Goal: Task Accomplishment & Management: Use online tool/utility

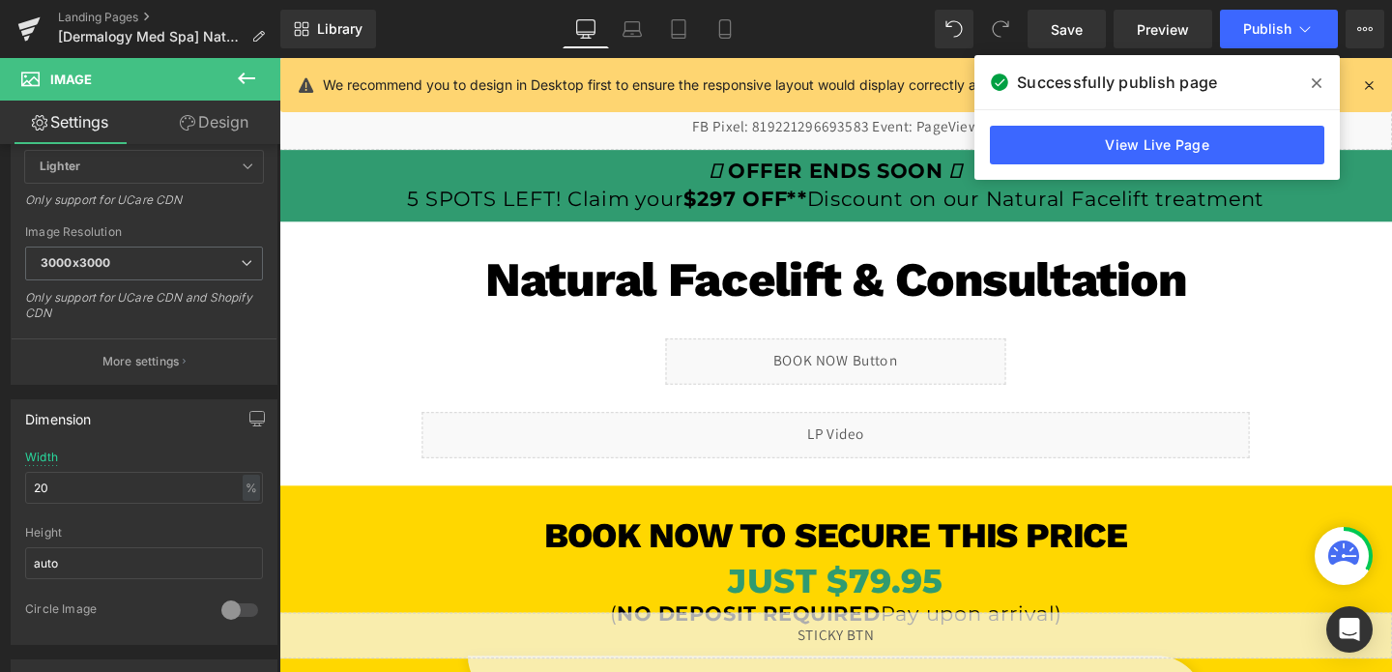
click at [1324, 88] on span at bounding box center [1316, 83] width 31 height 31
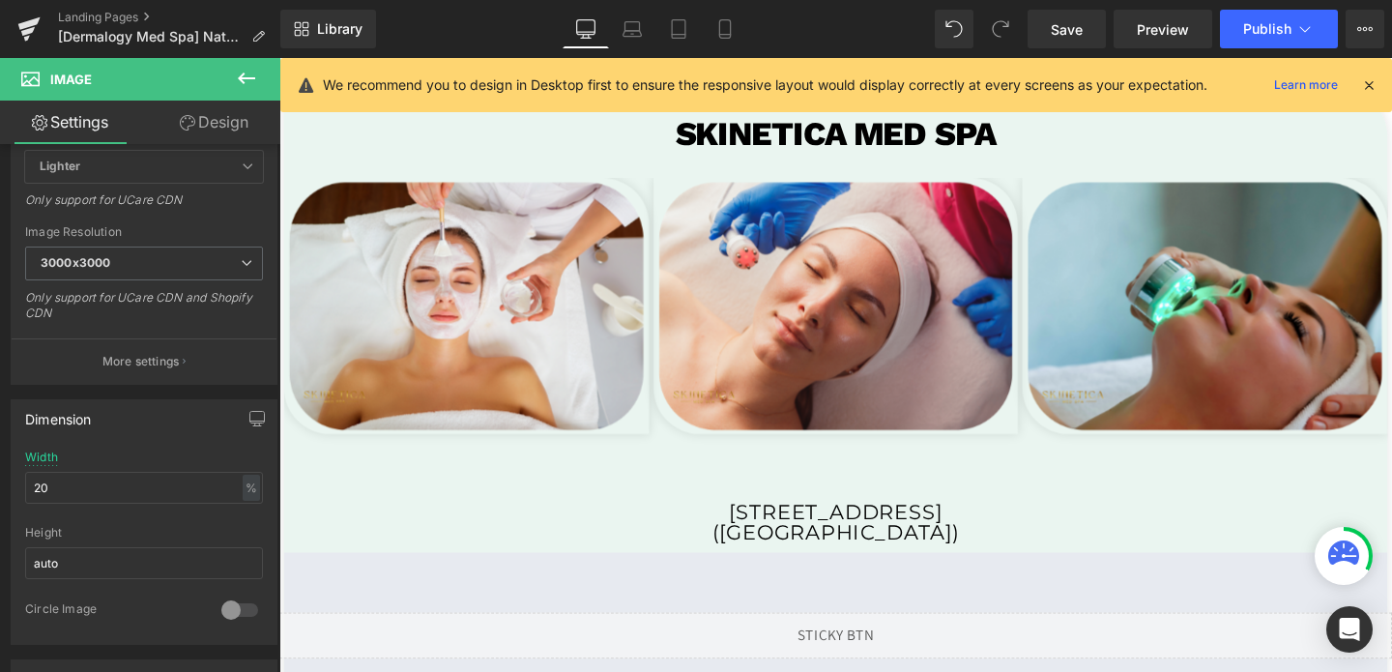
scroll to position [3742, 0]
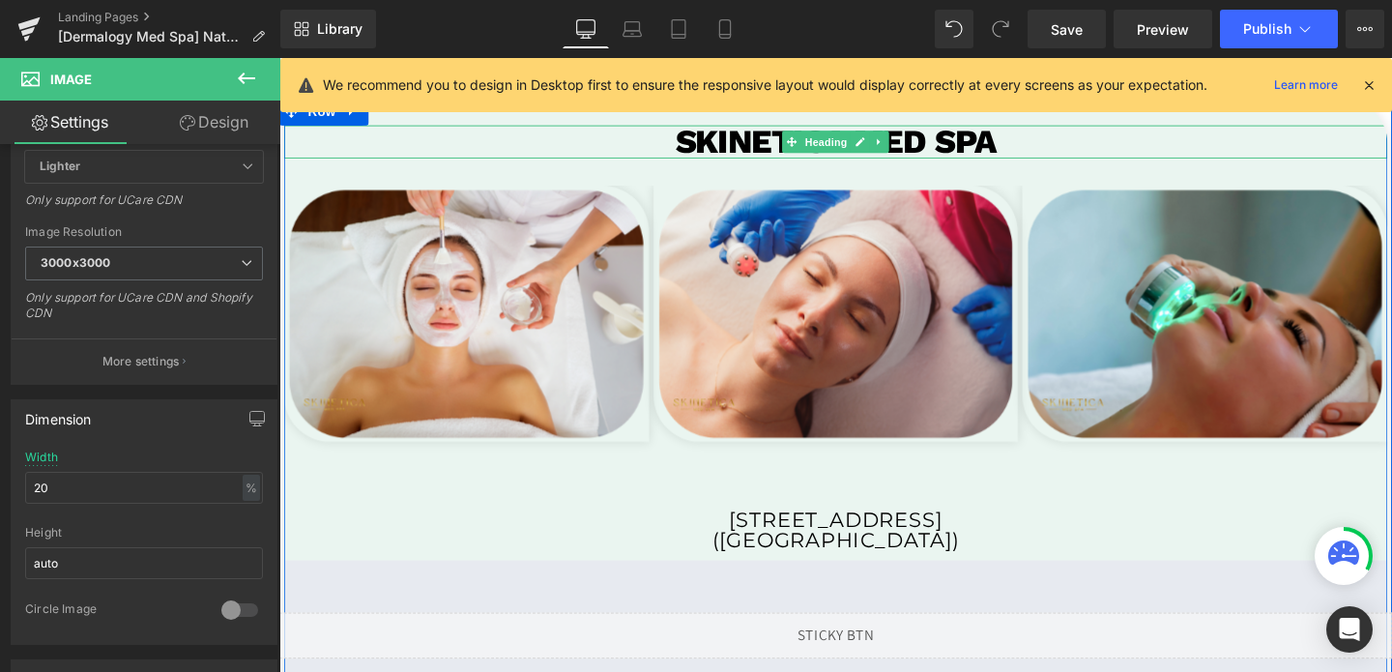
click at [981, 144] on h1 "SKINETICA MED SPA" at bounding box center [864, 146] width 1160 height 35
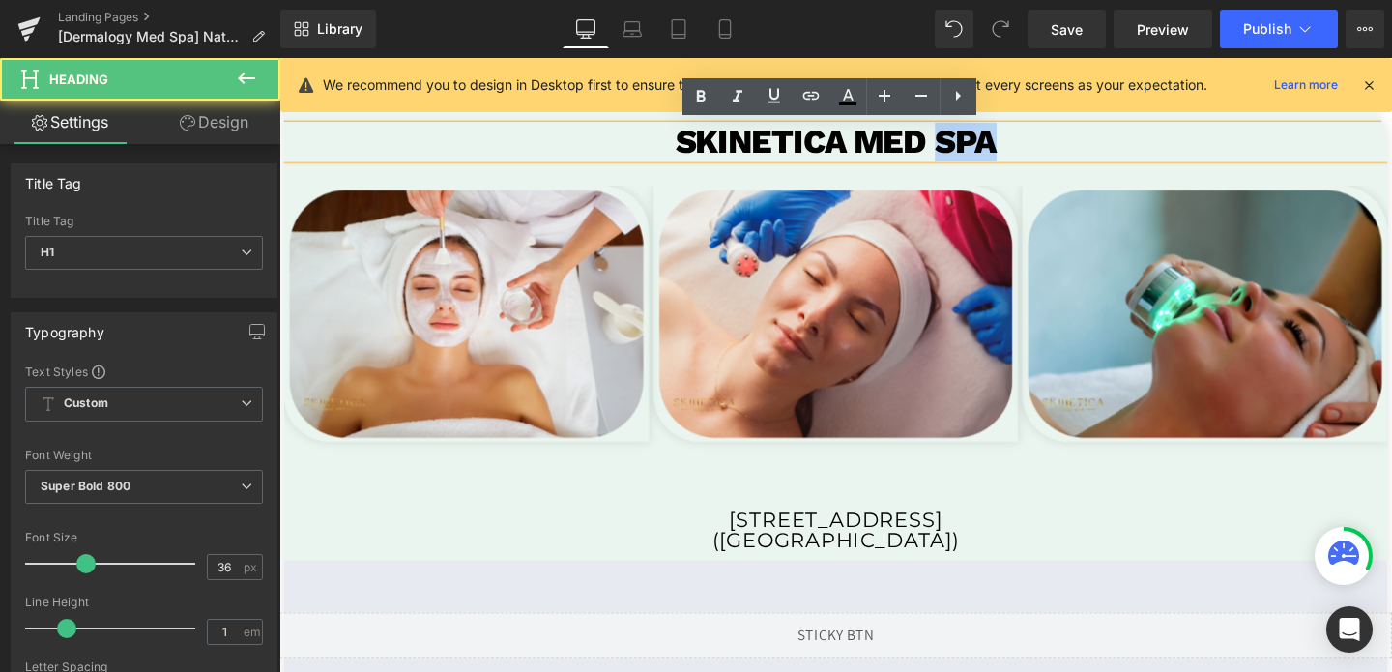
click at [981, 144] on h1 "SKINETICA MED SPA" at bounding box center [864, 146] width 1160 height 35
drag, startPoint x: 870, startPoint y: 149, endPoint x: 672, endPoint y: 146, distance: 198.1
click at [672, 146] on h1 "SKINETICA MED SPA" at bounding box center [864, 146] width 1160 height 35
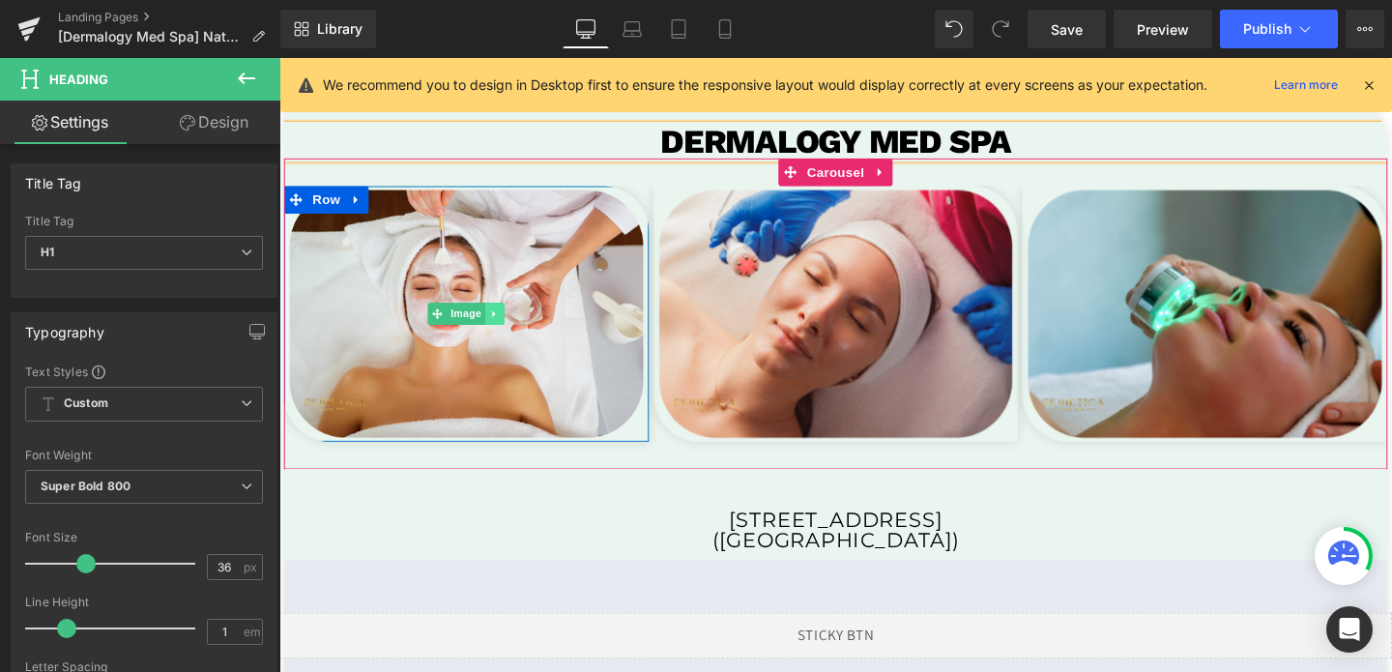
click at [500, 320] on link at bounding box center [506, 326] width 20 height 23
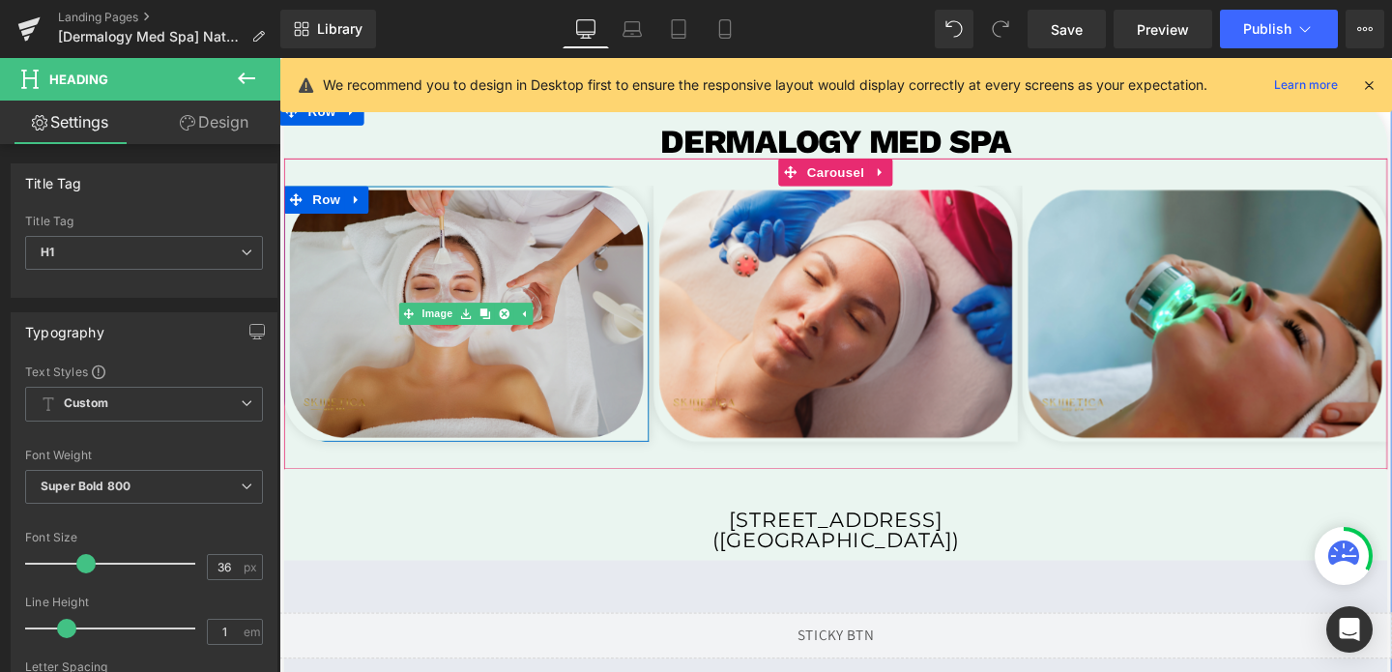
click at [374, 313] on img at bounding box center [476, 326] width 384 height 269
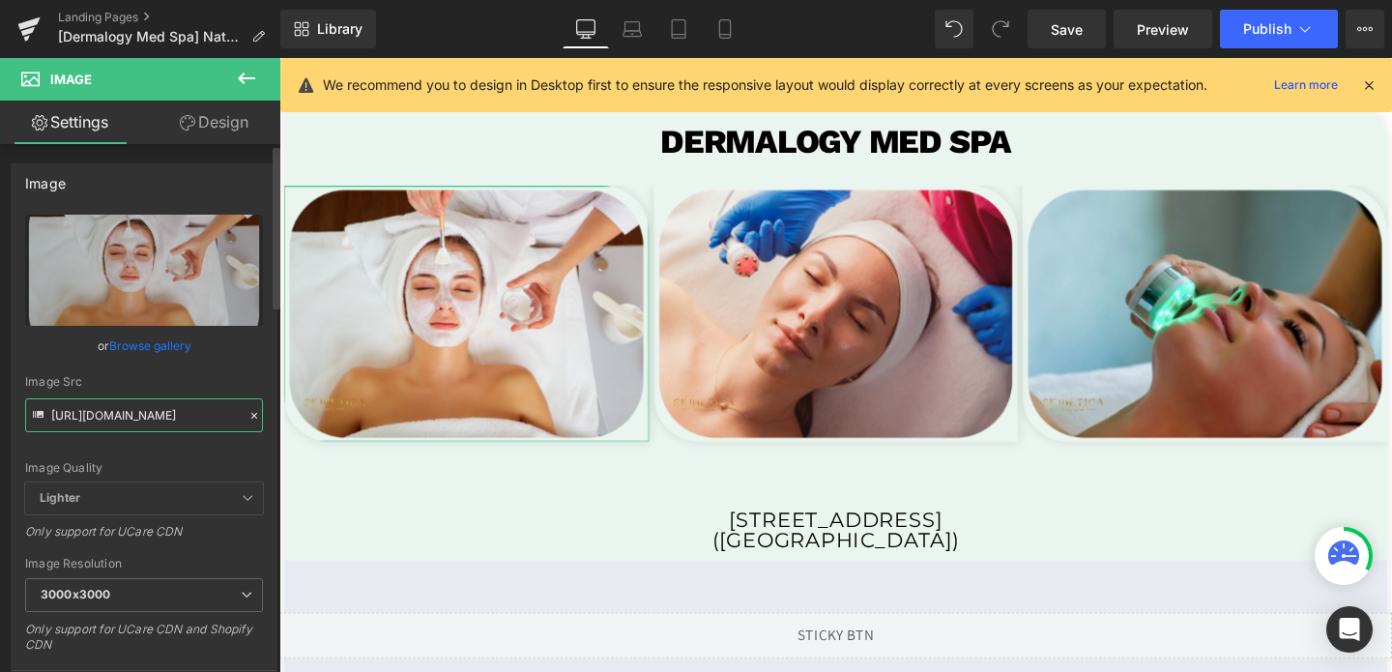
click at [173, 419] on input "[URL][DOMAIN_NAME]" at bounding box center [144, 415] width 238 height 34
paste input "570/4895/7112/files/derma1_3000x3000.png?v=175700127"
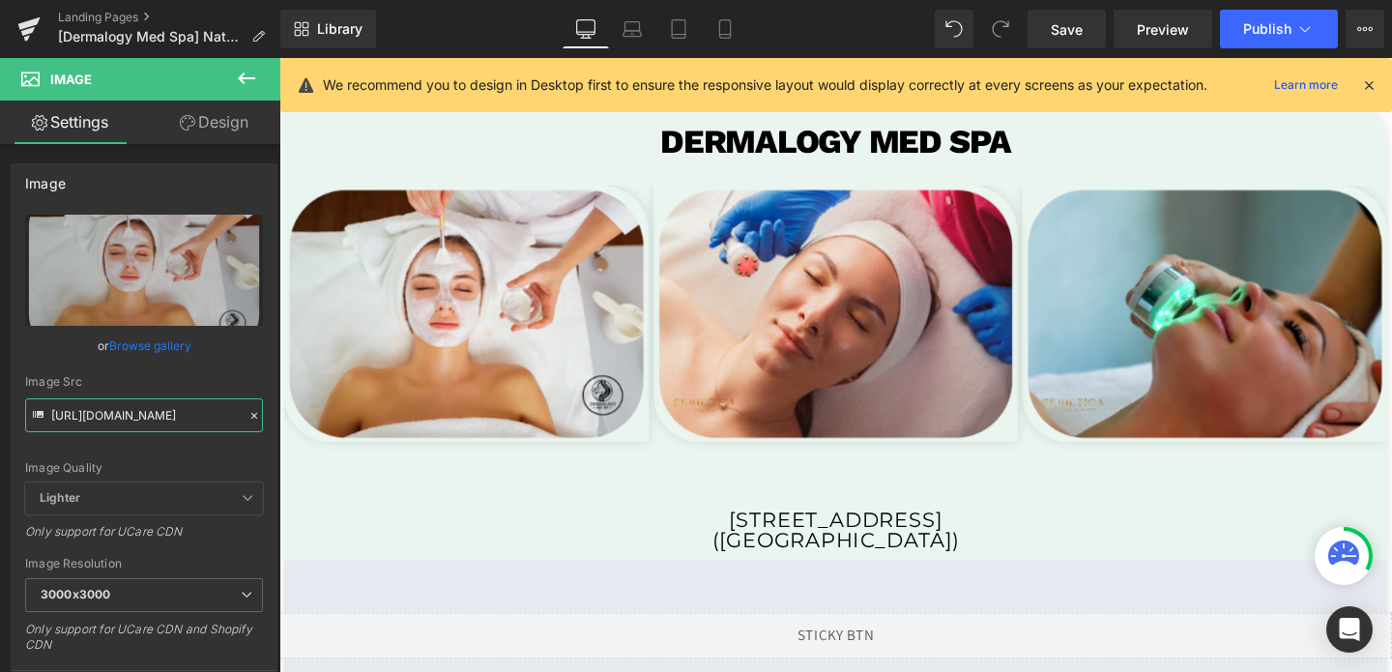
type input "[URL][DOMAIN_NAME]"
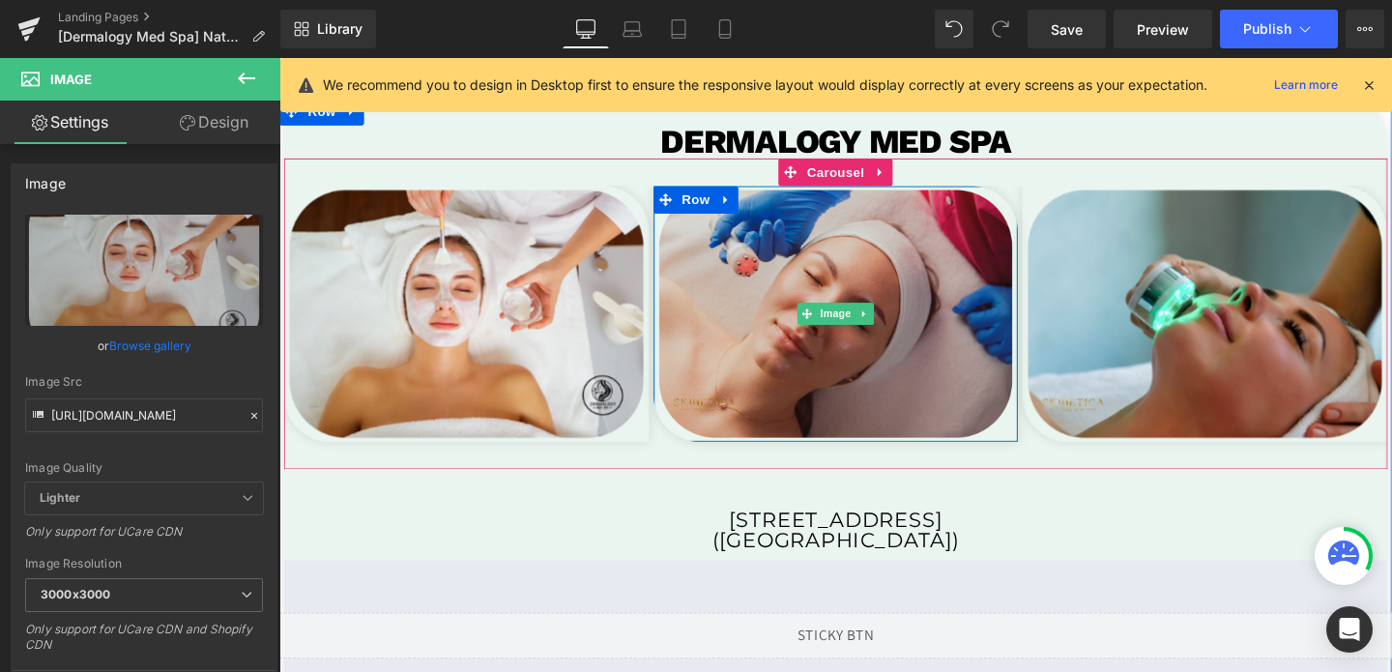
click at [754, 309] on img at bounding box center [865, 326] width 384 height 269
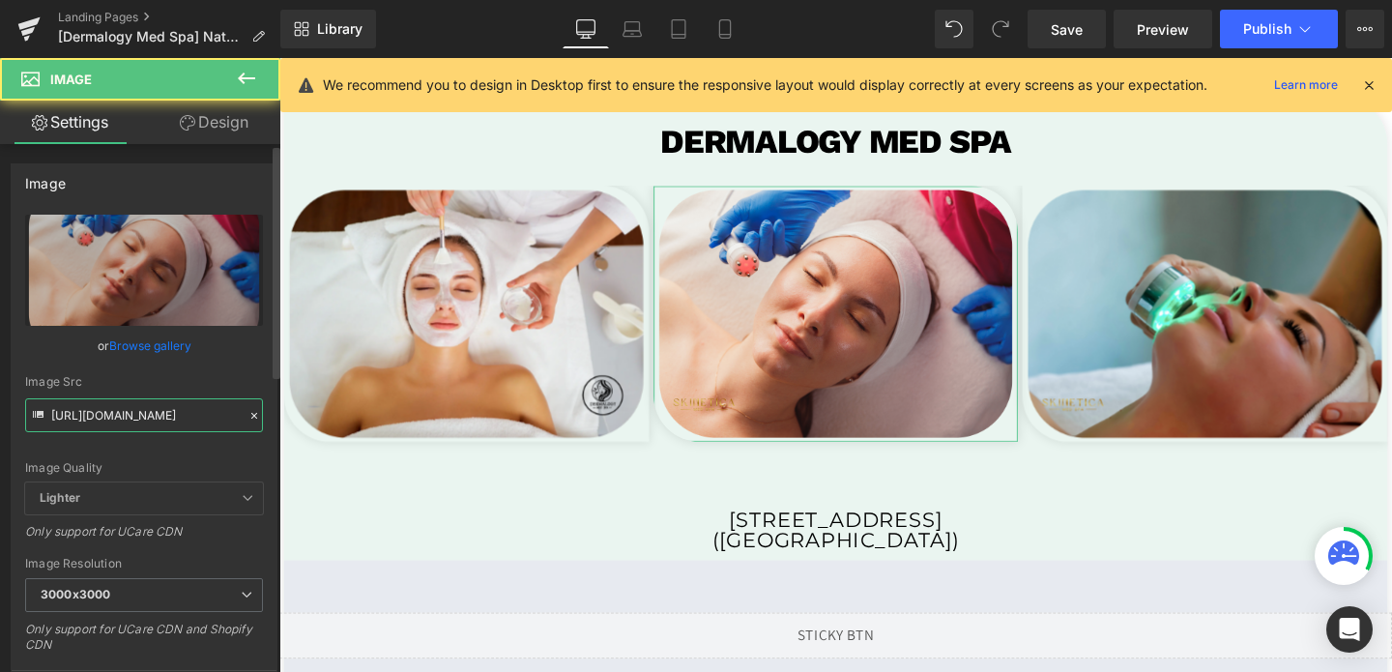
click at [129, 409] on input "[URL][DOMAIN_NAME]" at bounding box center [144, 415] width 238 height 34
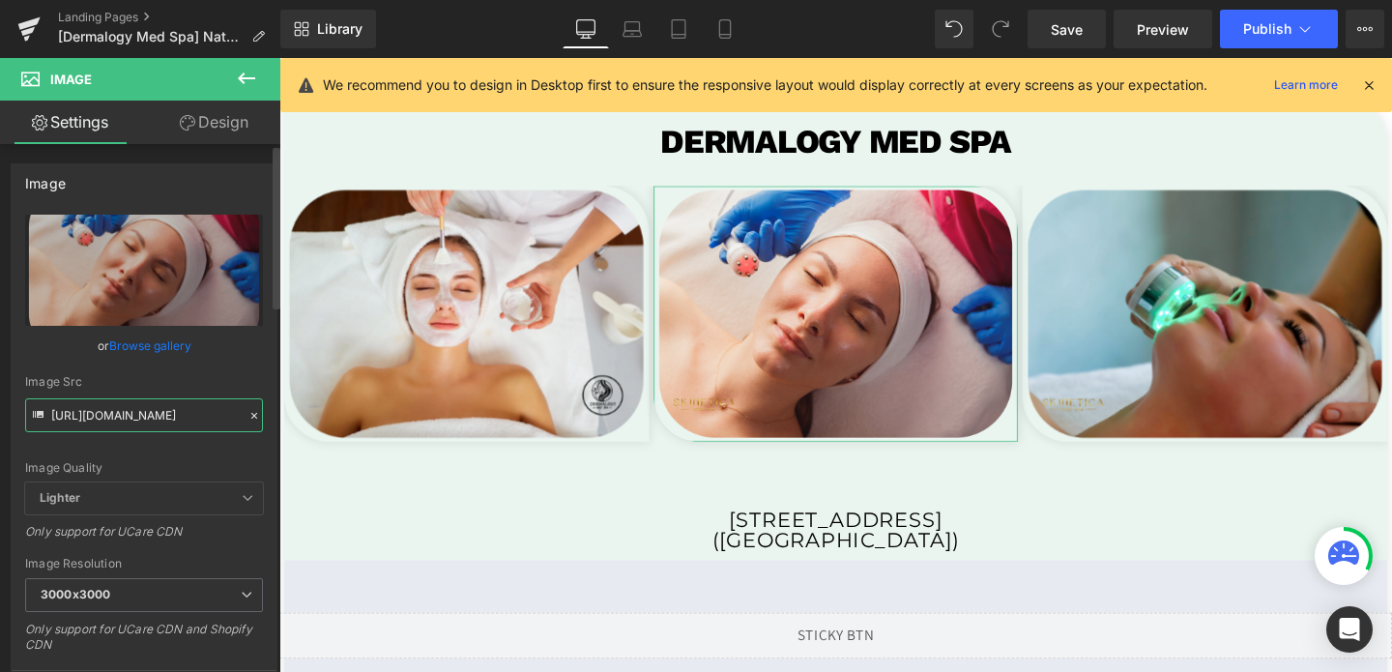
click at [129, 409] on input "[URL][DOMAIN_NAME]" at bounding box center [144, 415] width 238 height 34
paste input "570/4895/7112/files/derma2_3000x3000.png?v=1757001272"
type input "[URL][DOMAIN_NAME]"
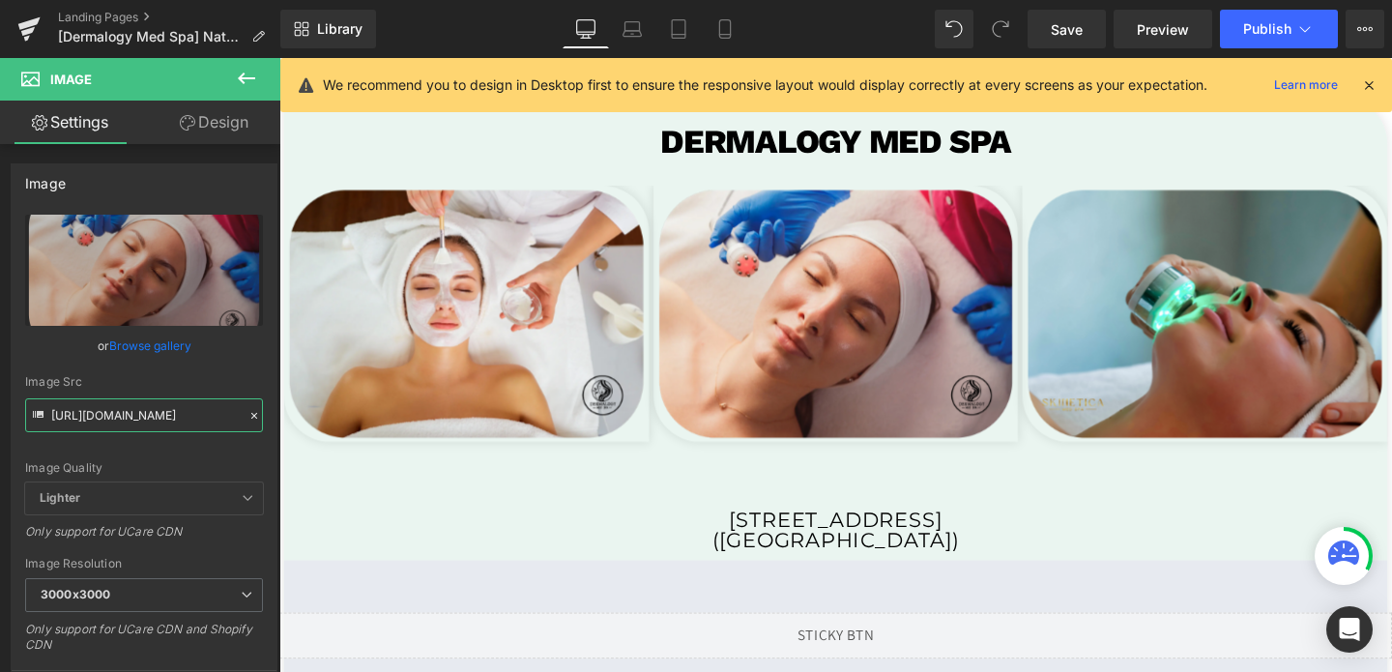
scroll to position [0, 0]
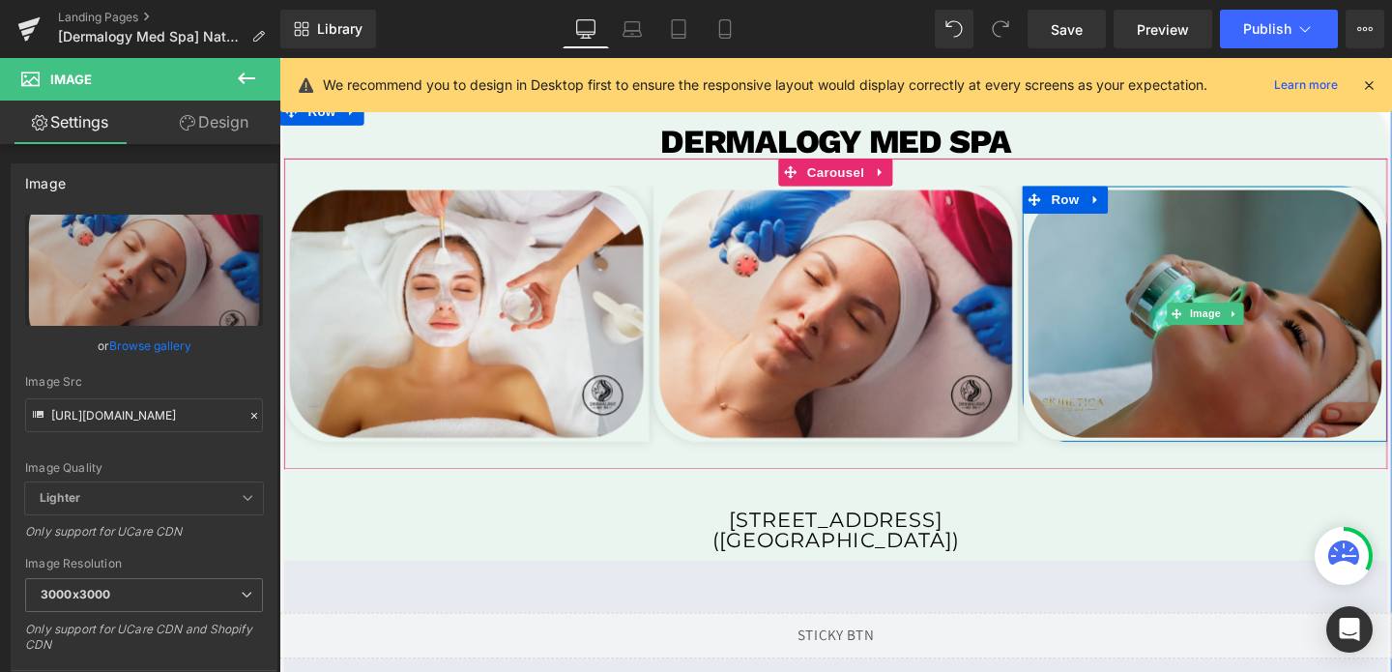
click at [1070, 299] on img at bounding box center [1252, 326] width 384 height 269
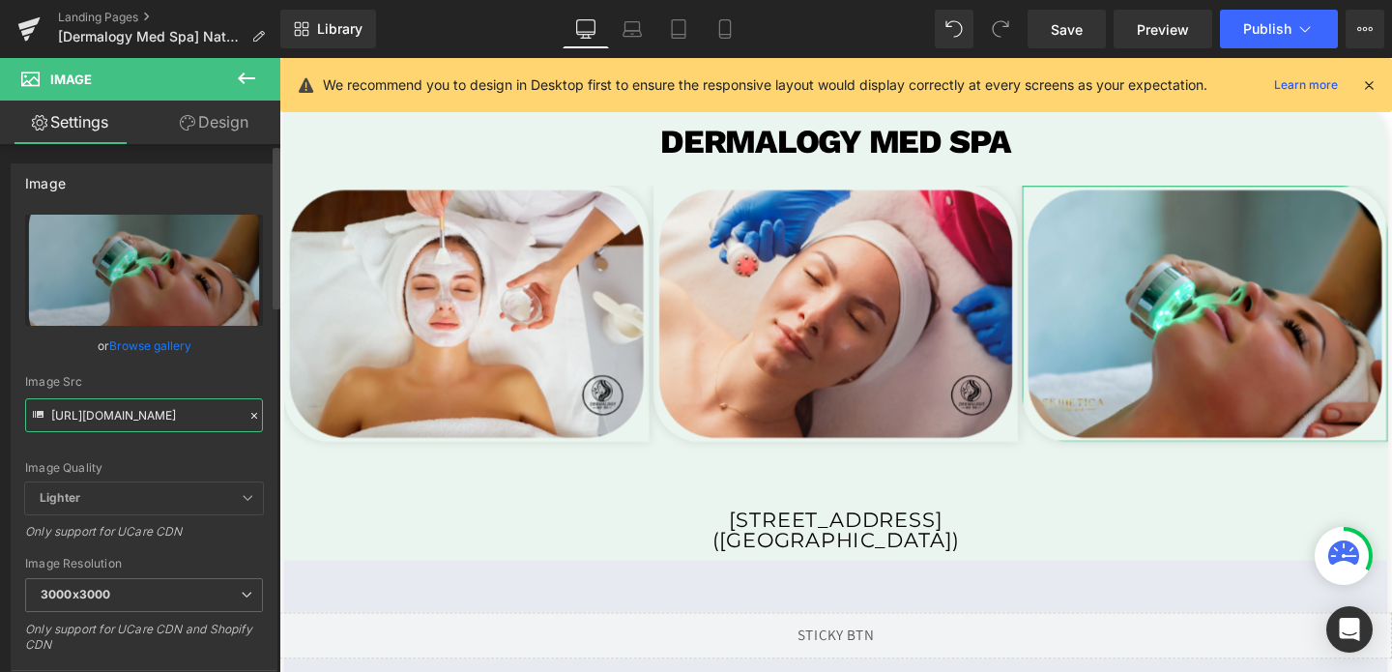
click at [149, 417] on input "[URL][DOMAIN_NAME]" at bounding box center [144, 415] width 238 height 34
paste input "570/4895/7112/files/derma3_3000x3000.png?v=1757001272"
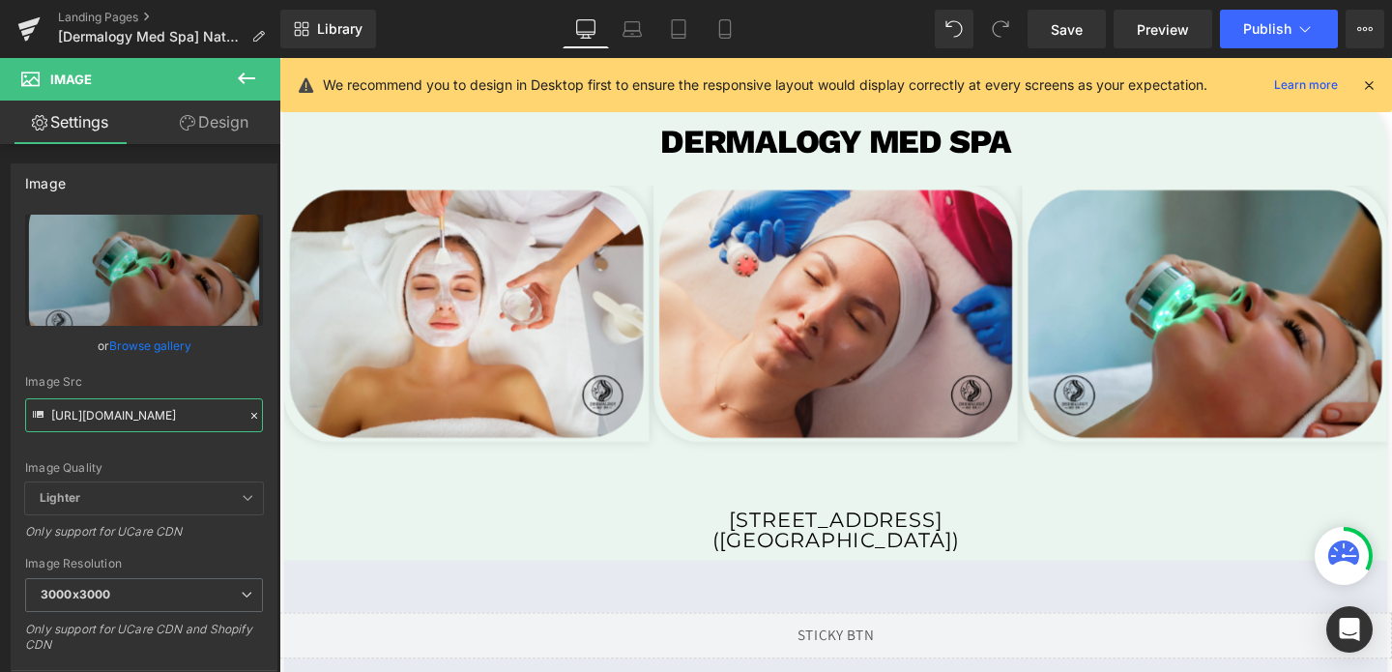
type input "[URL][DOMAIN_NAME]"
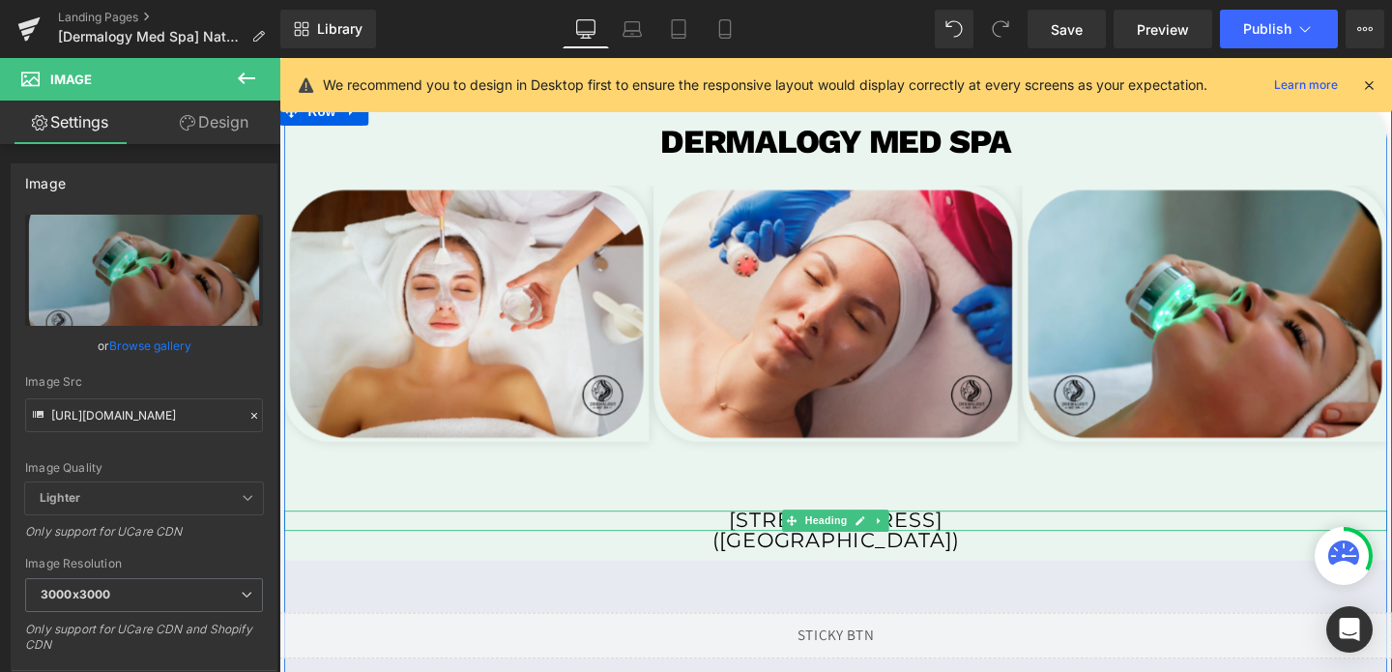
click at [725, 546] on h1 "[STREET_ADDRESS]" at bounding box center [864, 543] width 1160 height 21
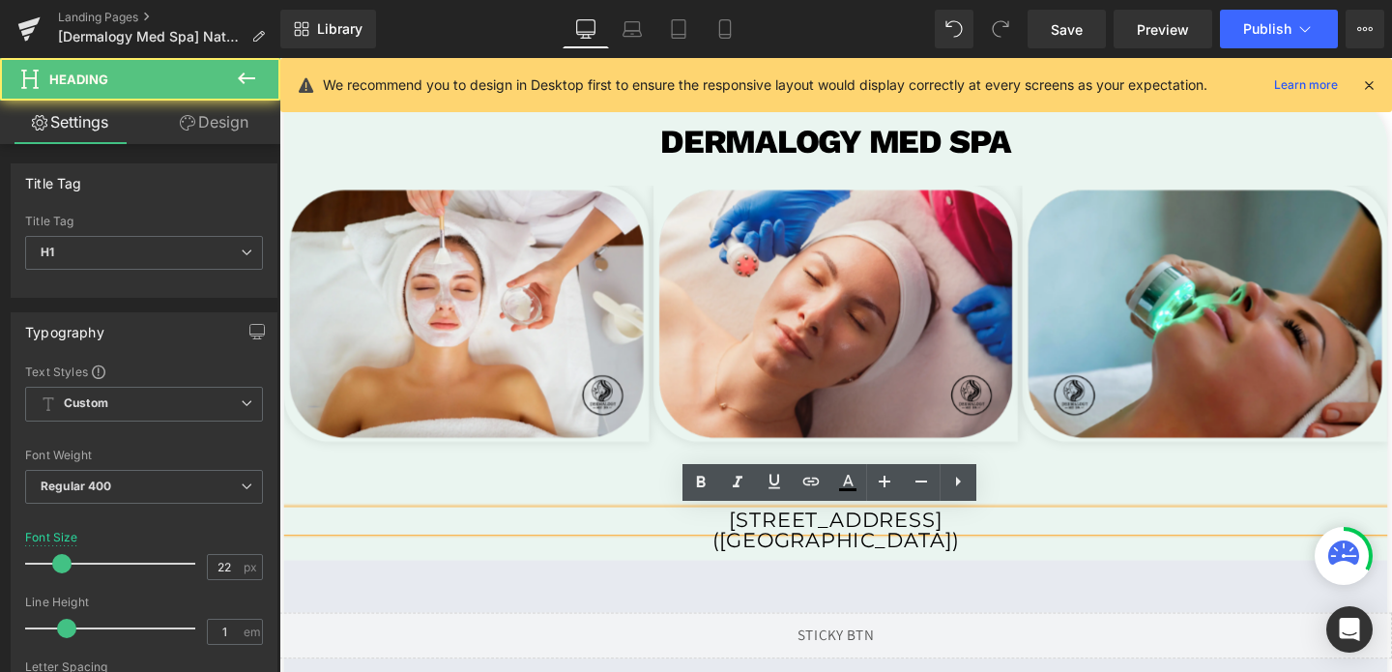
click at [711, 543] on h1 "[STREET_ADDRESS]" at bounding box center [864, 543] width 1160 height 21
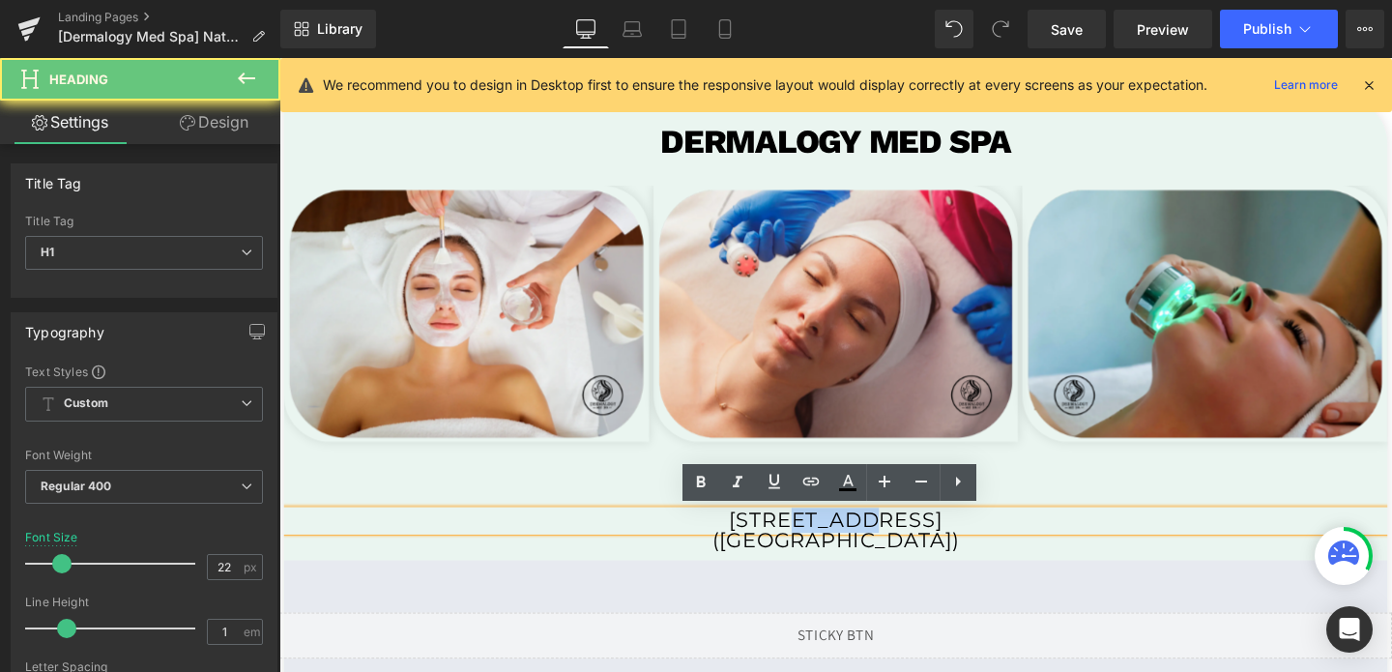
click at [711, 543] on h1 "[STREET_ADDRESS]" at bounding box center [864, 543] width 1160 height 21
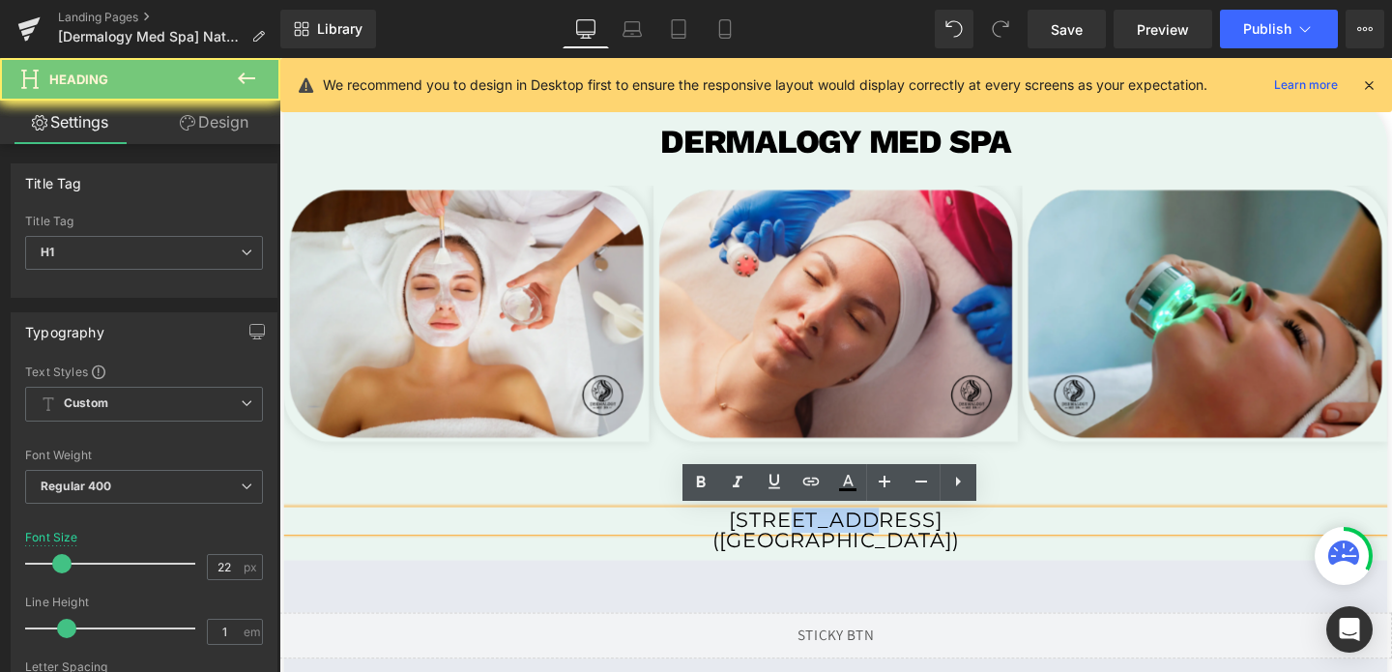
paste div
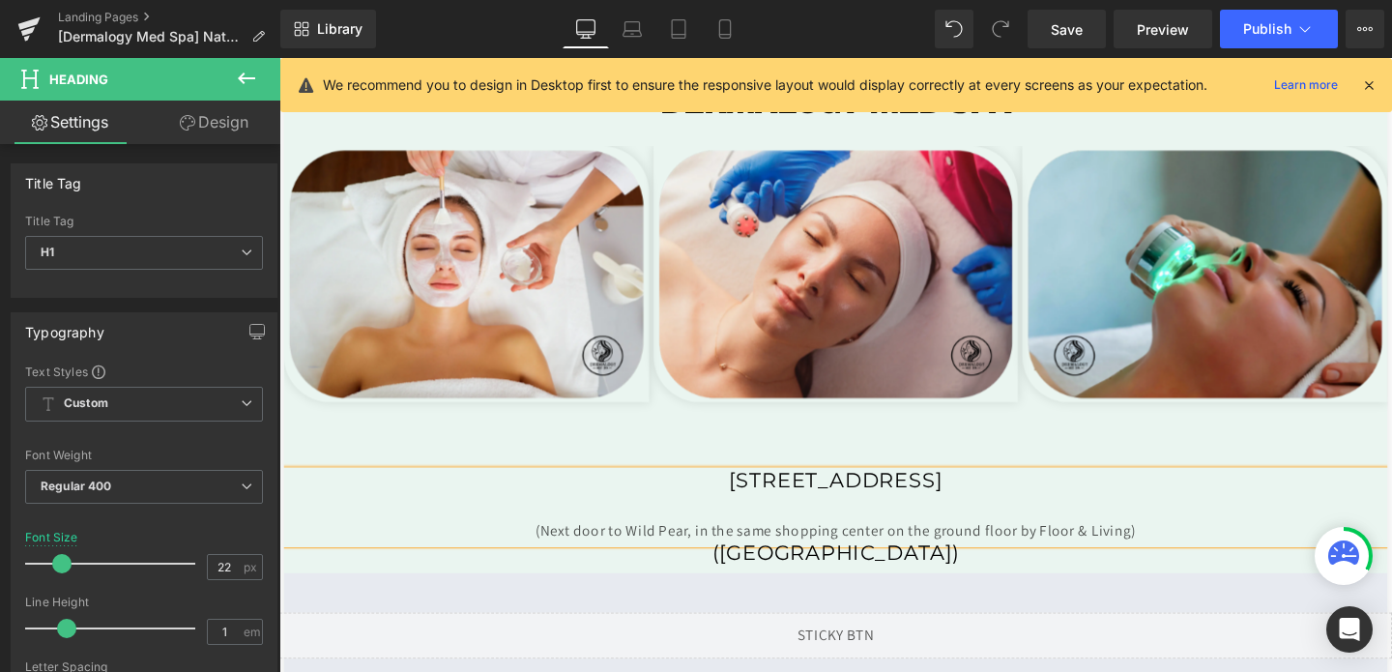
scroll to position [3795, 0]
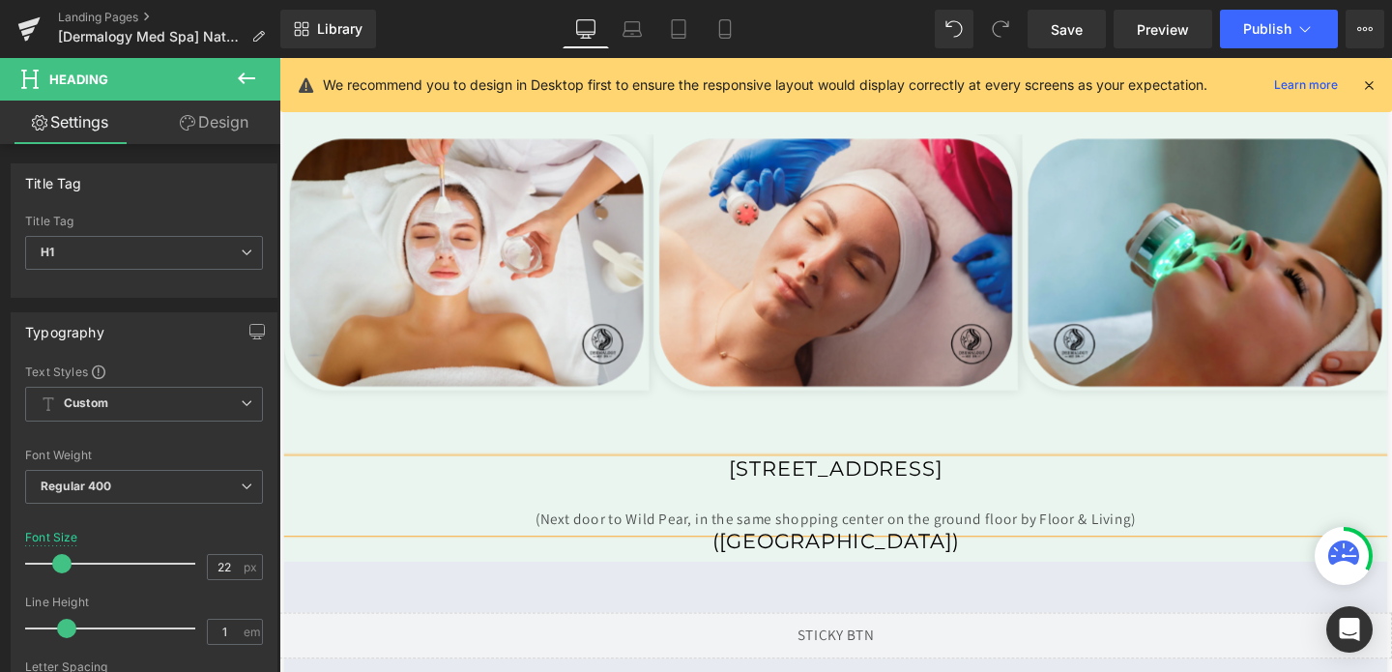
click at [711, 543] on div "(Next door to Wild Pear, in the same shopping center on the ground floor by Flo…" at bounding box center [864, 544] width 1160 height 28
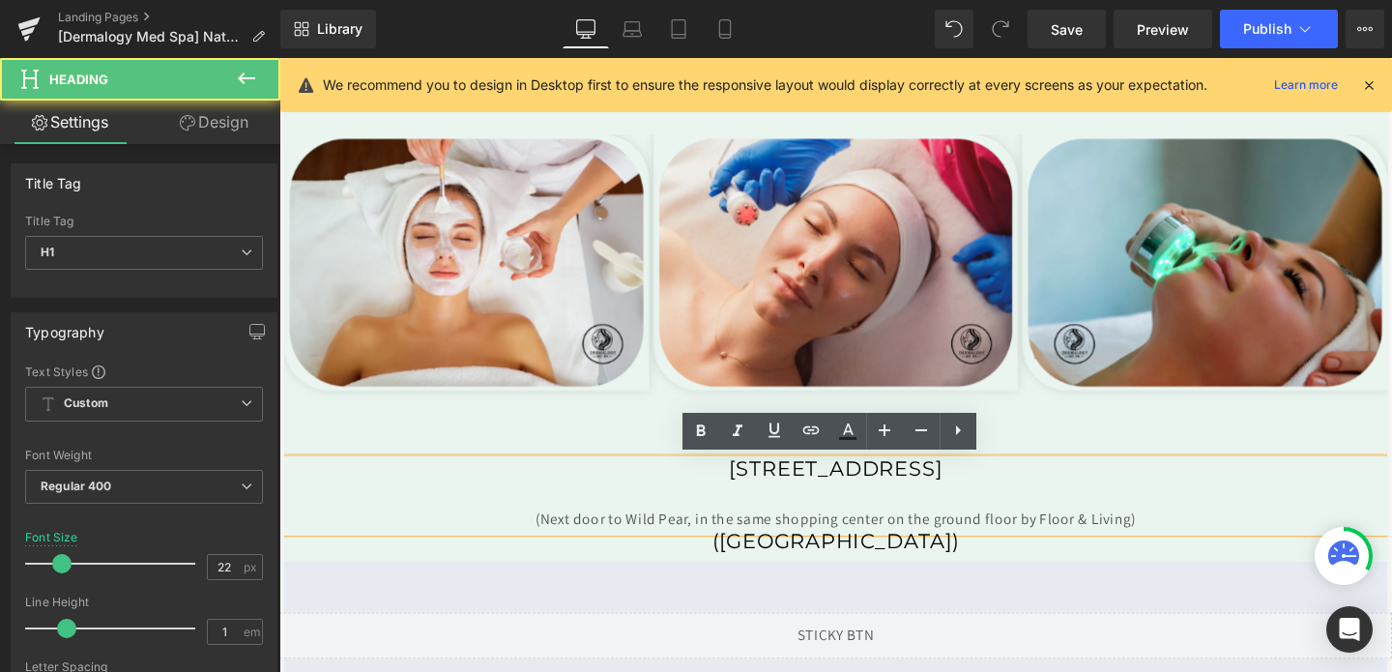
click at [711, 543] on div "(Next door to Wild Pear, in the same shopping center on the ground floor by Flo…" at bounding box center [864, 544] width 1160 height 28
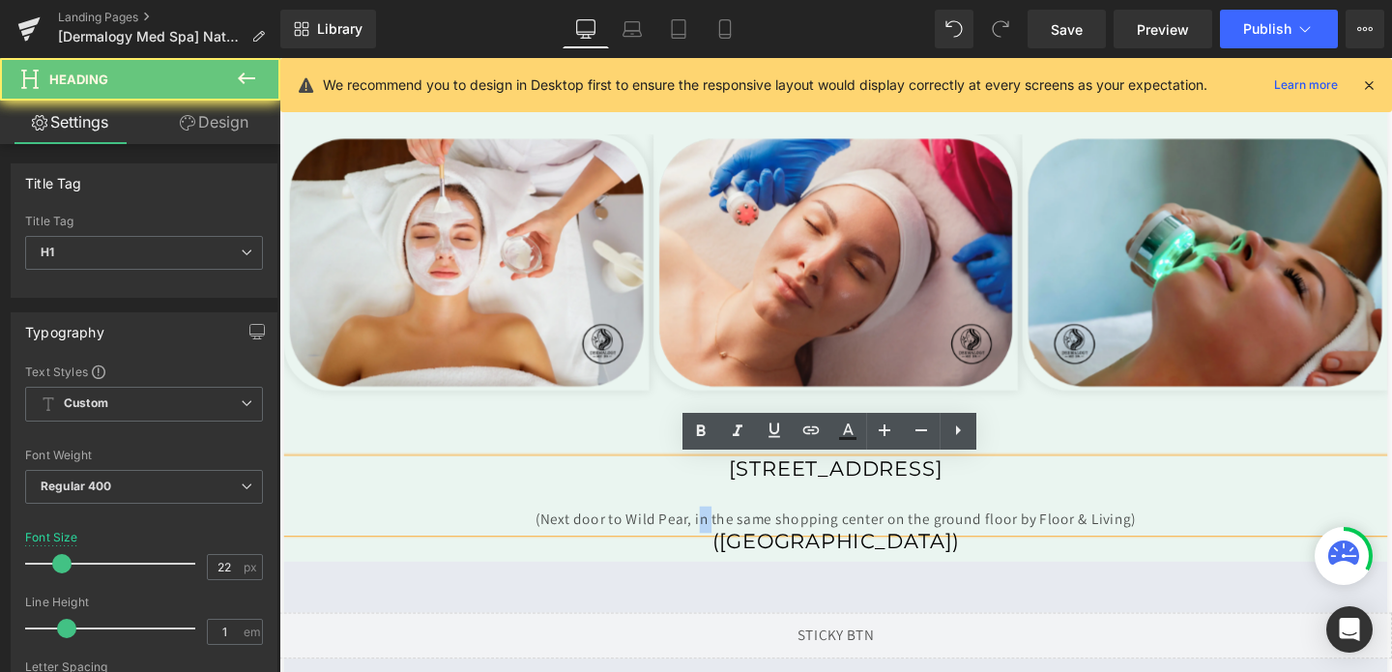
click at [711, 543] on div "(Next door to Wild Pear, in the same shopping center on the ground floor by Flo…" at bounding box center [864, 544] width 1160 height 28
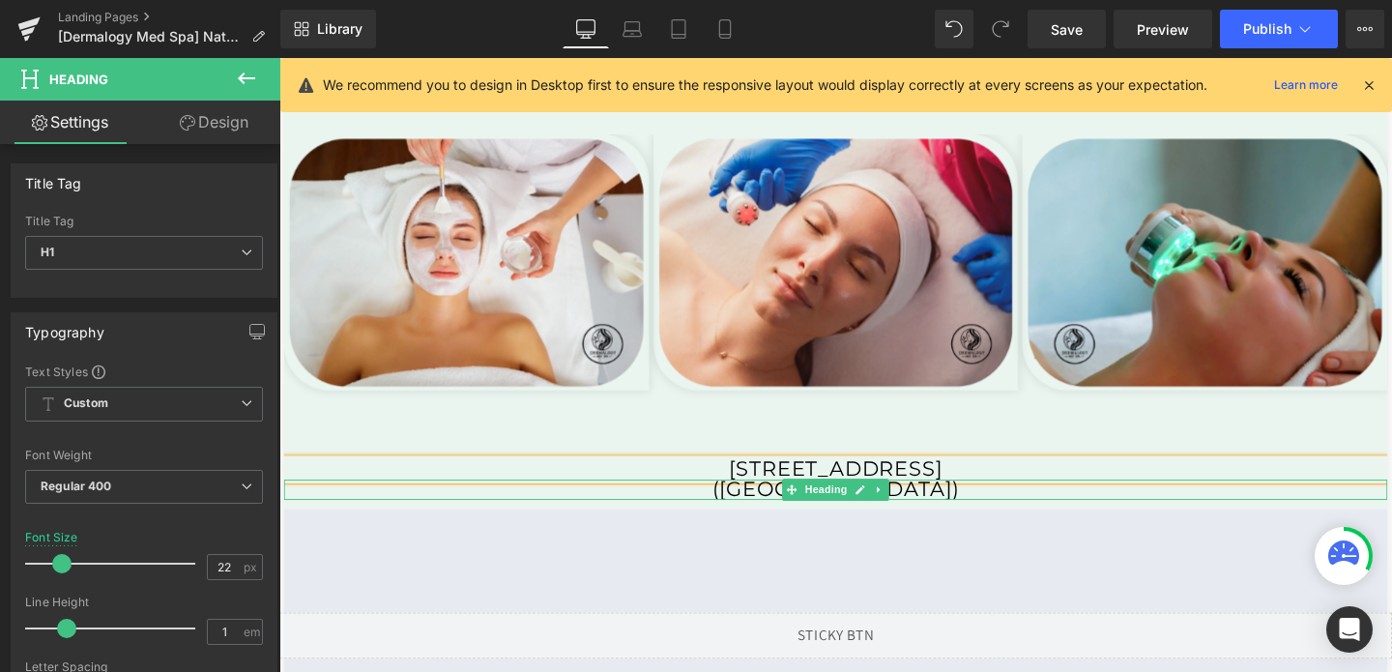
click at [763, 508] on h1 "([GEOGRAPHIC_DATA])" at bounding box center [864, 512] width 1160 height 21
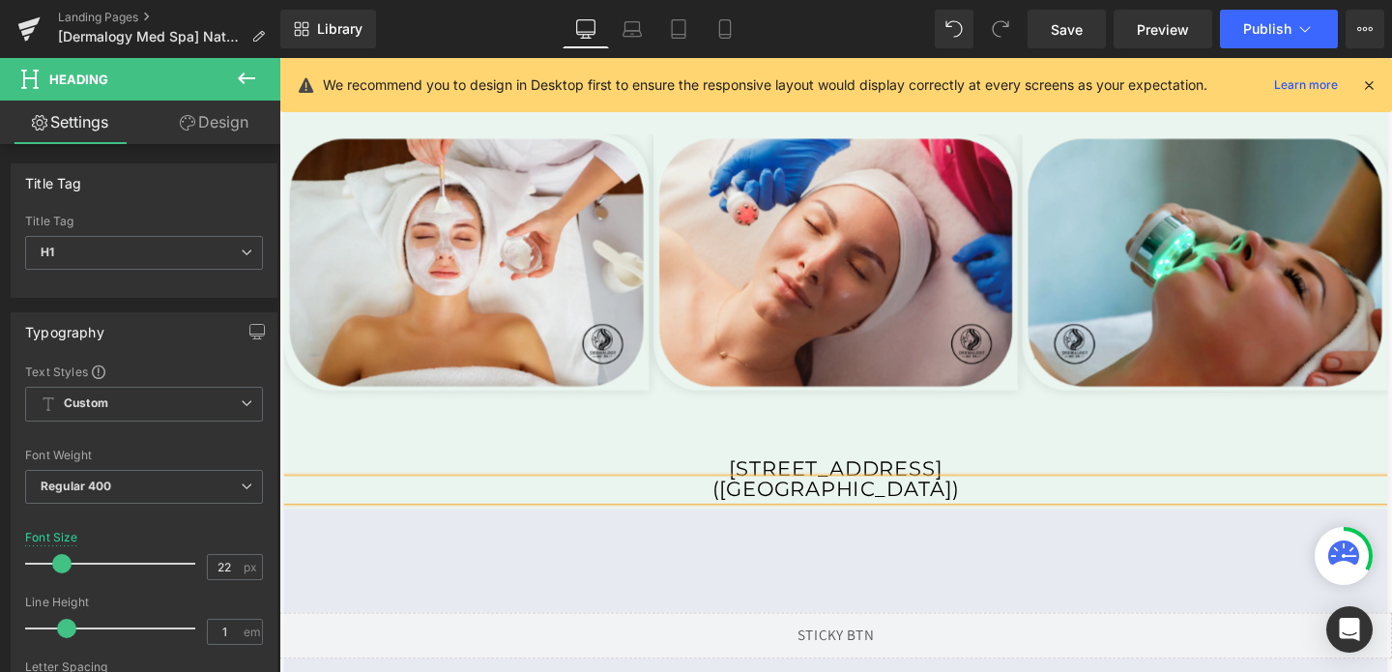
click at [763, 508] on h1 "([GEOGRAPHIC_DATA])" at bounding box center [864, 512] width 1160 height 21
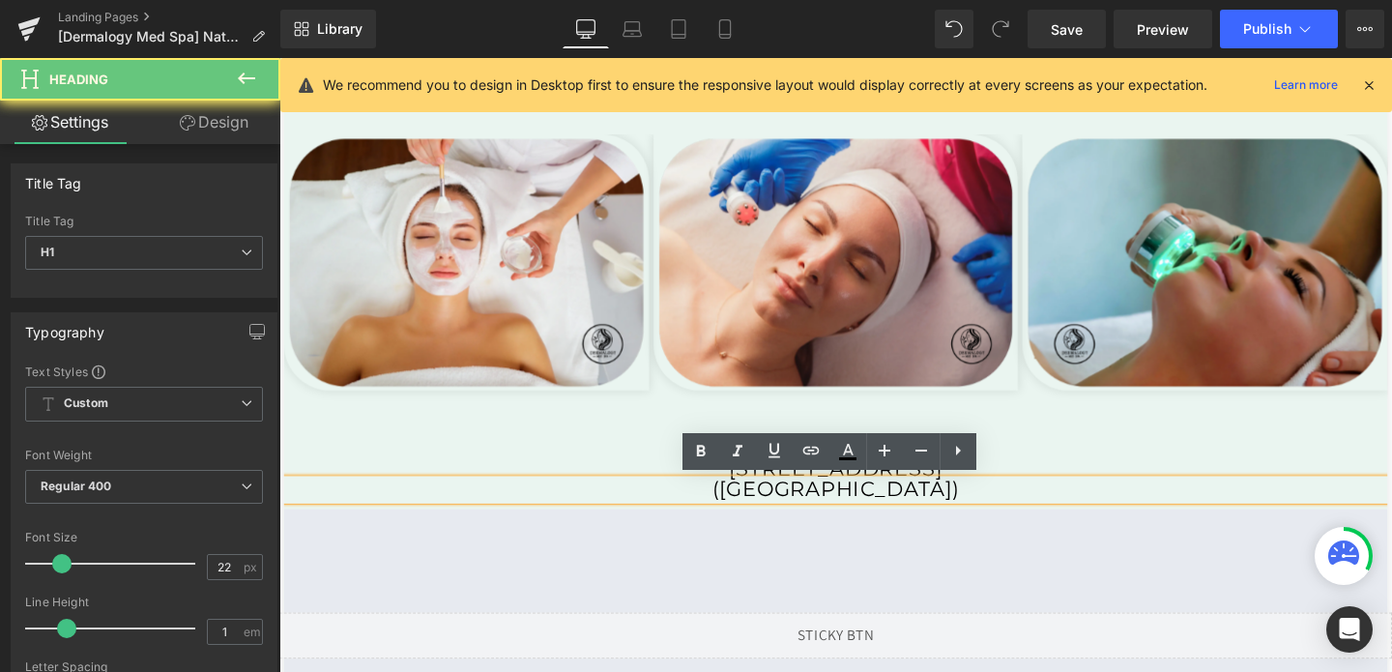
click at [763, 508] on h1 "([GEOGRAPHIC_DATA])" at bounding box center [864, 512] width 1160 height 21
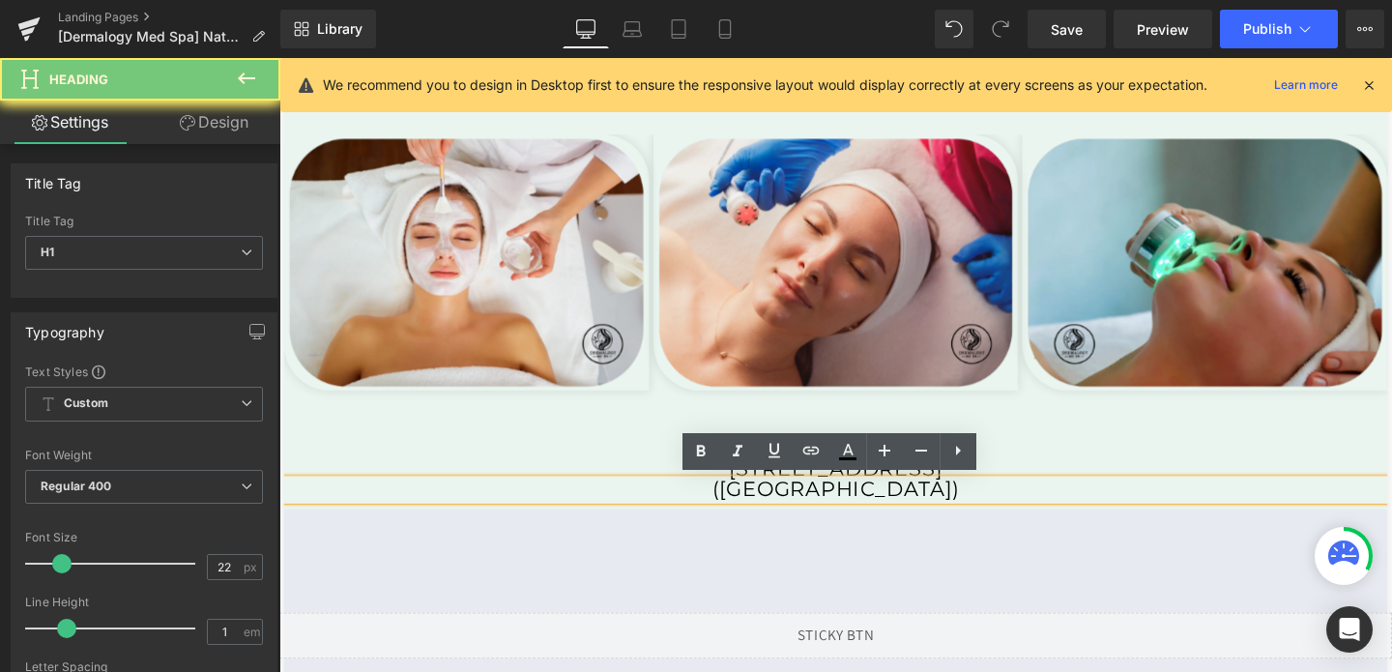
paste div
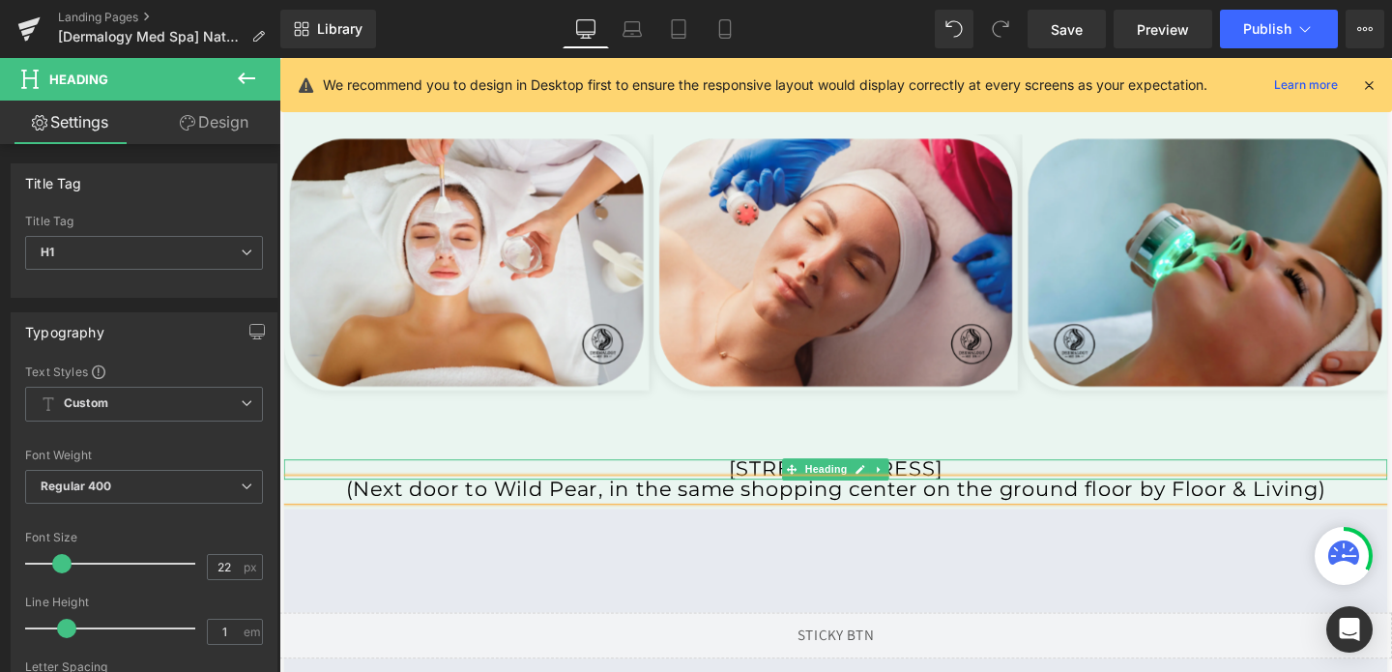
click at [755, 488] on h1 "[STREET_ADDRESS]" at bounding box center [864, 490] width 1160 height 21
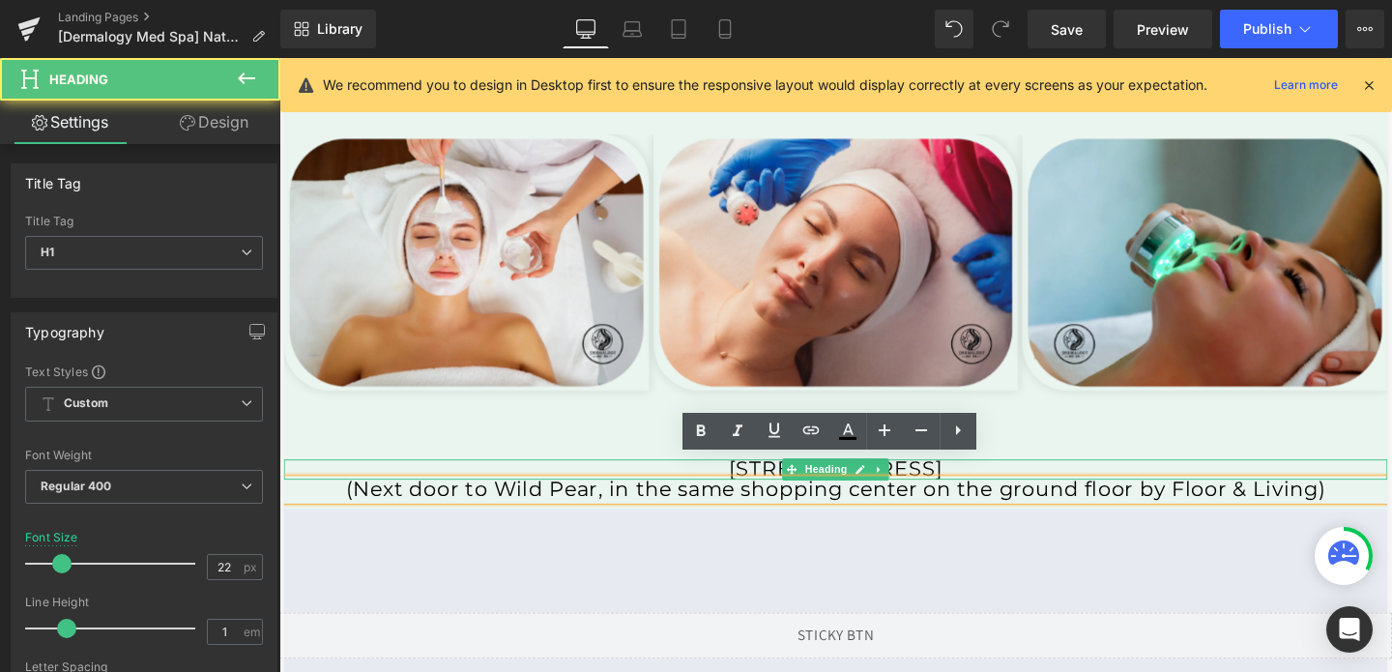
click at [755, 488] on h1 "[STREET_ADDRESS]" at bounding box center [864, 490] width 1160 height 21
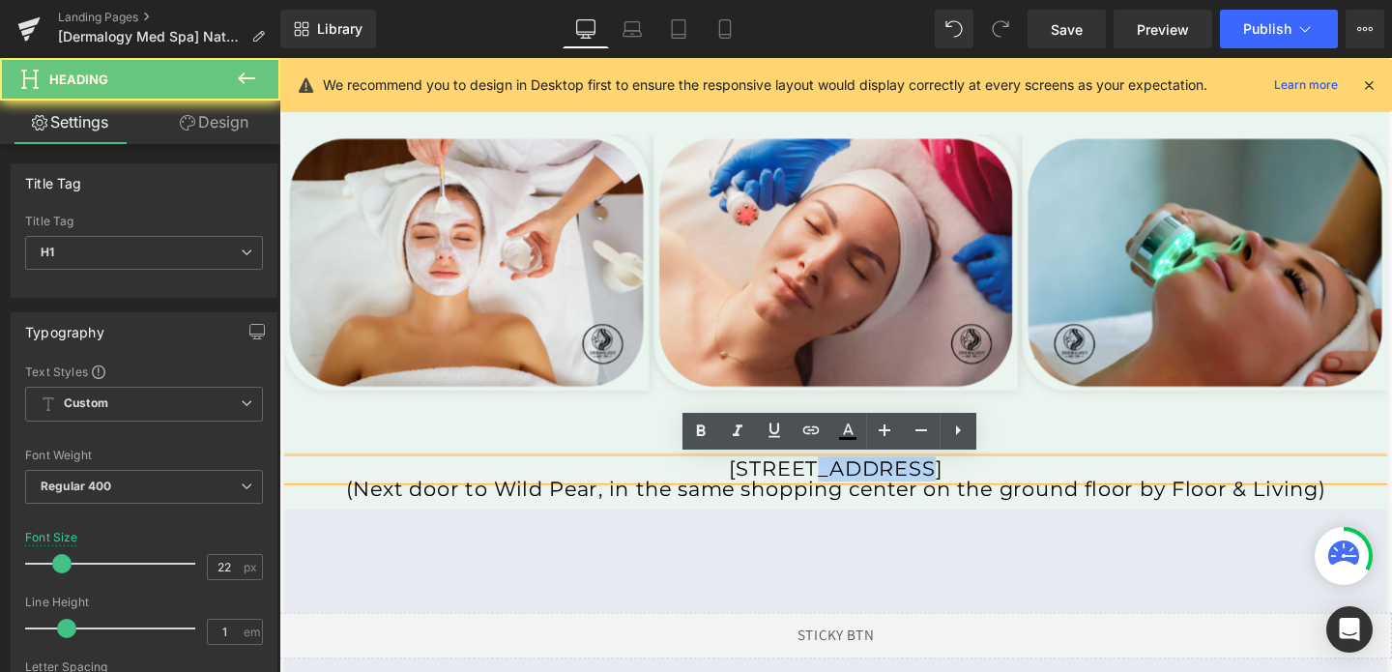
click at [755, 488] on h1 "[STREET_ADDRESS]" at bounding box center [864, 490] width 1160 height 21
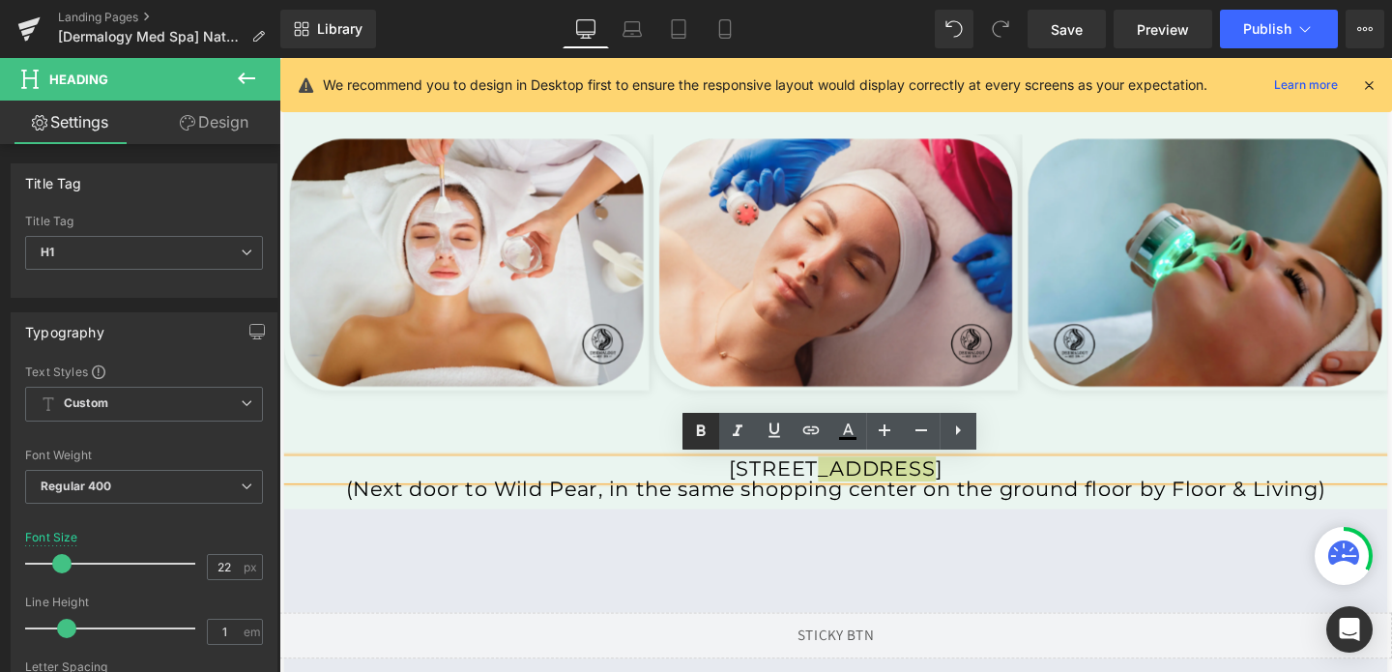
click at [703, 435] on icon at bounding box center [701, 431] width 9 height 12
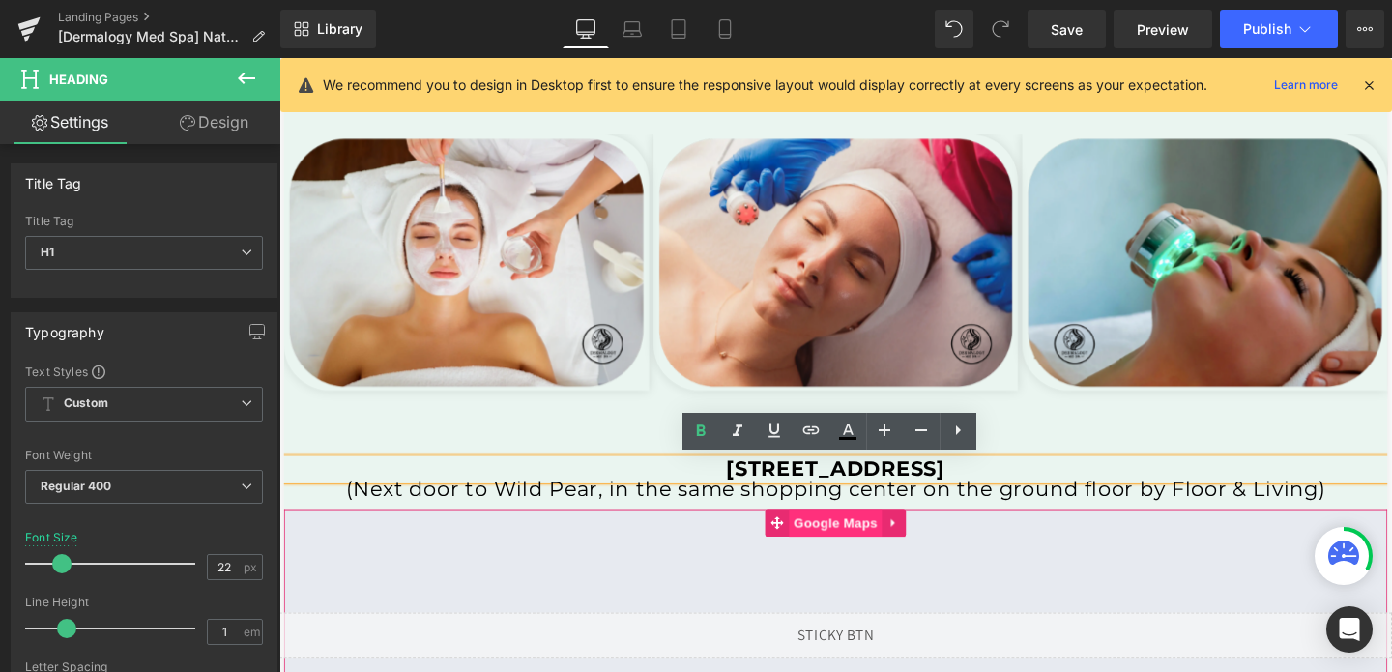
click at [887, 538] on span "Google Maps" at bounding box center [864, 547] width 98 height 29
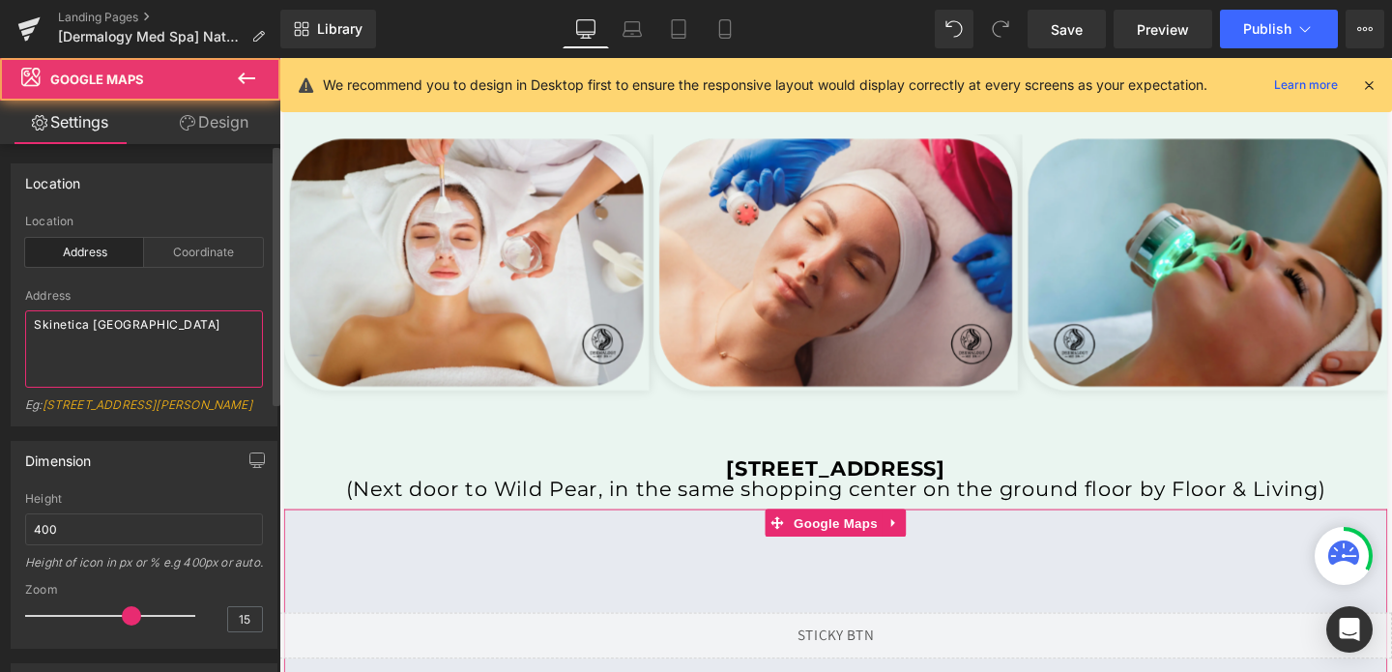
click at [114, 328] on textarea "Skinetica [GEOGRAPHIC_DATA]" at bounding box center [144, 348] width 238 height 77
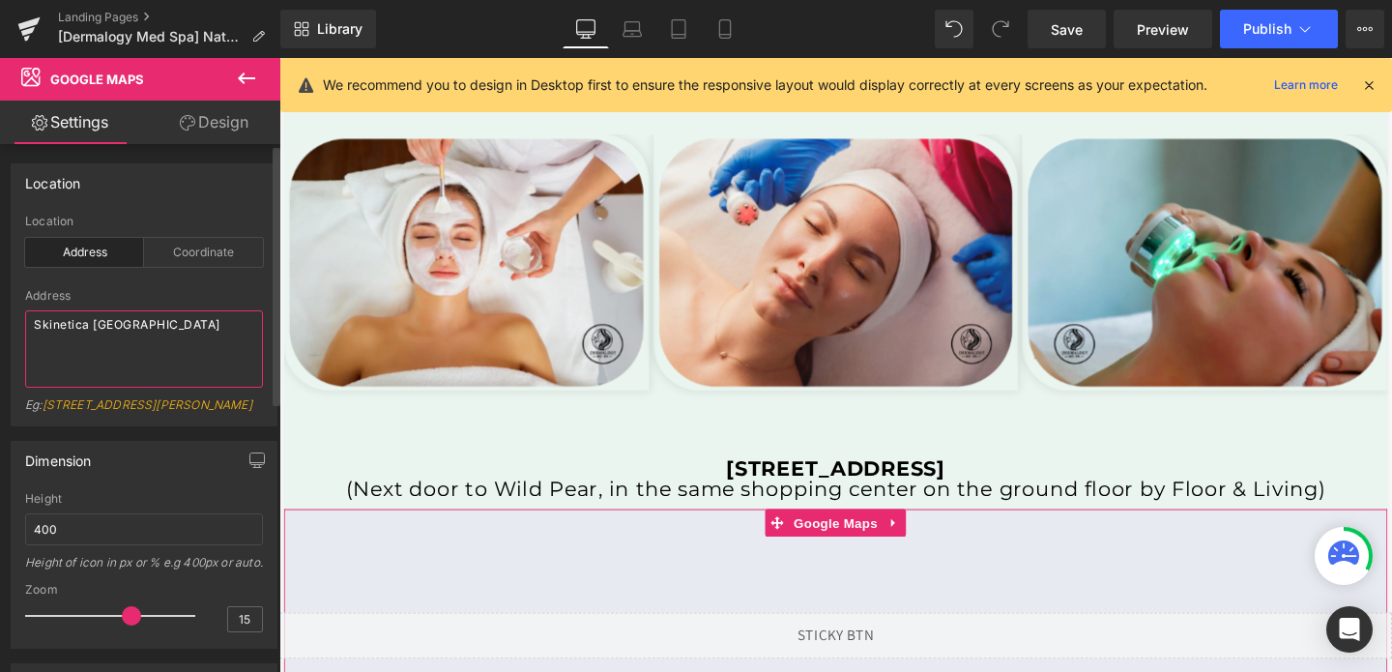
click at [114, 328] on textarea "Skinetica [GEOGRAPHIC_DATA]" at bounding box center [144, 348] width 238 height 77
paste textarea "[STREET_ADDRESS]"
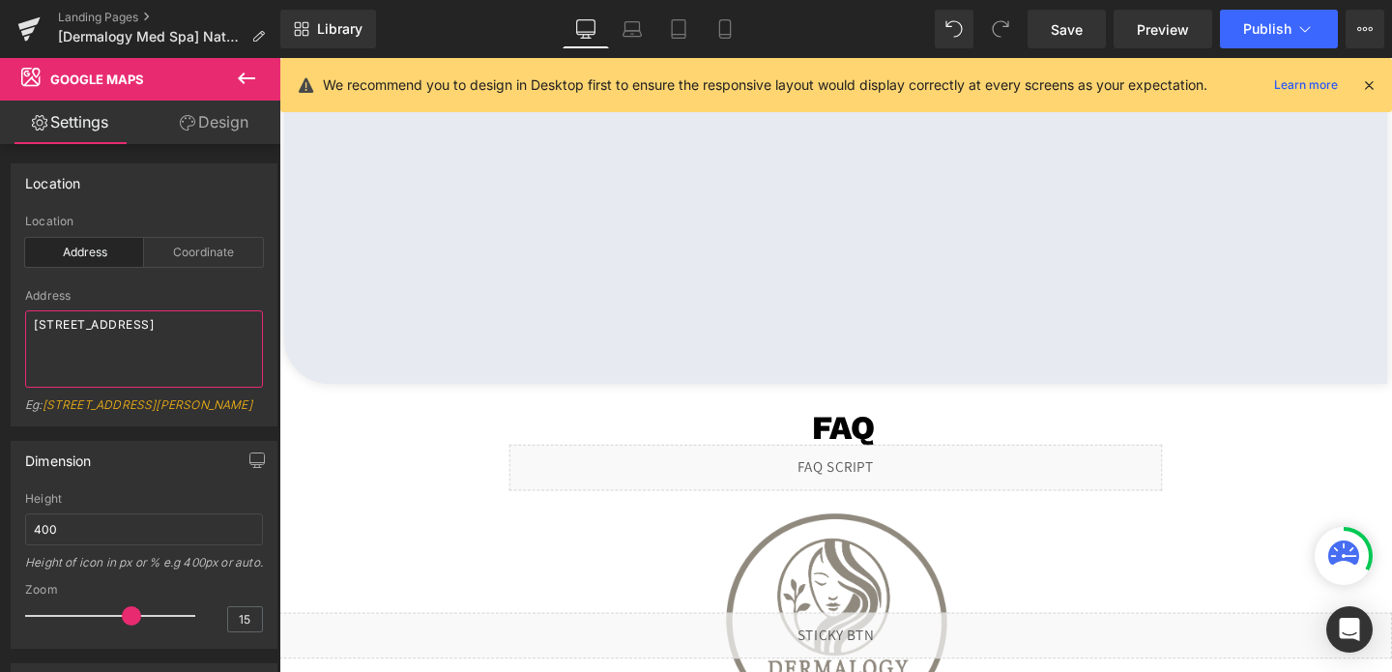
scroll to position [4315, 0]
type textarea "[STREET_ADDRESS]"
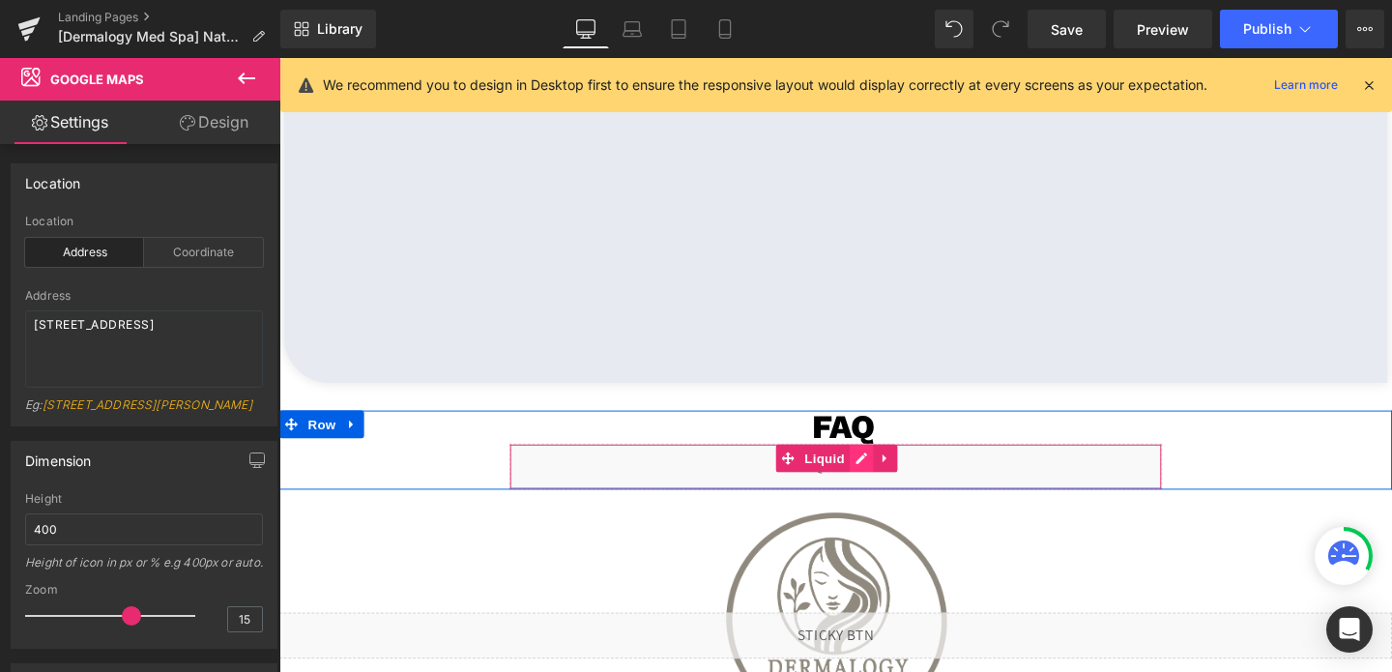
click at [892, 475] on div "Liquid" at bounding box center [864, 487] width 686 height 48
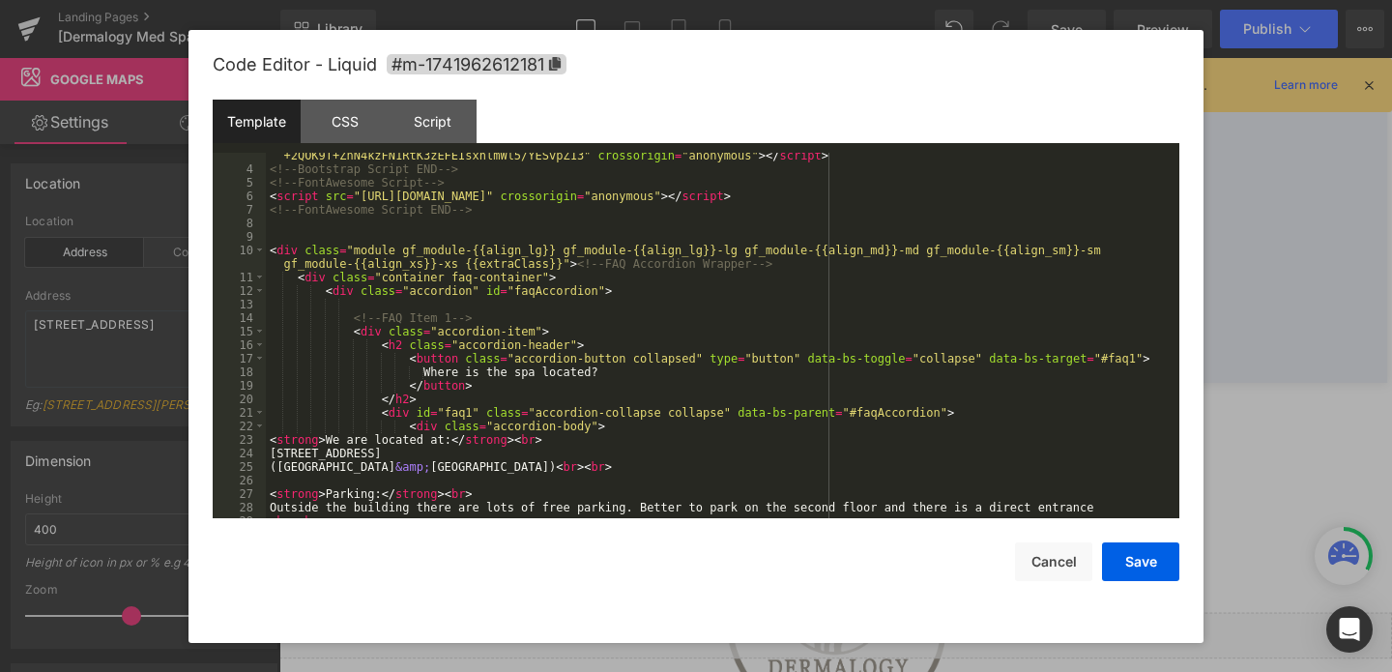
scroll to position [58, 0]
drag, startPoint x: 577, startPoint y: 448, endPoint x: 270, endPoint y: 450, distance: 307.3
click at [270, 450] on div "< script src = "[URL][DOMAIN_NAME]" integrity = "sha384-QJHtvGhmr9XOIpI6YVutG +…" at bounding box center [719, 338] width 906 height 406
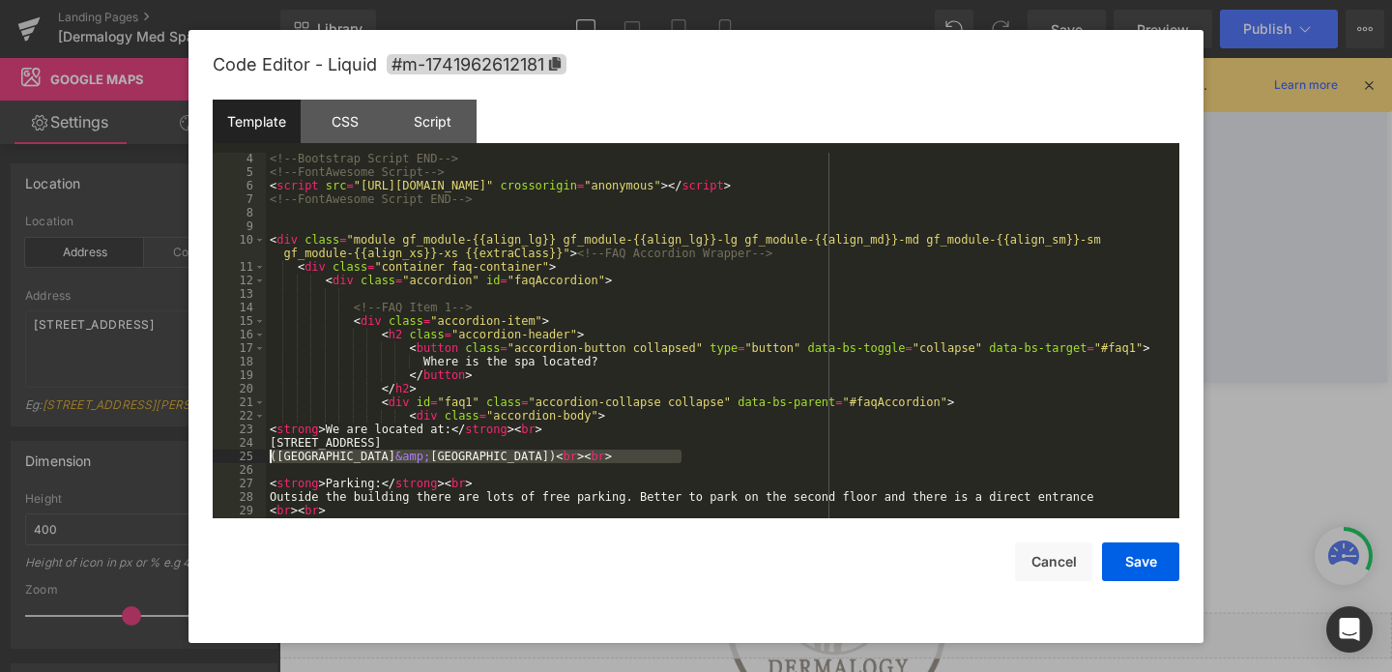
drag, startPoint x: 681, startPoint y: 455, endPoint x: 226, endPoint y: 455, distance: 455.2
click at [226, 455] on pre "4 5 6 7 8 9 10 11 12 13 14 15 16 17 18 19 20 21 22 23 24 25 26 27 28 29 30 31 <…" at bounding box center [696, 335] width 966 height 365
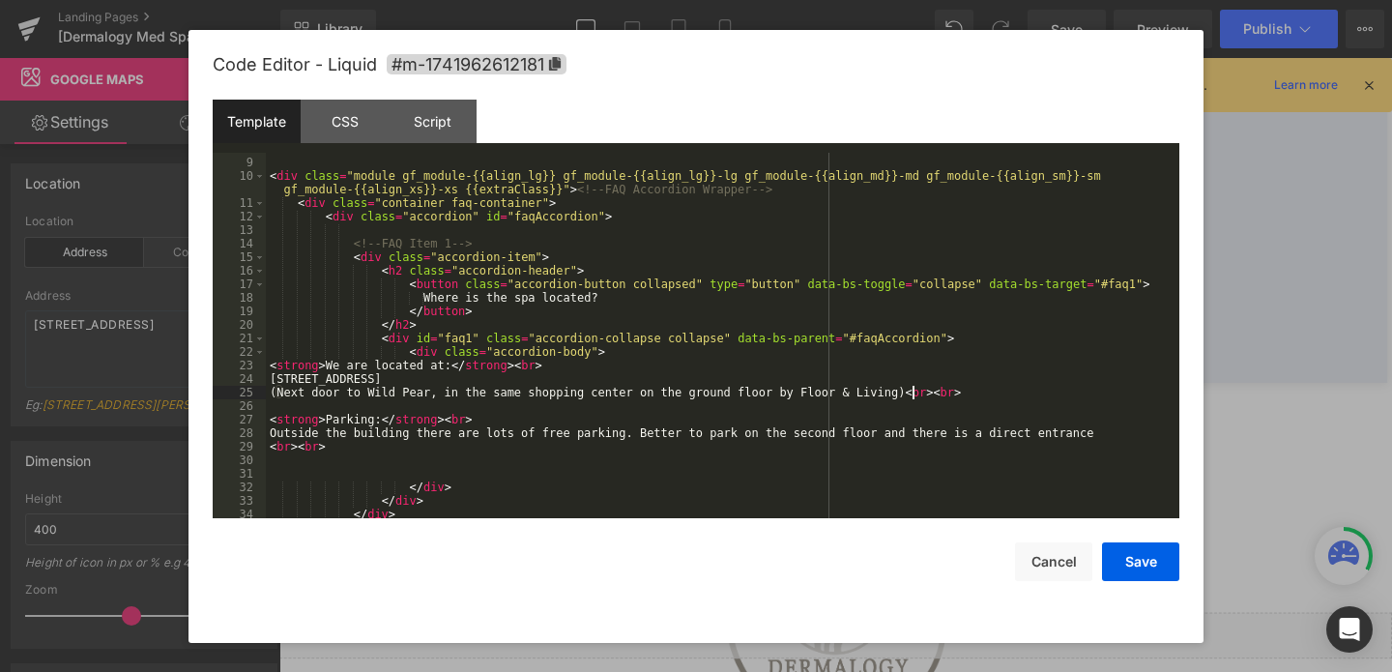
scroll to position [143, 0]
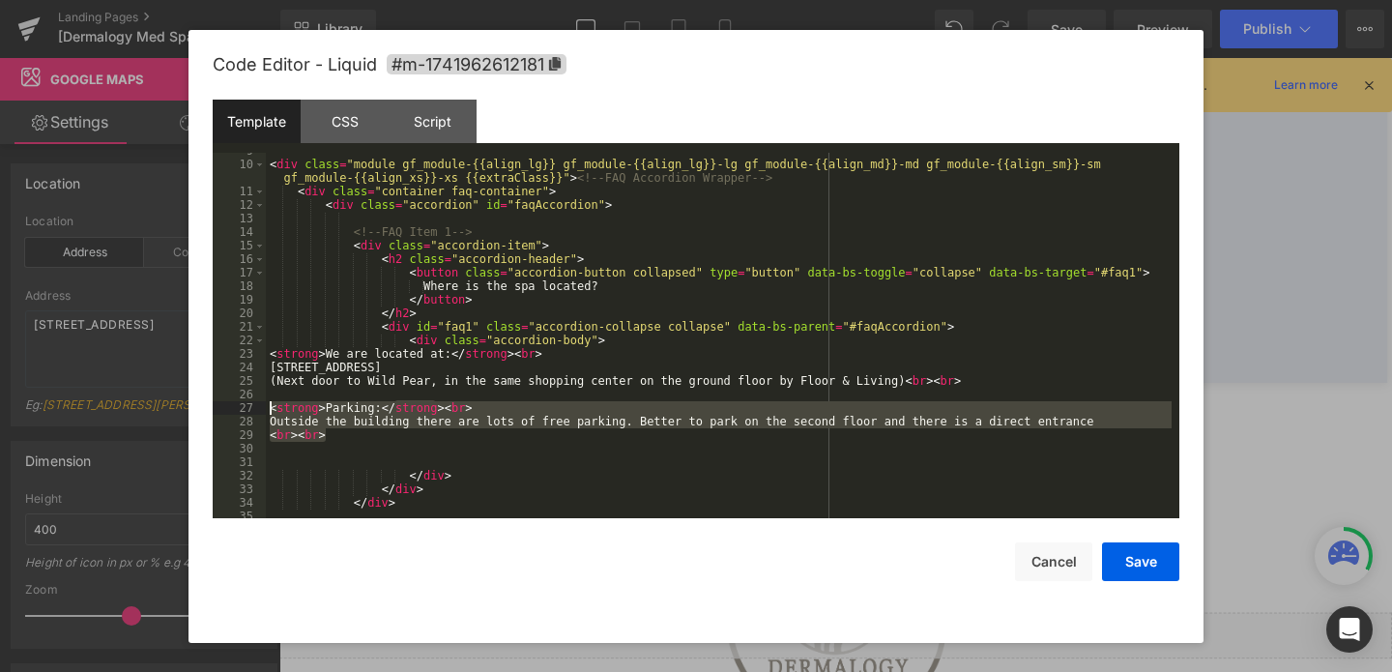
drag, startPoint x: 338, startPoint y: 436, endPoint x: 270, endPoint y: 409, distance: 73.8
click at [270, 409] on div "< div class = "module gf_module-{{align_lg}} gf_module-{{align_lg}}-lg gf_modul…" at bounding box center [719, 340] width 906 height 392
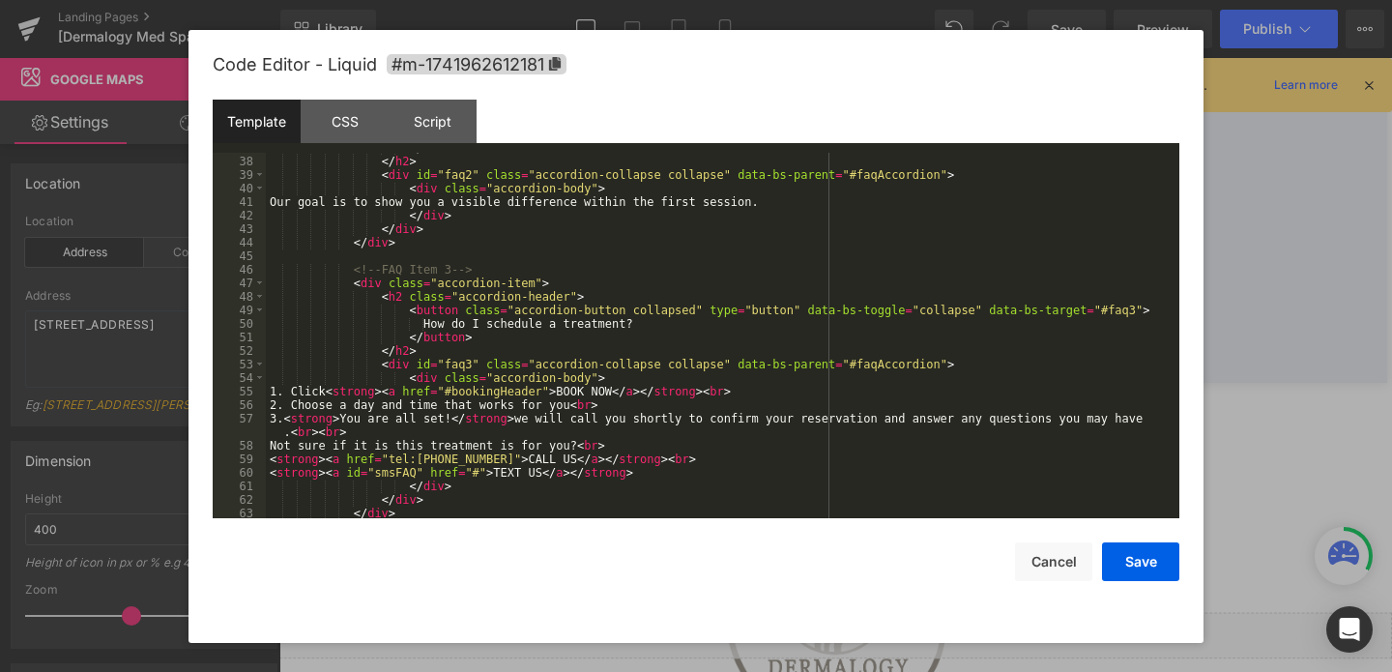
scroll to position [539, 0]
drag, startPoint x: 478, startPoint y: 458, endPoint x: 390, endPoint y: 457, distance: 88.0
click at [390, 457] on div "</ button > </ h2 > < div id = "faq2" class = "accordion-collapse collapse" dat…" at bounding box center [719, 337] width 906 height 392
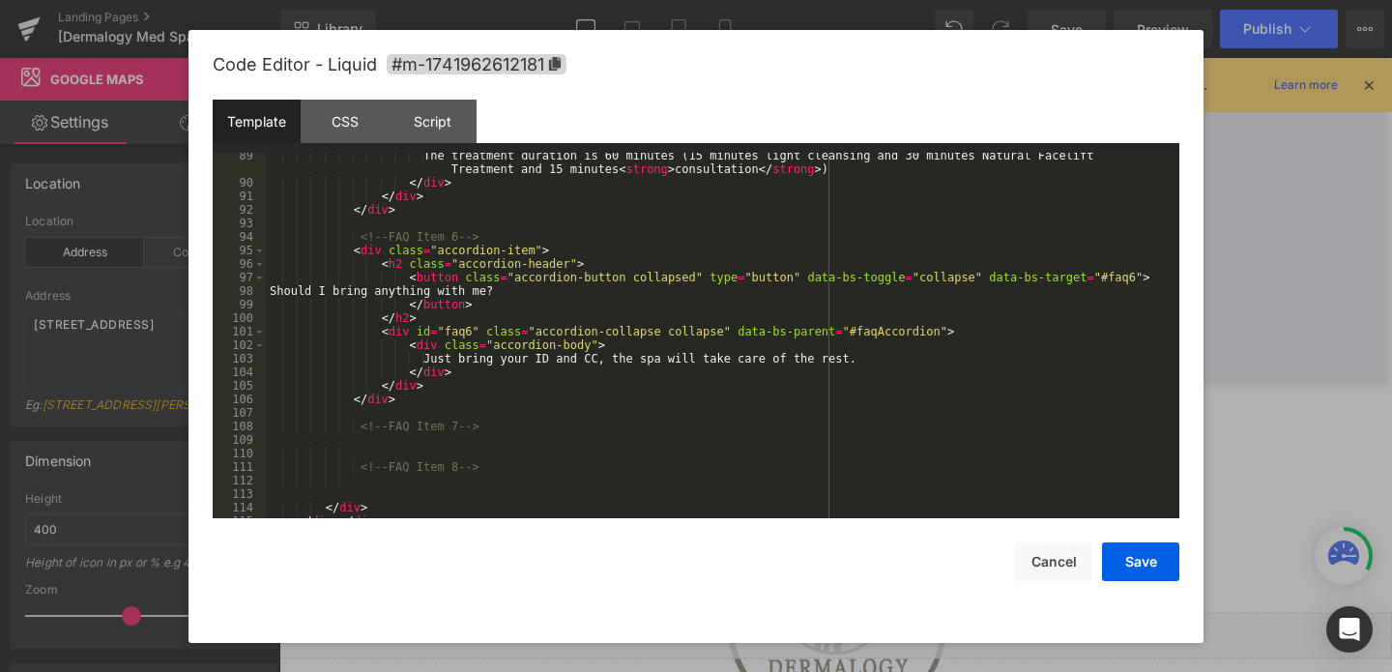
scroll to position [1258, 0]
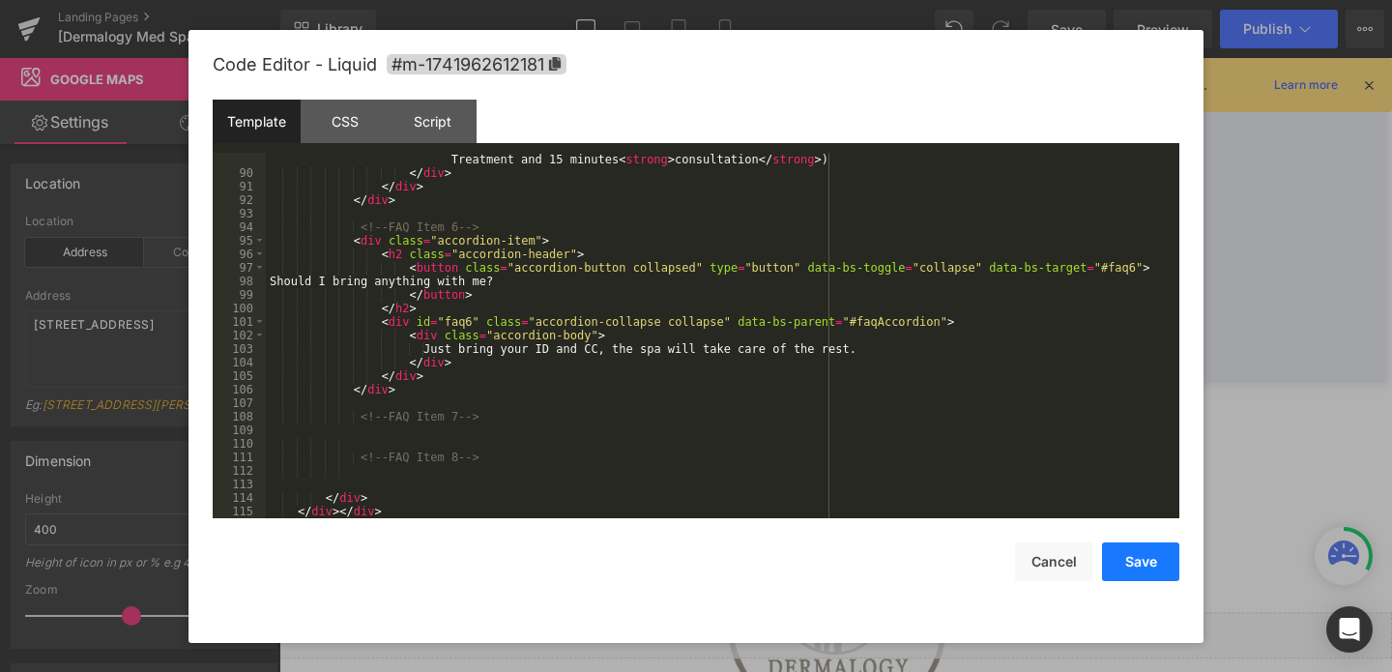
click at [1152, 559] on button "Save" at bounding box center [1140, 561] width 77 height 39
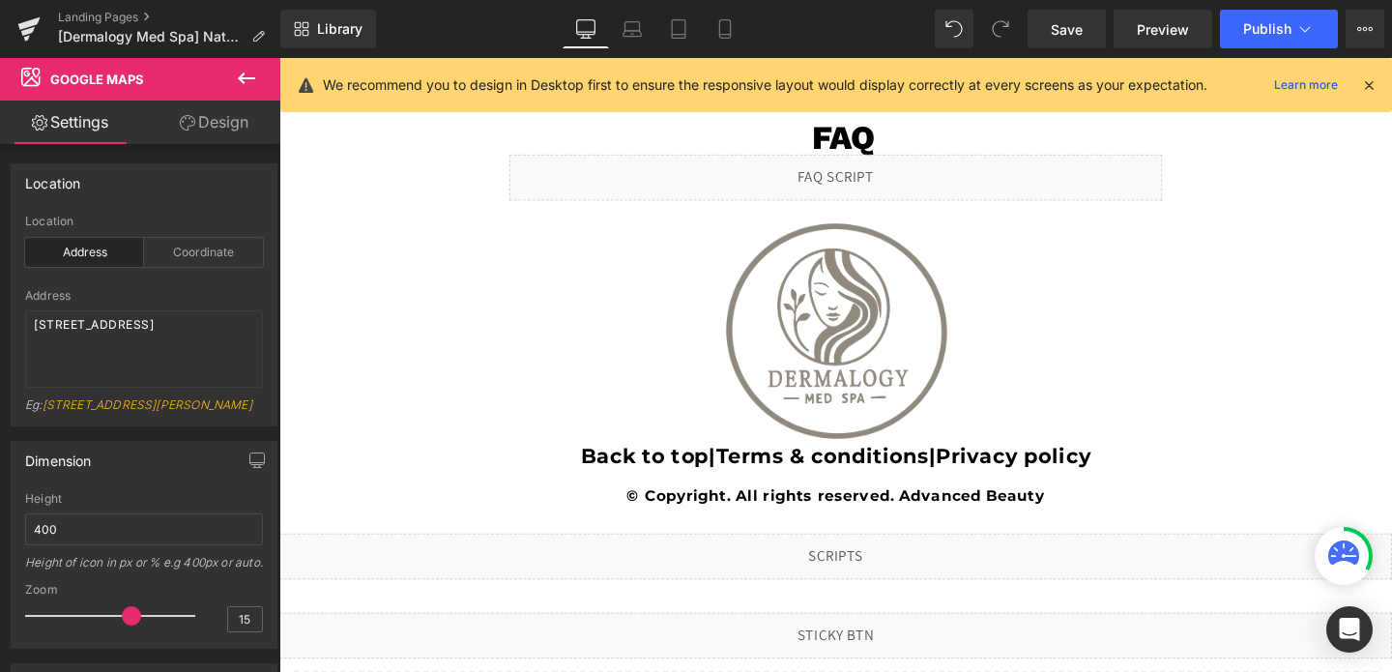
scroll to position [4803, 0]
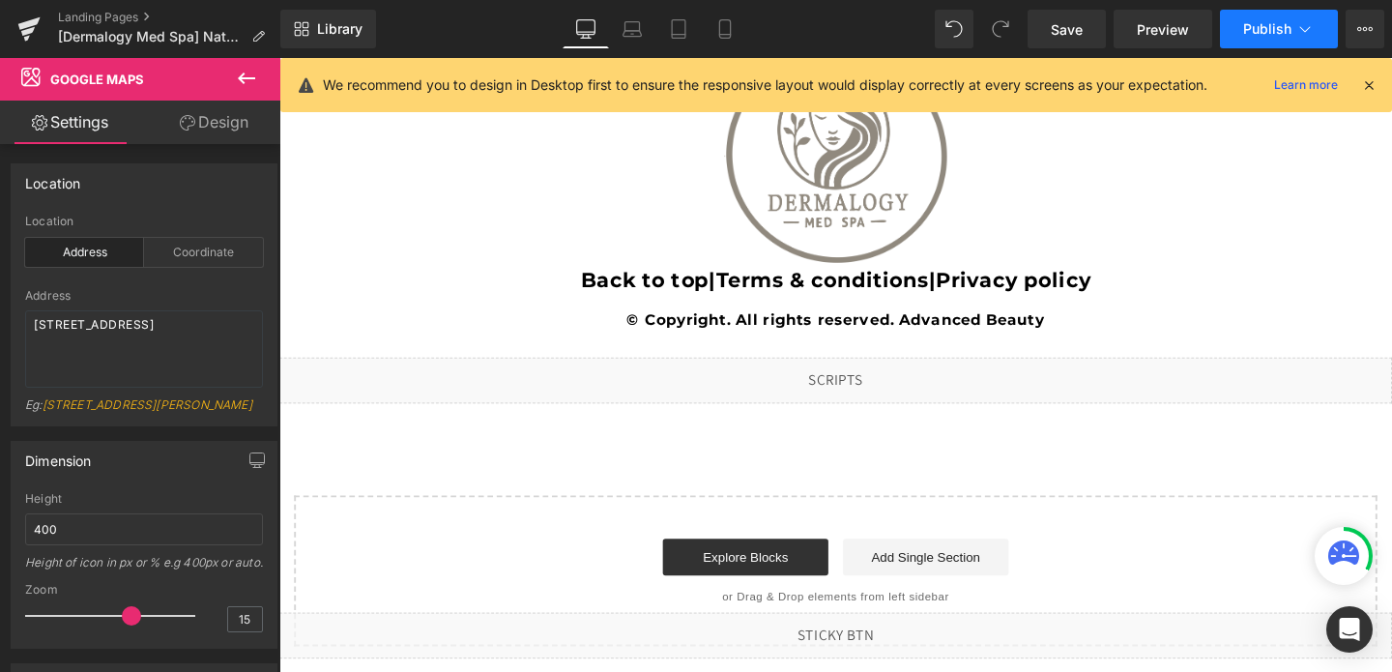
click at [1250, 21] on span "Publish" at bounding box center [1267, 28] width 48 height 15
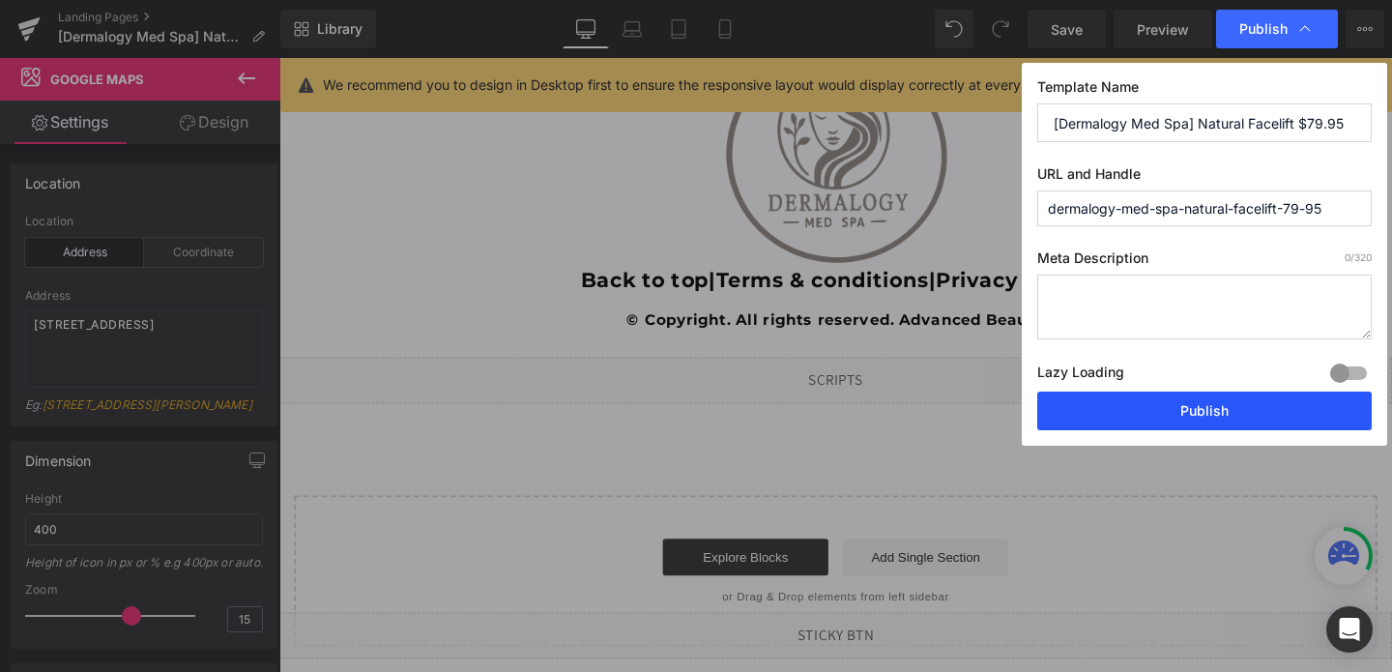
click at [1107, 405] on button "Publish" at bounding box center [1204, 410] width 334 height 39
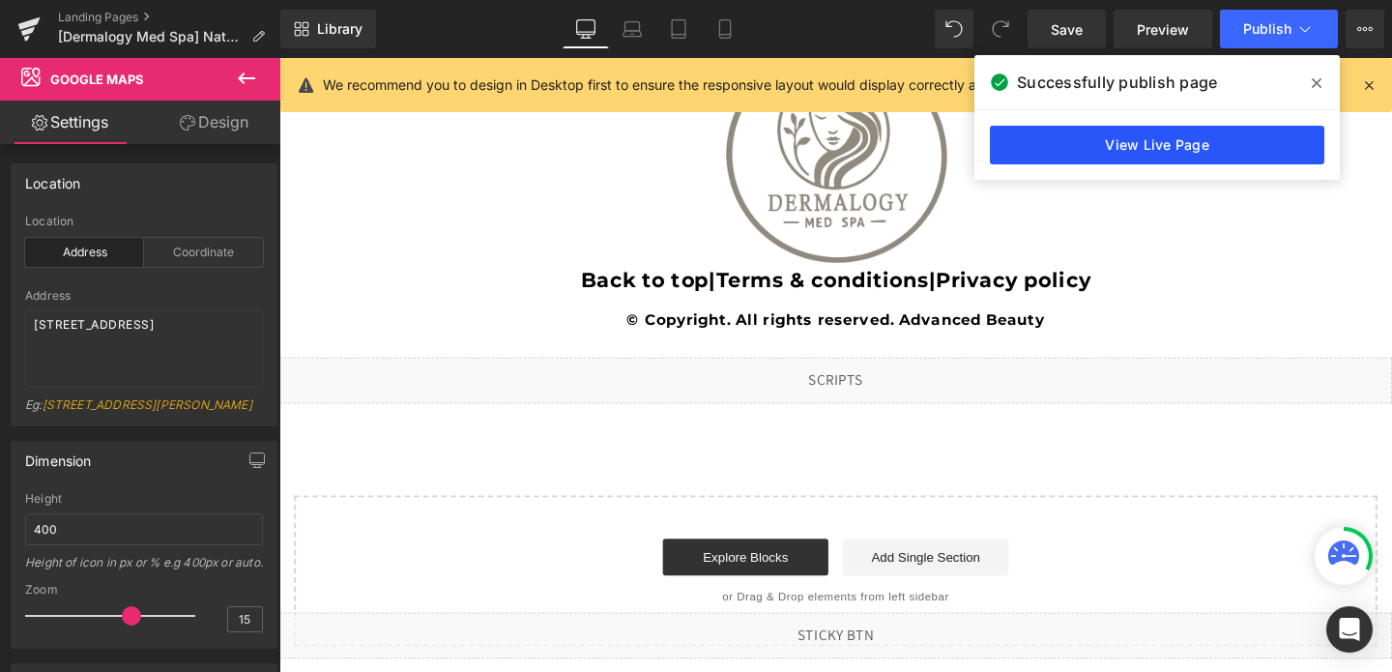
click at [1177, 131] on link "View Live Page" at bounding box center [1157, 145] width 334 height 39
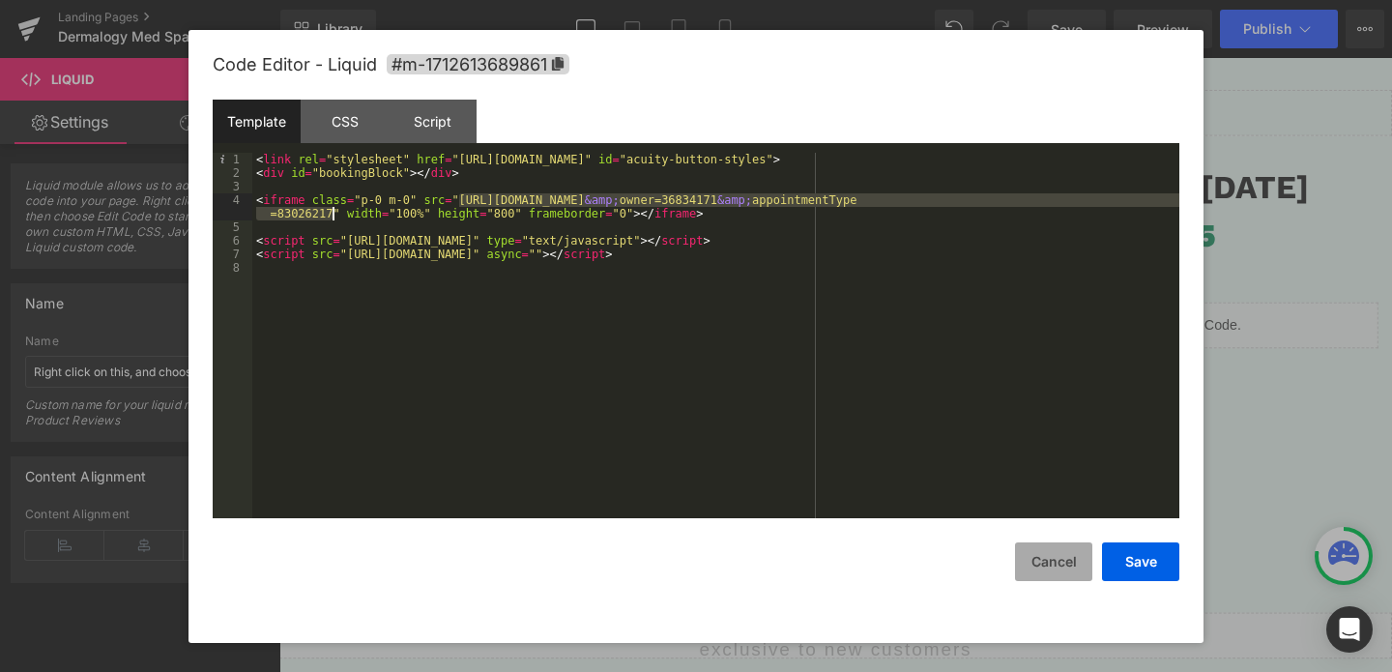
click at [1052, 572] on button "Cancel" at bounding box center [1053, 561] width 77 height 39
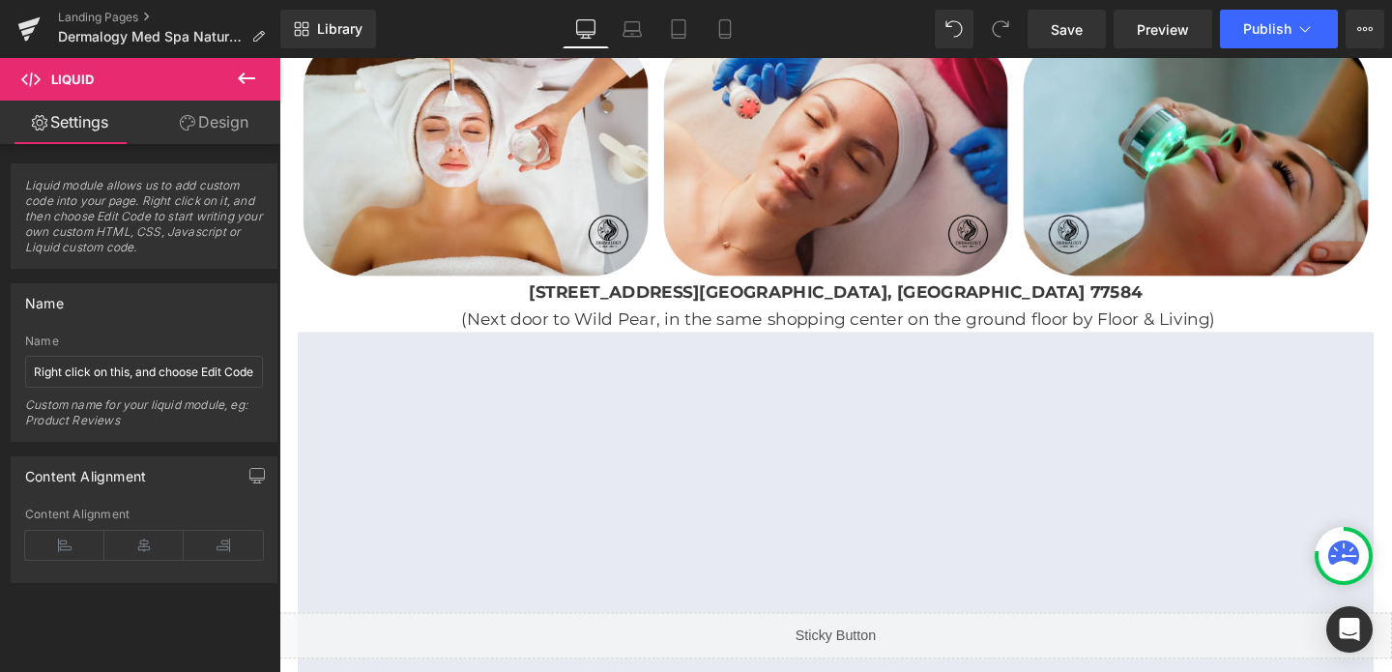
scroll to position [3524, 0]
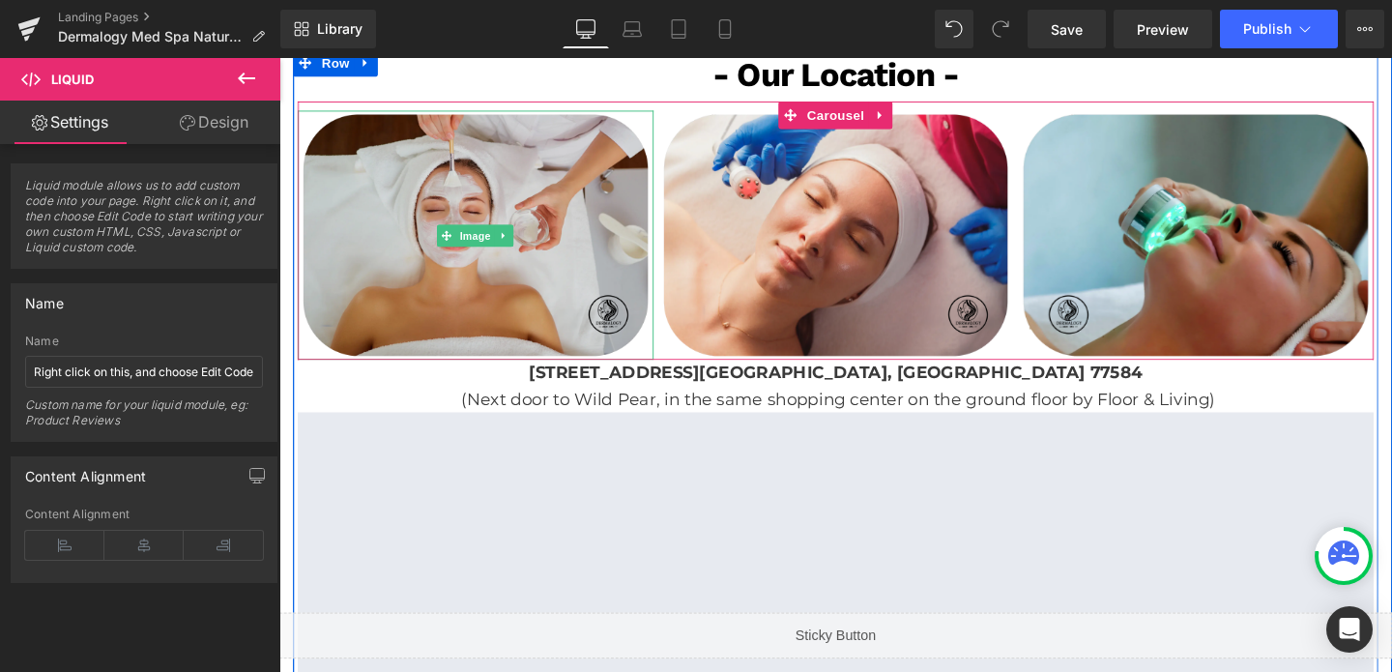
click at [529, 142] on img at bounding box center [486, 244] width 374 height 262
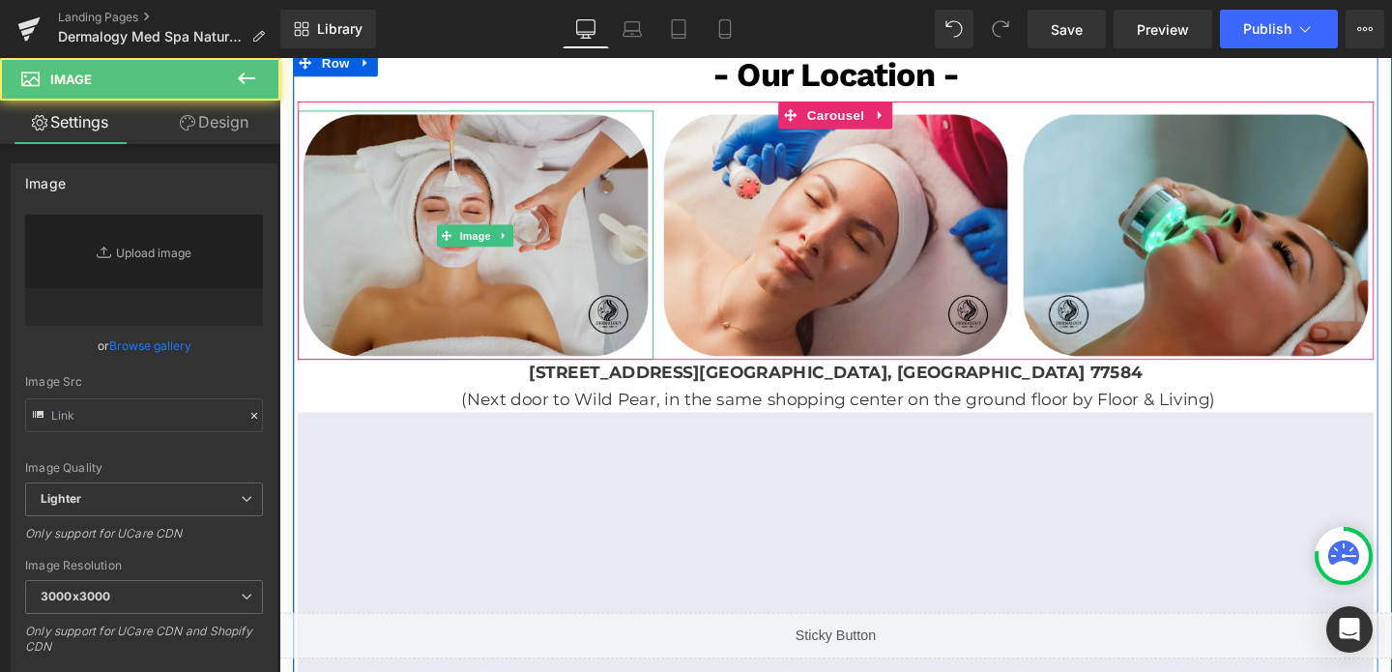
type input "[URL][DOMAIN_NAME]"
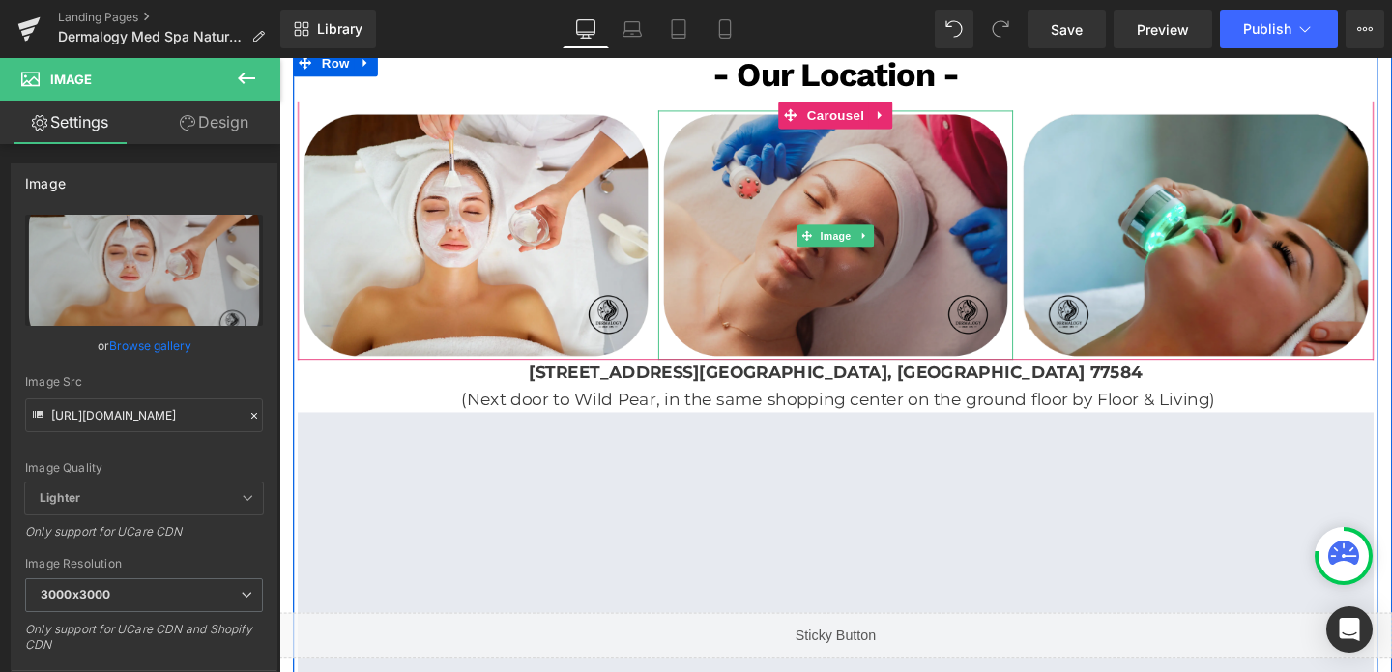
scroll to position [3523, 0]
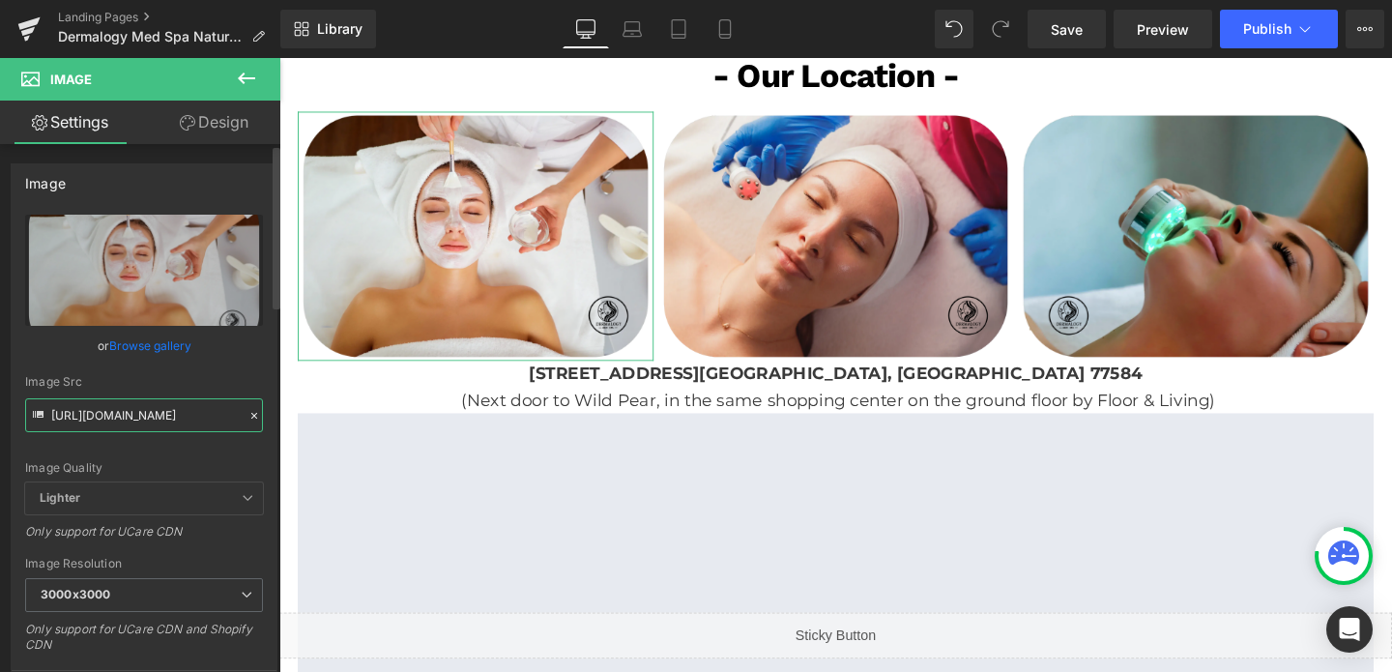
click at [136, 418] on input "[URL][DOMAIN_NAME]" at bounding box center [144, 415] width 238 height 34
click at [90, 414] on input "[URL][DOMAIN_NAME]" at bounding box center [144, 415] width 238 height 34
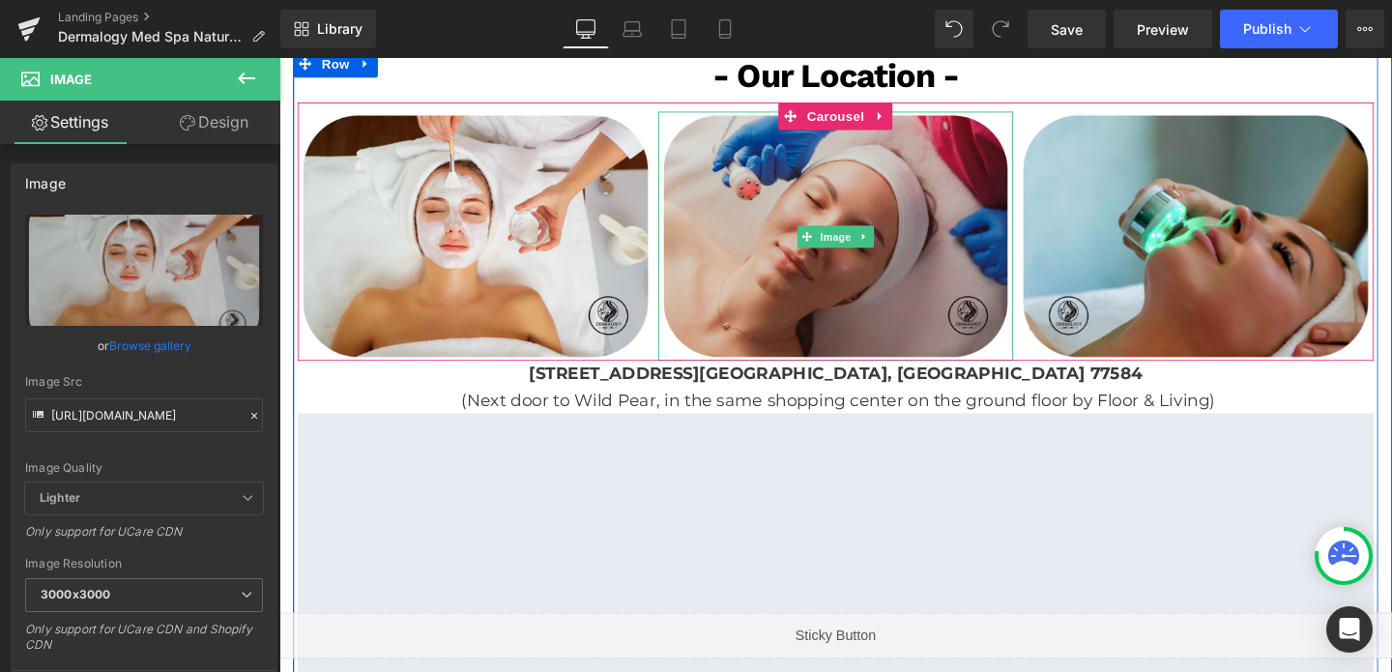
click at [758, 325] on img at bounding box center [865, 245] width 374 height 262
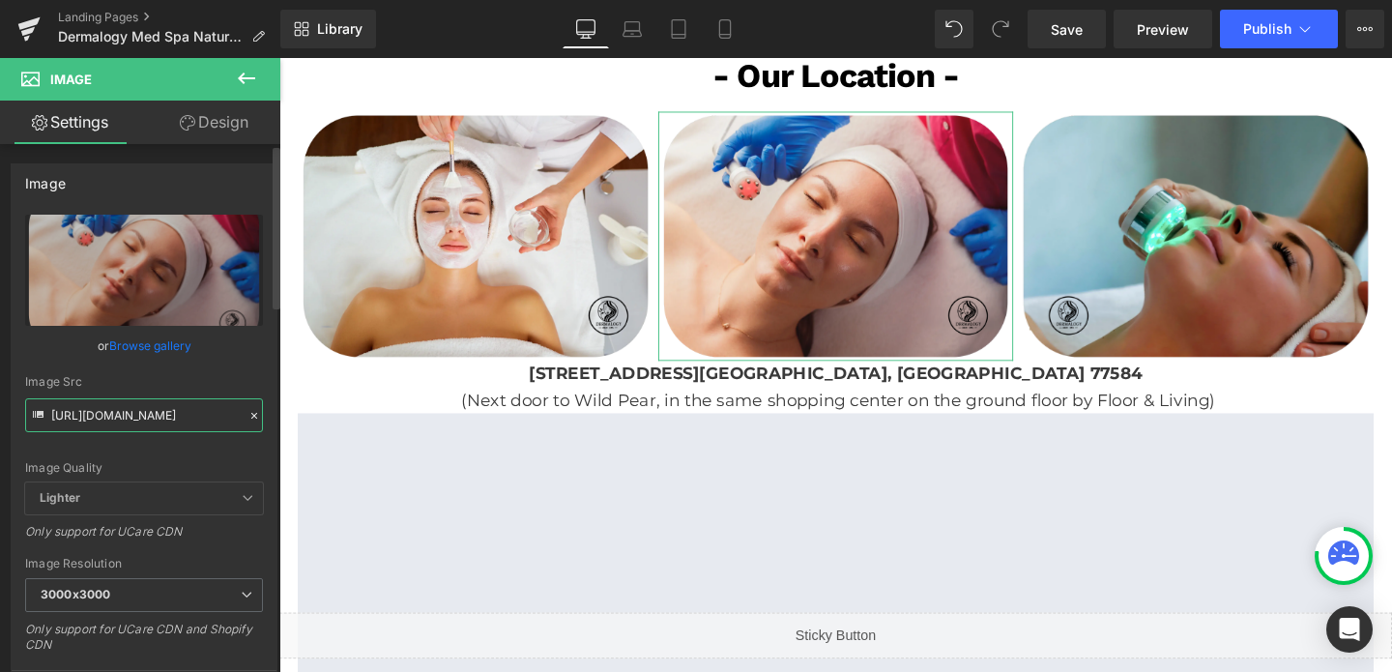
click at [175, 420] on input "[URL][DOMAIN_NAME]" at bounding box center [144, 415] width 238 height 34
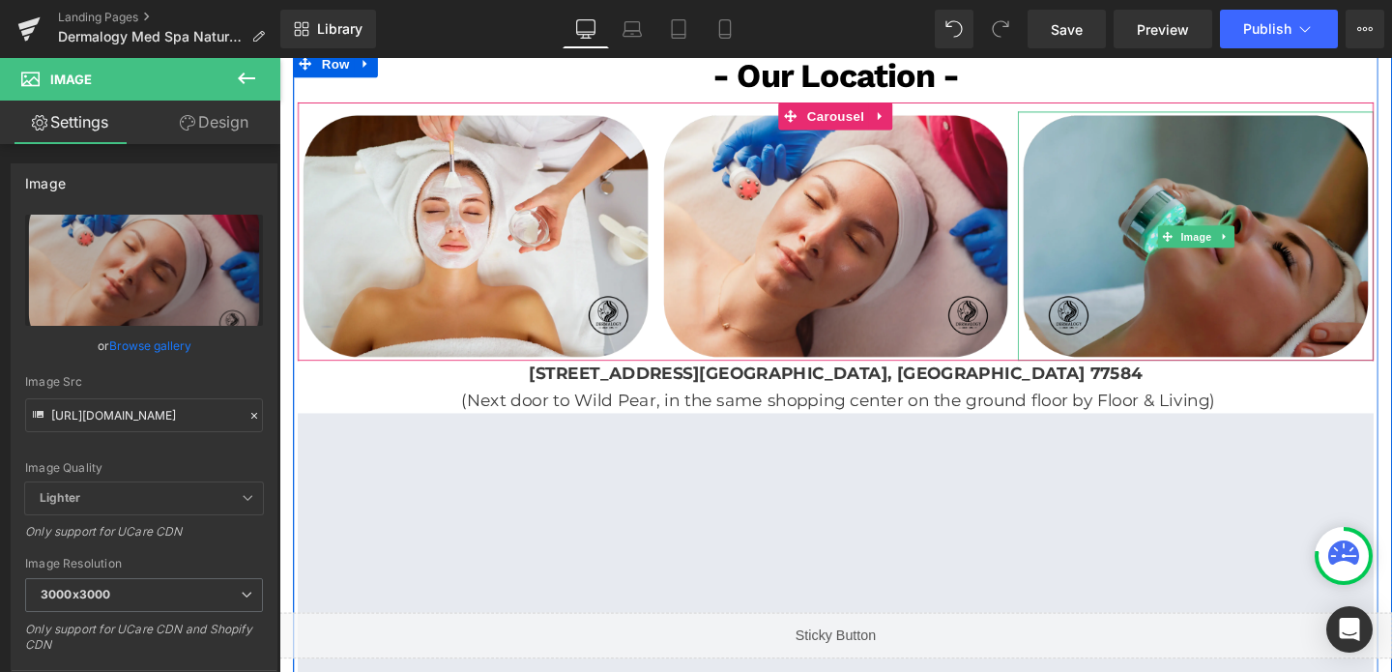
click at [1164, 227] on img at bounding box center [1242, 245] width 374 height 262
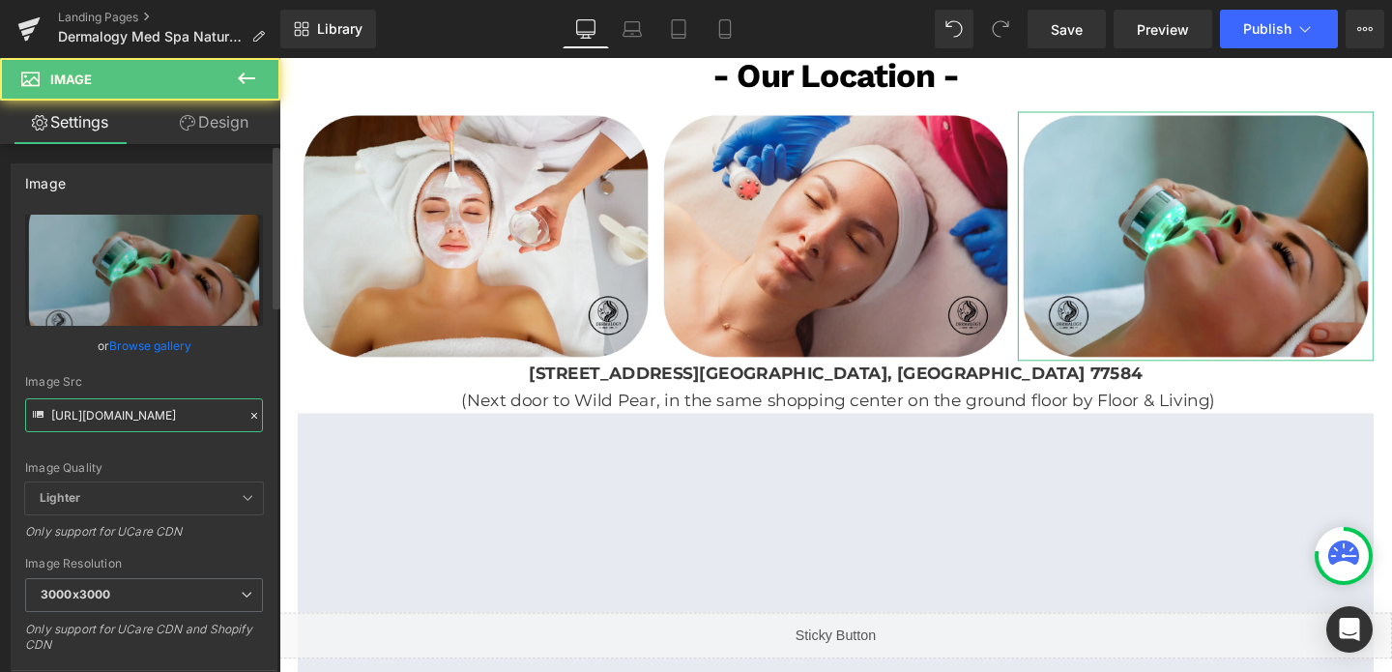
click at [152, 424] on input "[URL][DOMAIN_NAME]" at bounding box center [144, 415] width 238 height 34
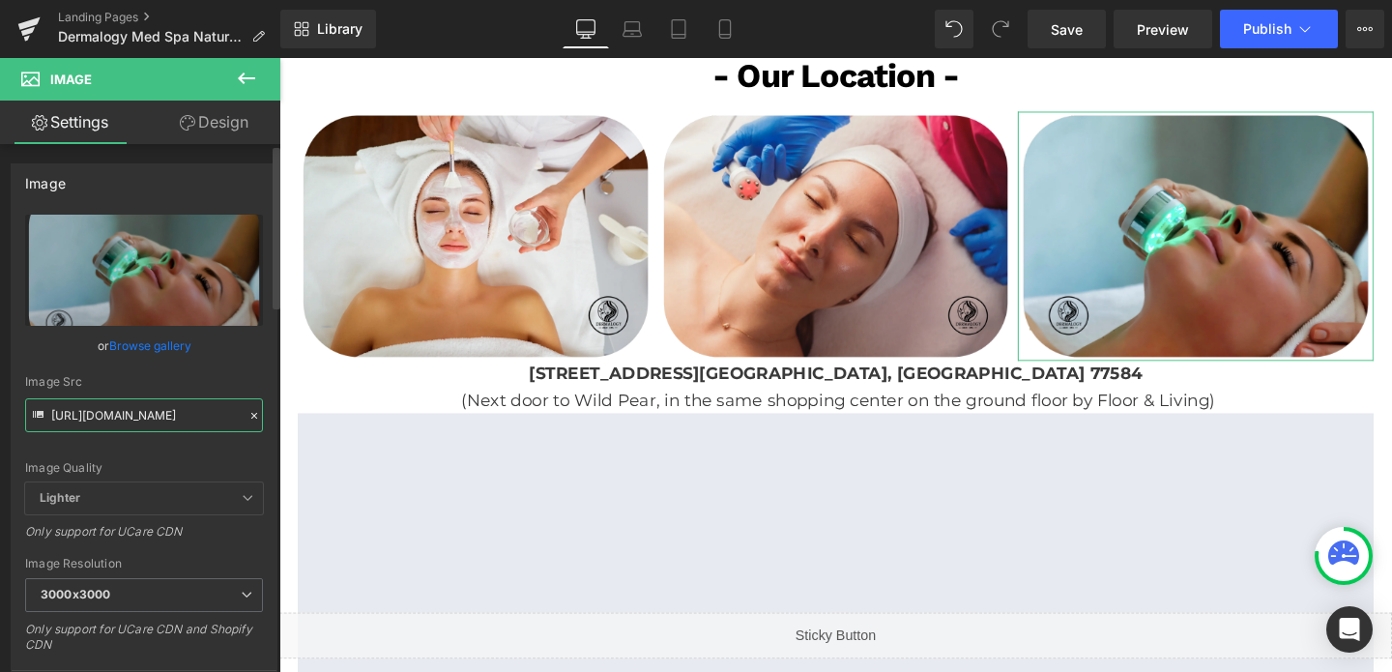
click at [152, 424] on input "[URL][DOMAIN_NAME]" at bounding box center [144, 415] width 238 height 34
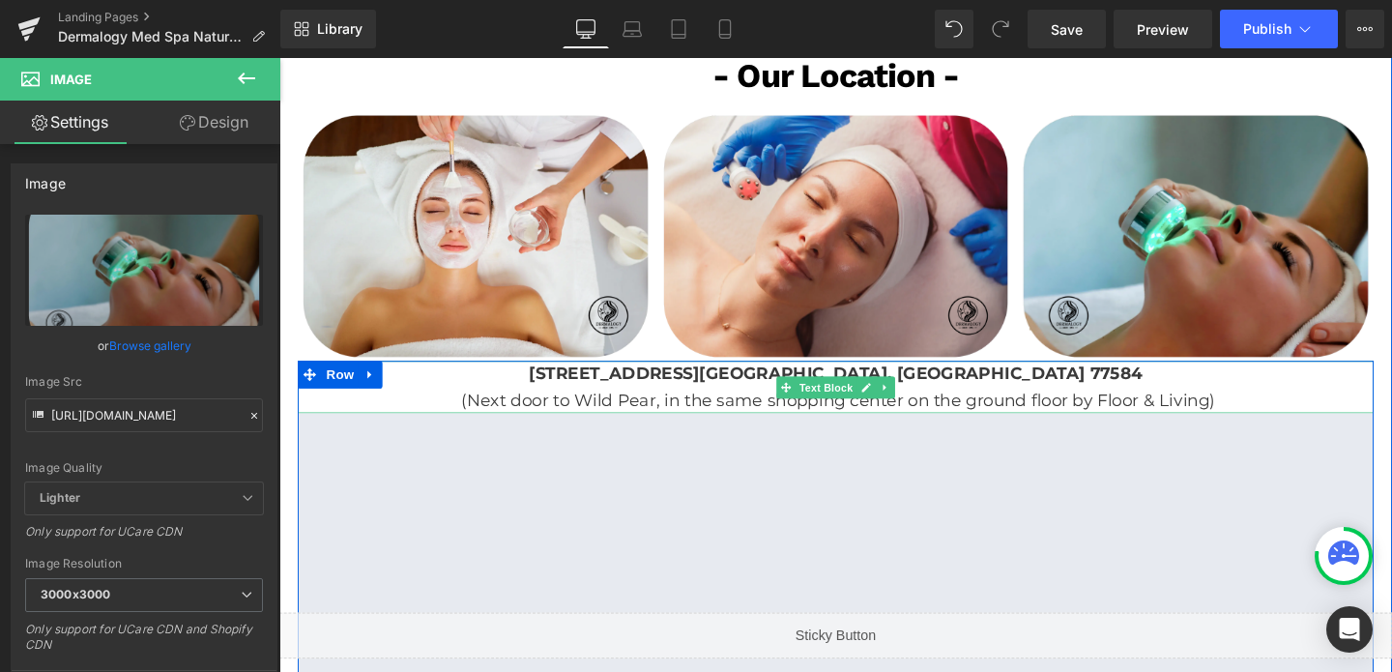
click at [738, 379] on strong "[STREET_ADDRESS]" at bounding box center [864, 389] width 645 height 21
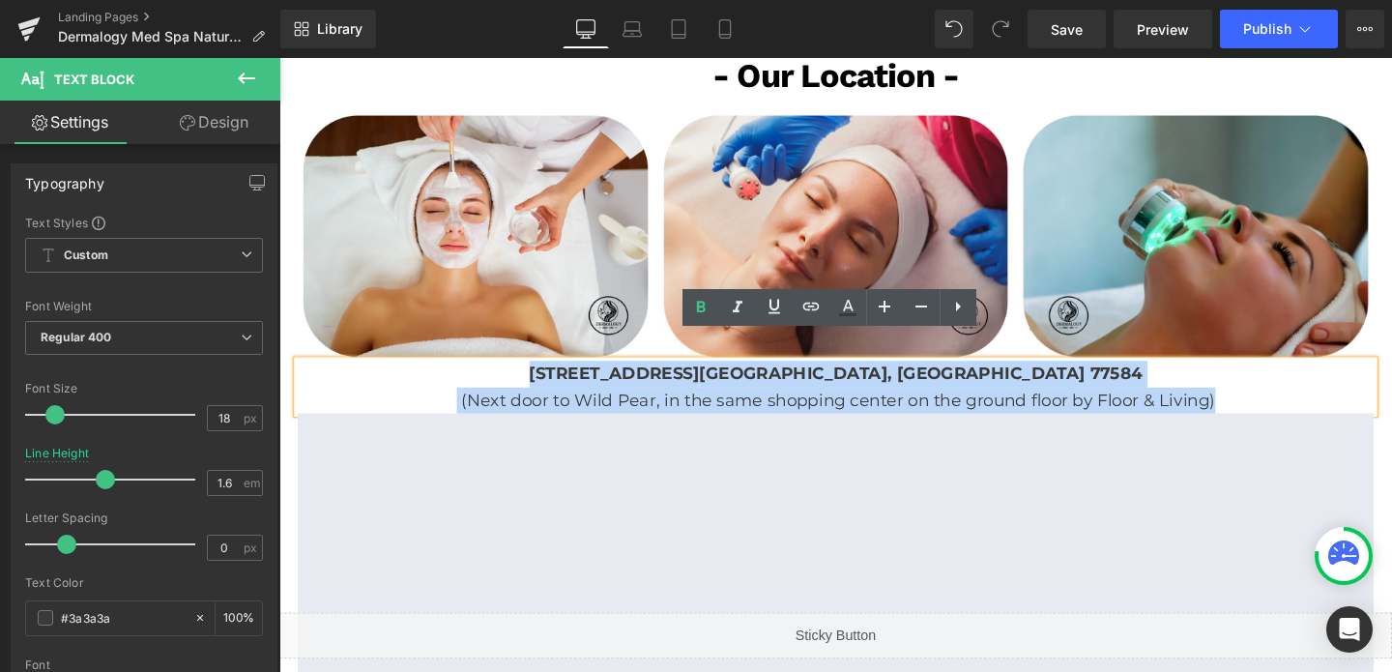
drag, startPoint x: 647, startPoint y: 360, endPoint x: 1294, endPoint y: 397, distance: 648.6
click at [1294, 397] on div "9330 W Broadway St #410 Pearland, TX 77584 (Next door to Wild Pear, in the same…" at bounding box center [864, 404] width 1131 height 56
copy div "9330 W Broadway St #410 Pearland, TX 77584 (Next door to Wild Pear, in the same…"
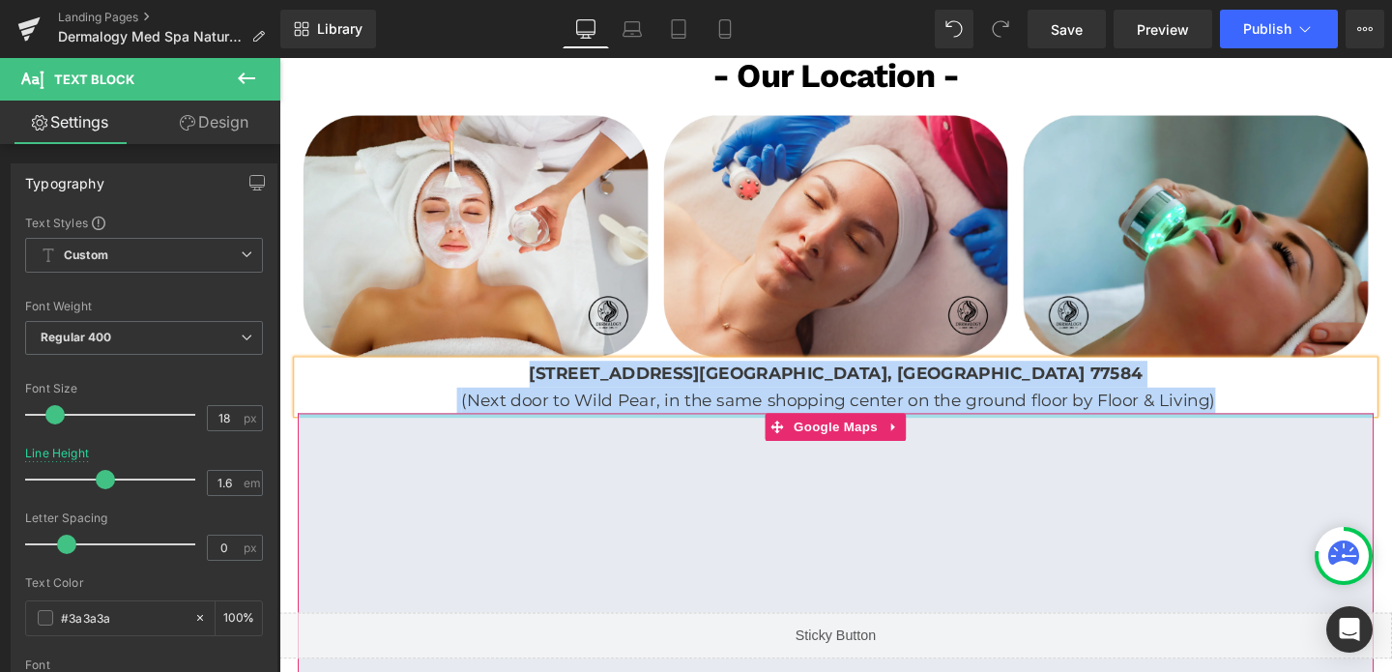
click at [731, 431] on div at bounding box center [864, 433] width 1131 height 5
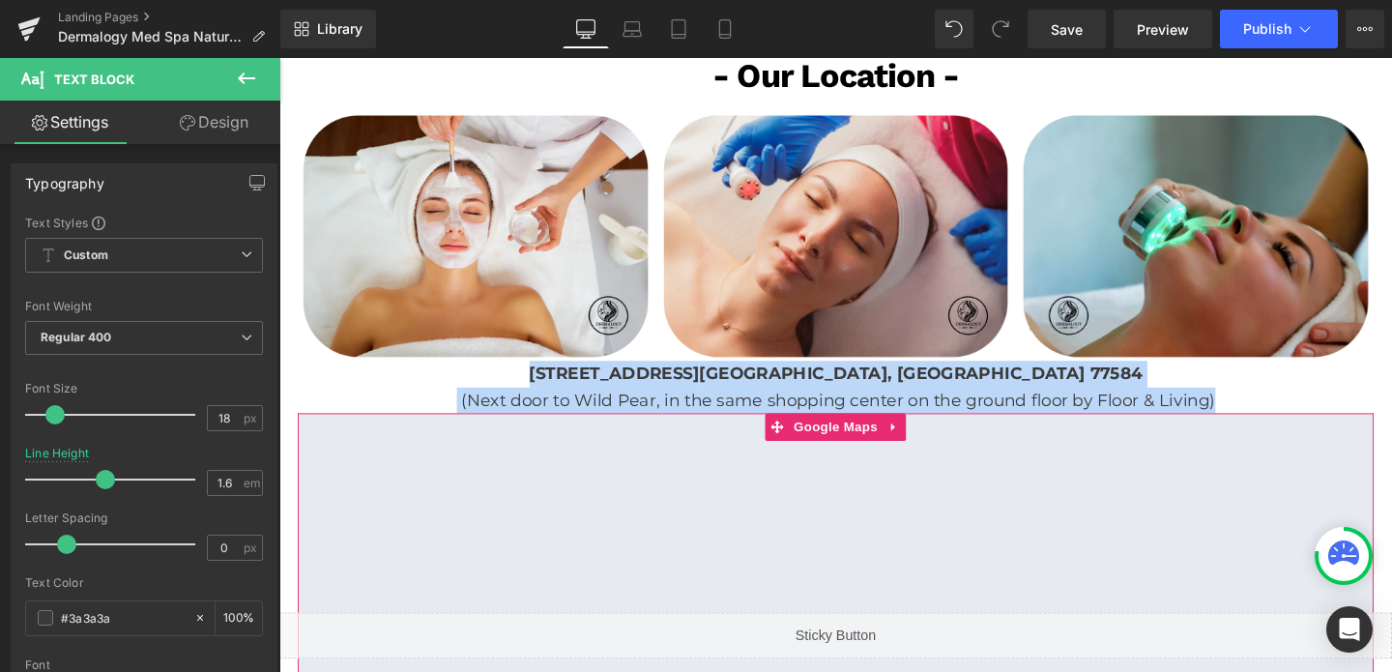
click at [731, 431] on div at bounding box center [864, 433] width 1131 height 5
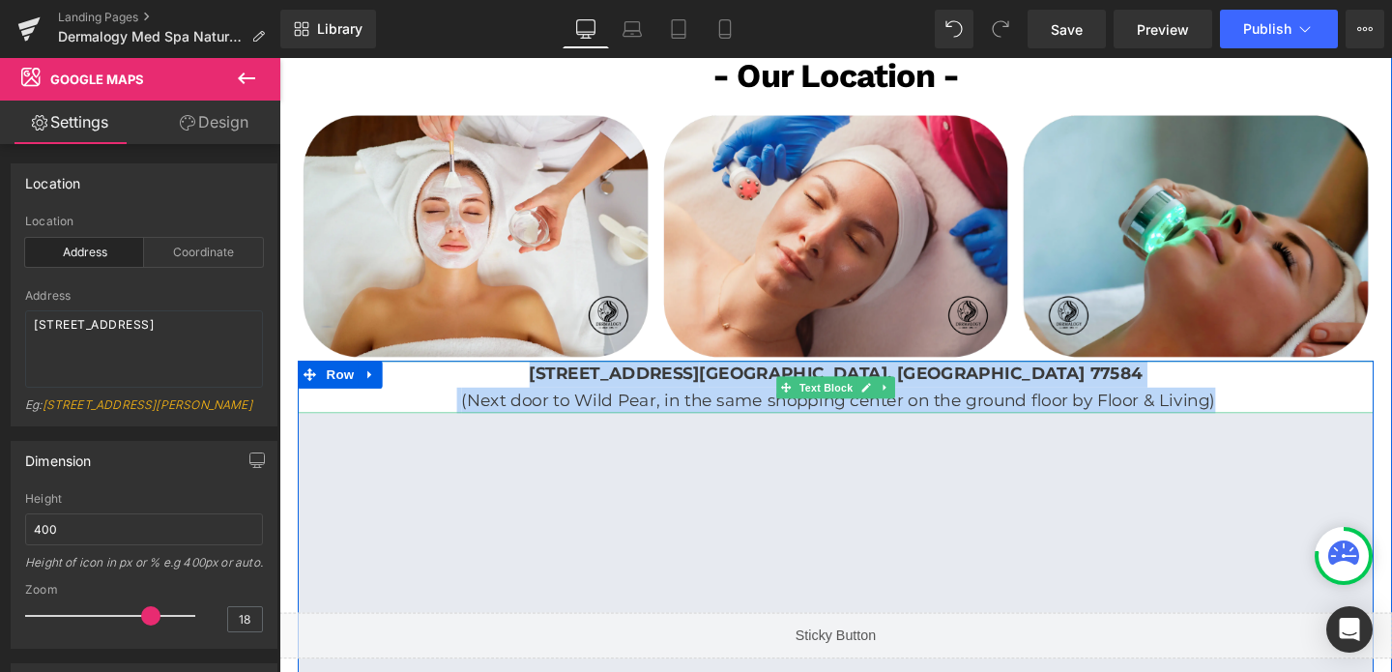
click at [757, 407] on span "(Next door to Wild Pear, in the same shopping center on the ground floor by Flo…" at bounding box center [867, 417] width 793 height 21
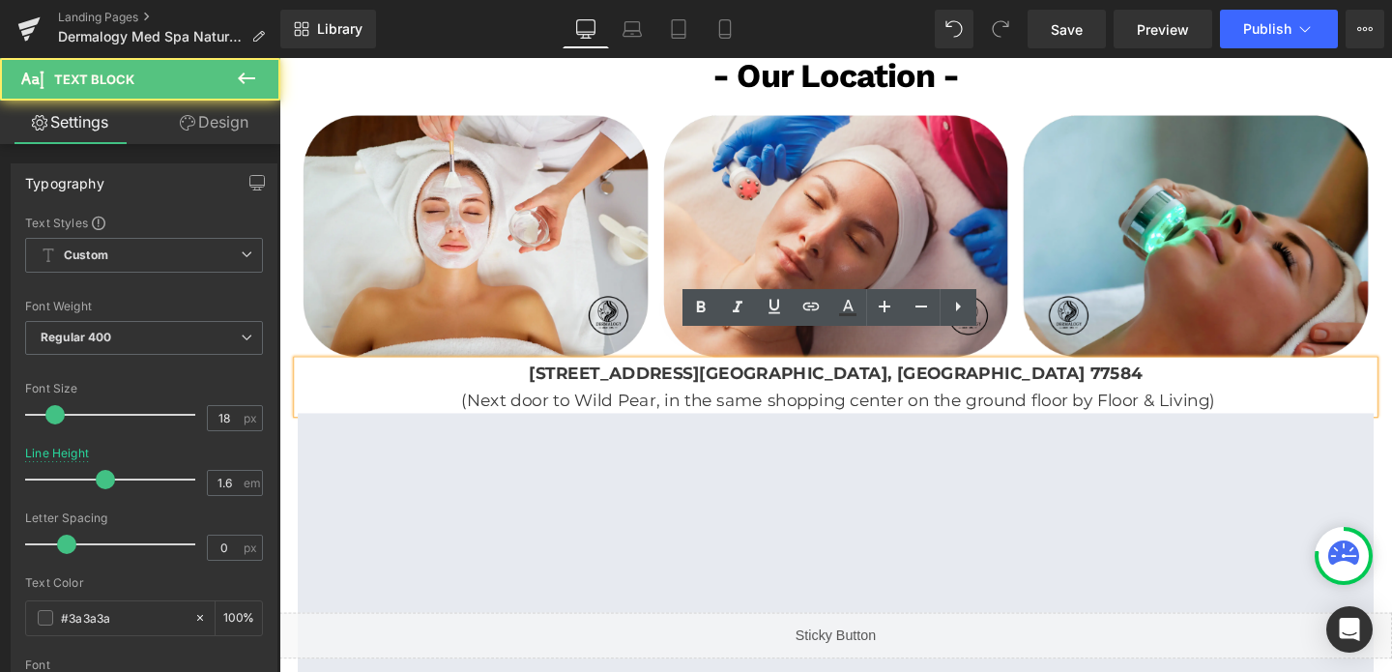
click at [757, 407] on span "(Next door to Wild Pear, in the same shopping center on the ground floor by Flo…" at bounding box center [867, 417] width 793 height 21
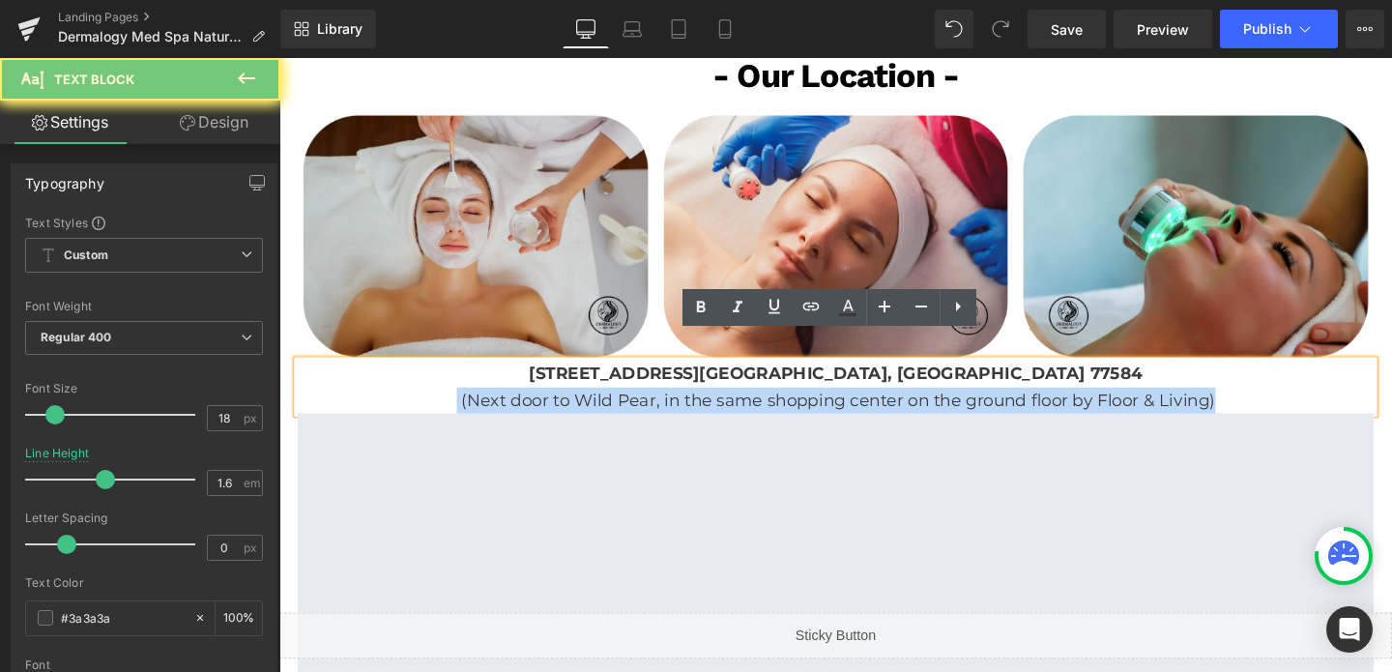
copy p "(Next door to Wild Pear, in the same shopping center on the ground floor by Flo…"
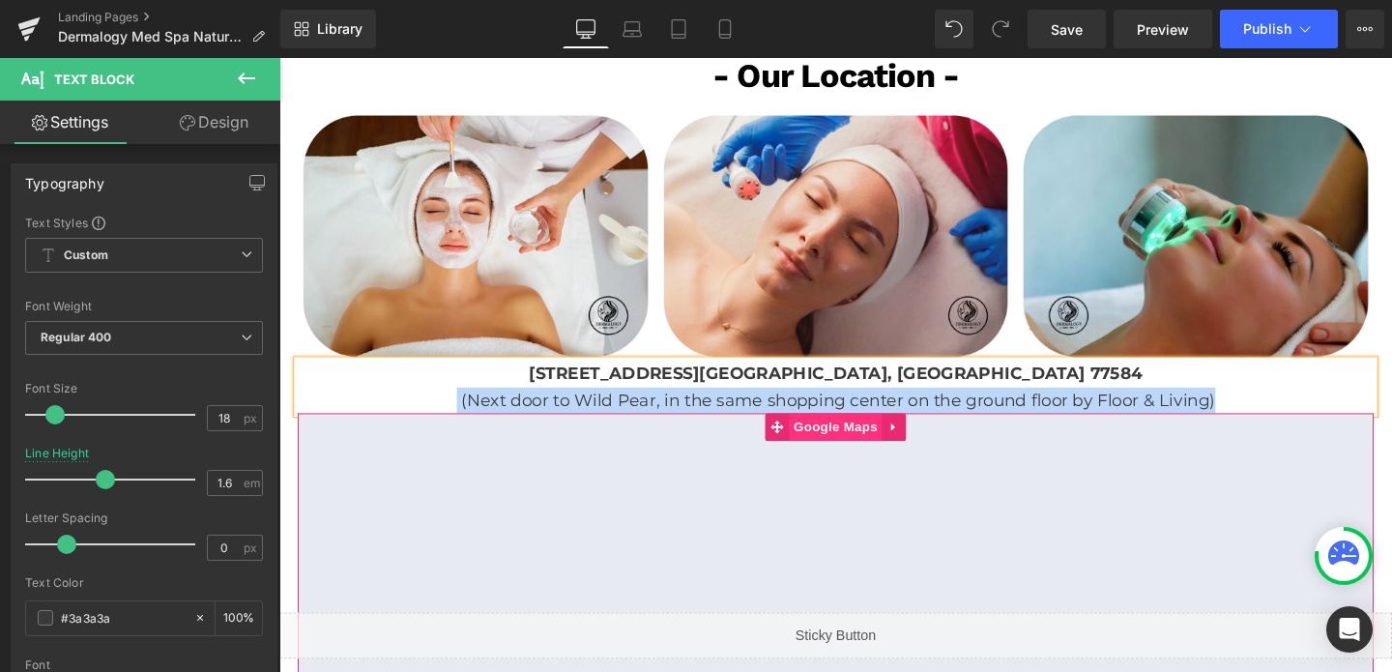
click at [864, 431] on span "Google Maps" at bounding box center [864, 445] width 98 height 29
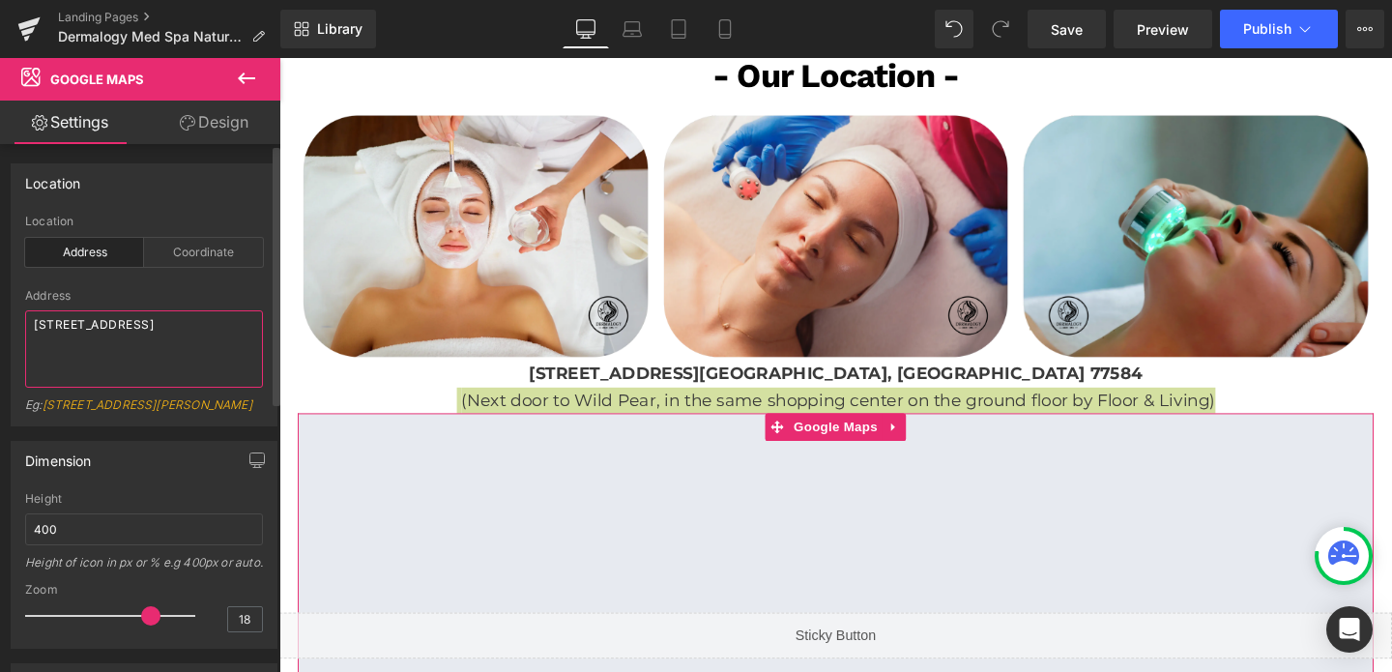
click at [111, 334] on textarea "[STREET_ADDRESS]" at bounding box center [144, 348] width 238 height 77
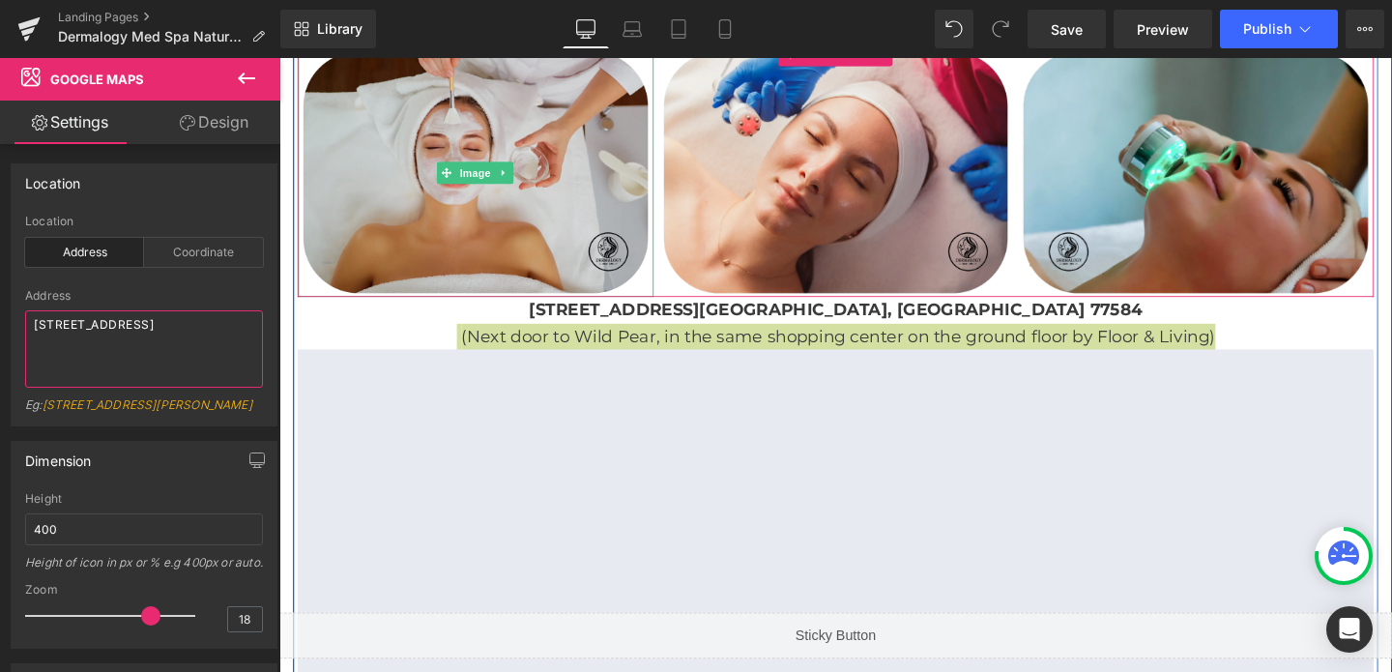
scroll to position [3591, 0]
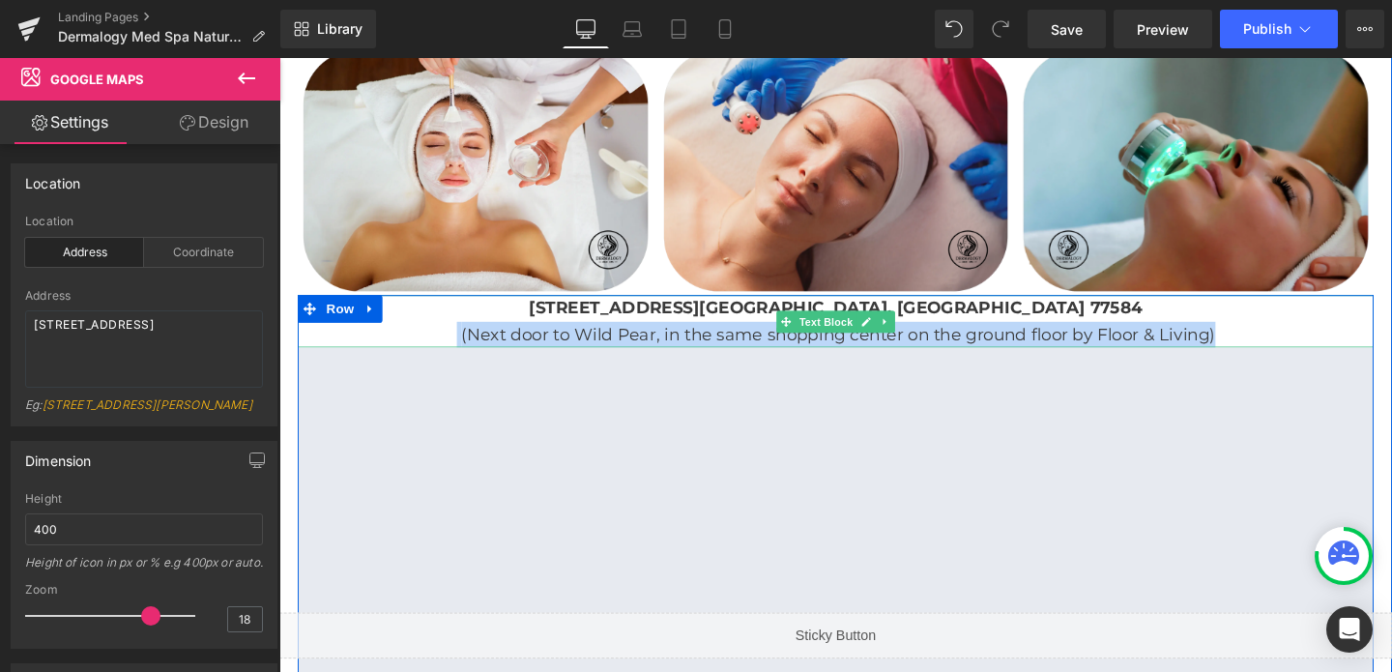
click at [744, 310] on strong "9330 W Broadway St #410 Pearland, TX 77584" at bounding box center [864, 320] width 645 height 21
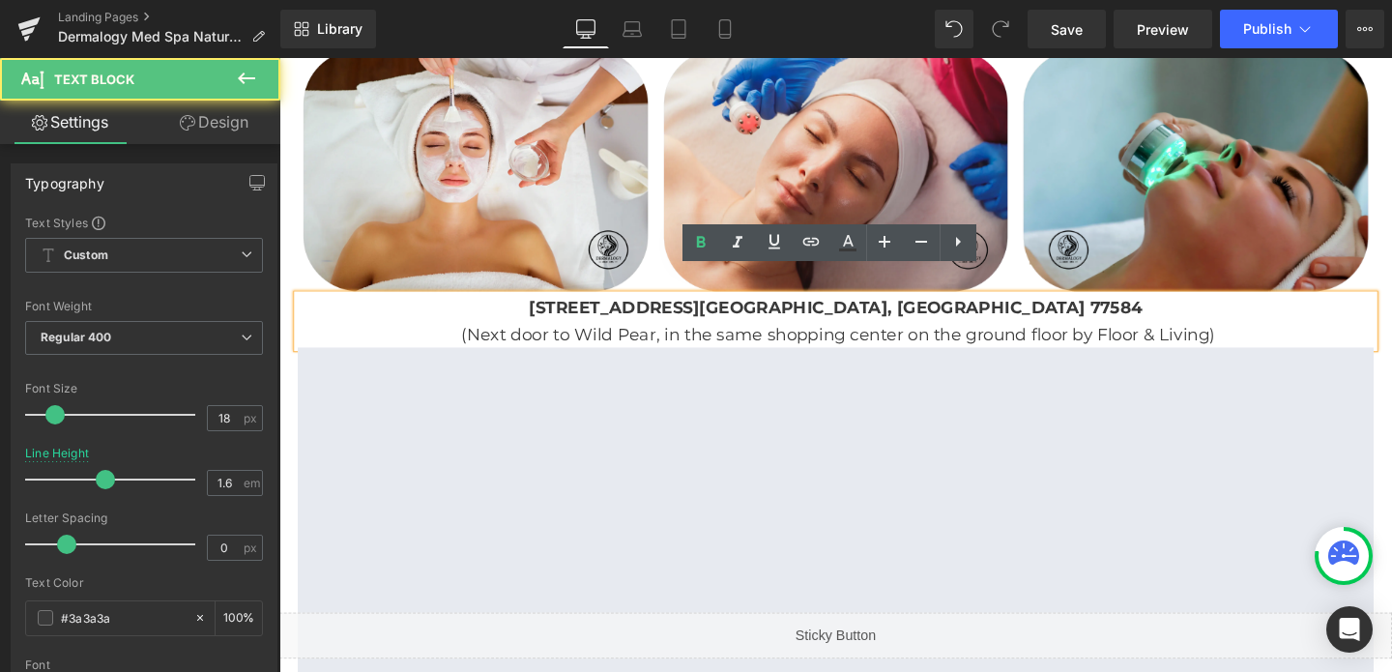
click at [744, 310] on strong "9330 W Broadway St #410 Pearland, TX 77584" at bounding box center [864, 320] width 645 height 21
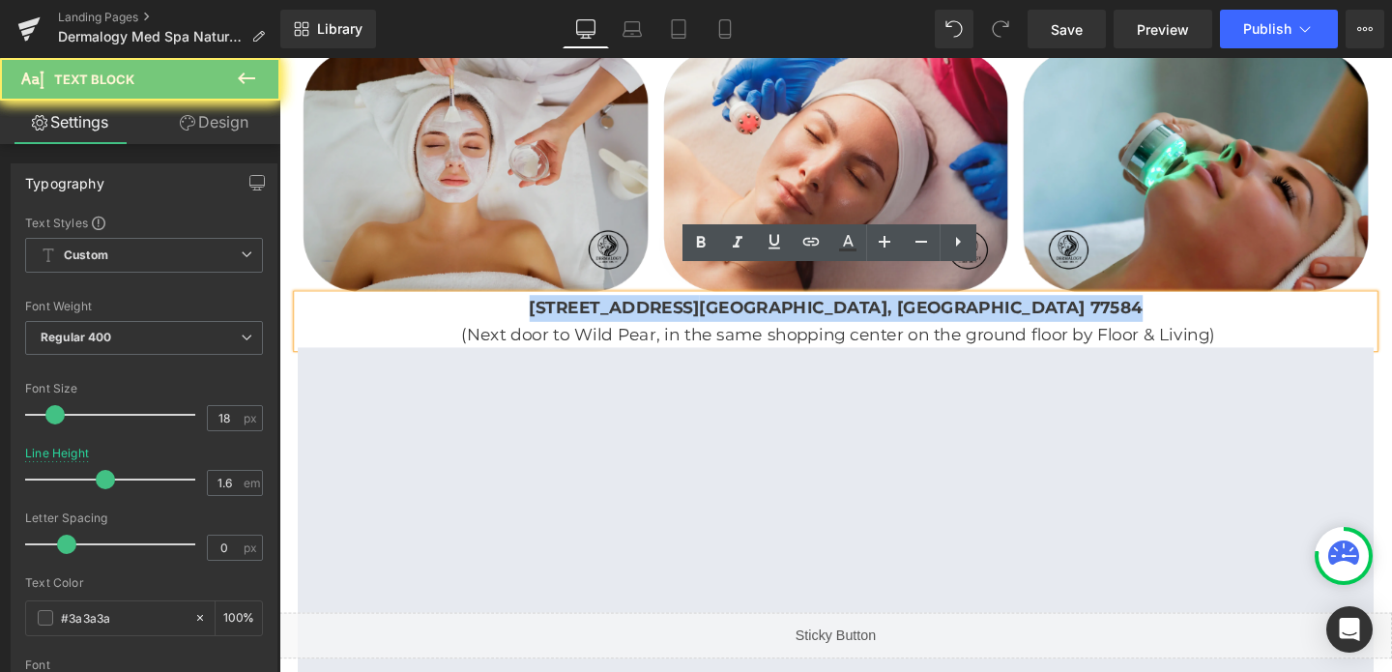
copy strong "9330 W Broadway St #410 Pearland, TX 77584"
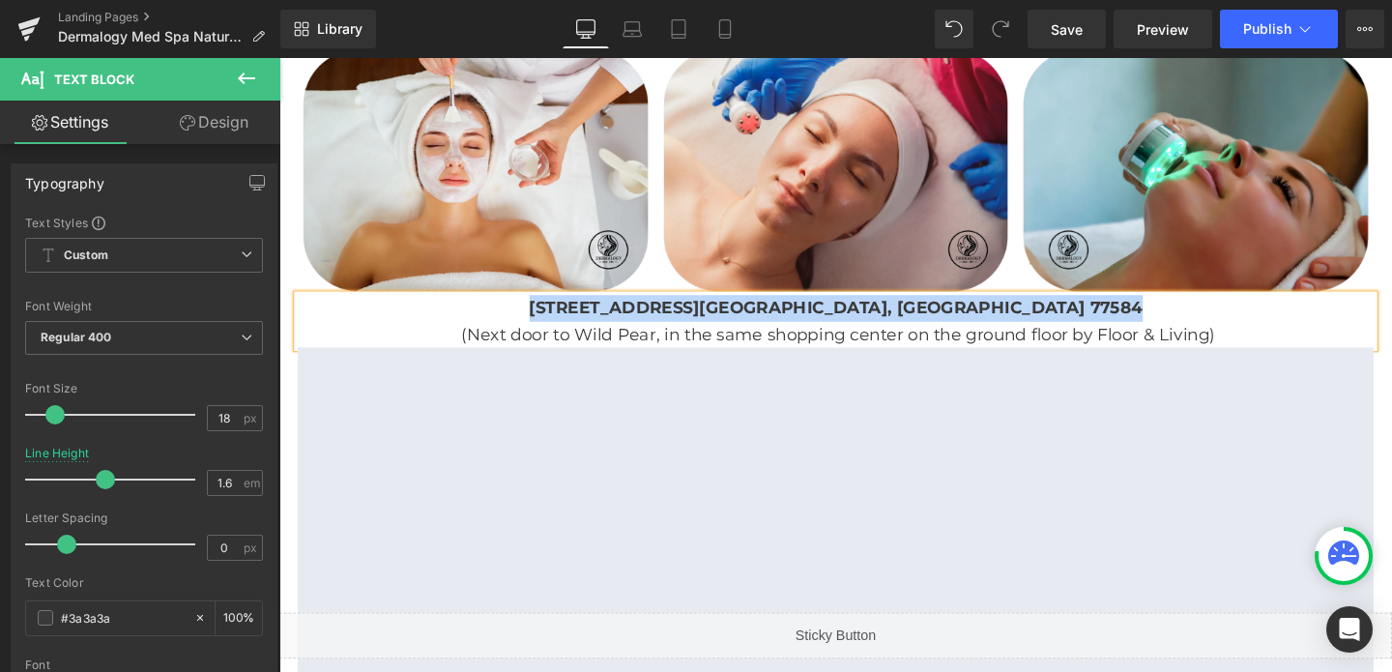
click at [820, 338] on span "(Next door to Wild Pear, in the same shopping center on the ground floor by Flo…" at bounding box center [867, 348] width 793 height 21
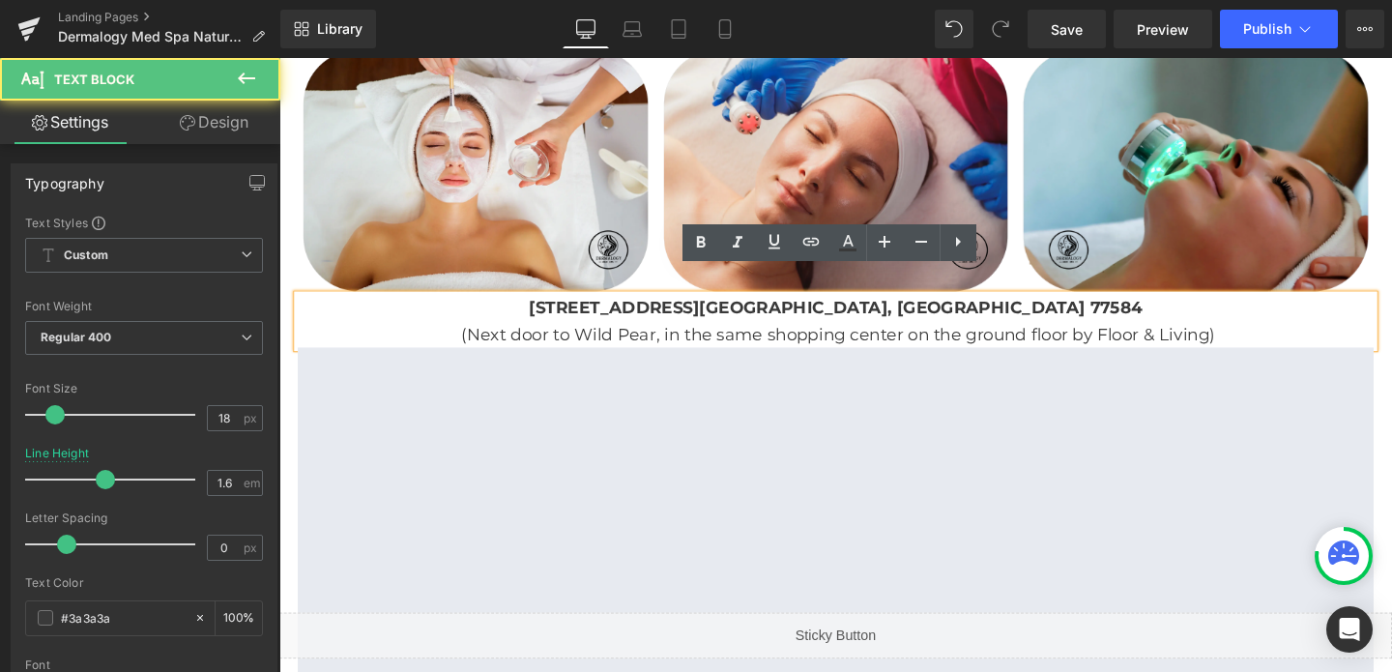
click at [820, 338] on span "(Next door to Wild Pear, in the same shopping center on the ground floor by Flo…" at bounding box center [867, 348] width 793 height 21
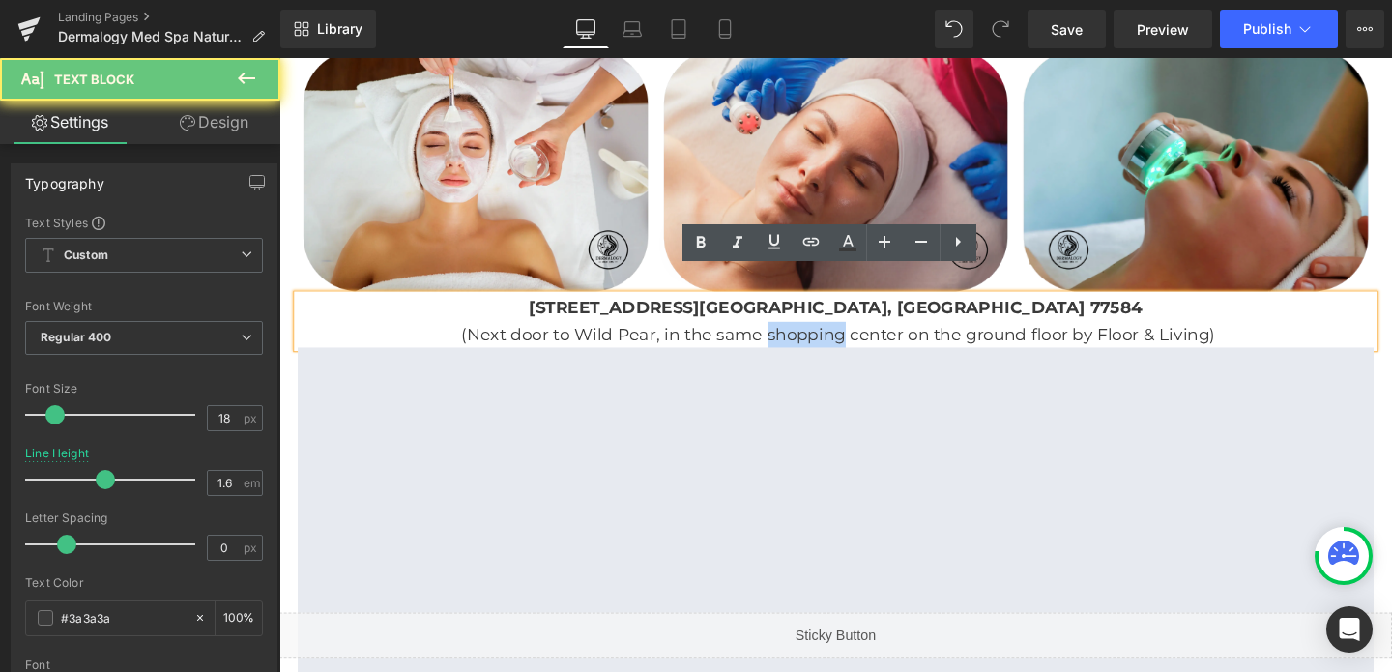
click at [820, 338] on span "(Next door to Wild Pear, in the same shopping center on the ground floor by Flo…" at bounding box center [867, 348] width 793 height 21
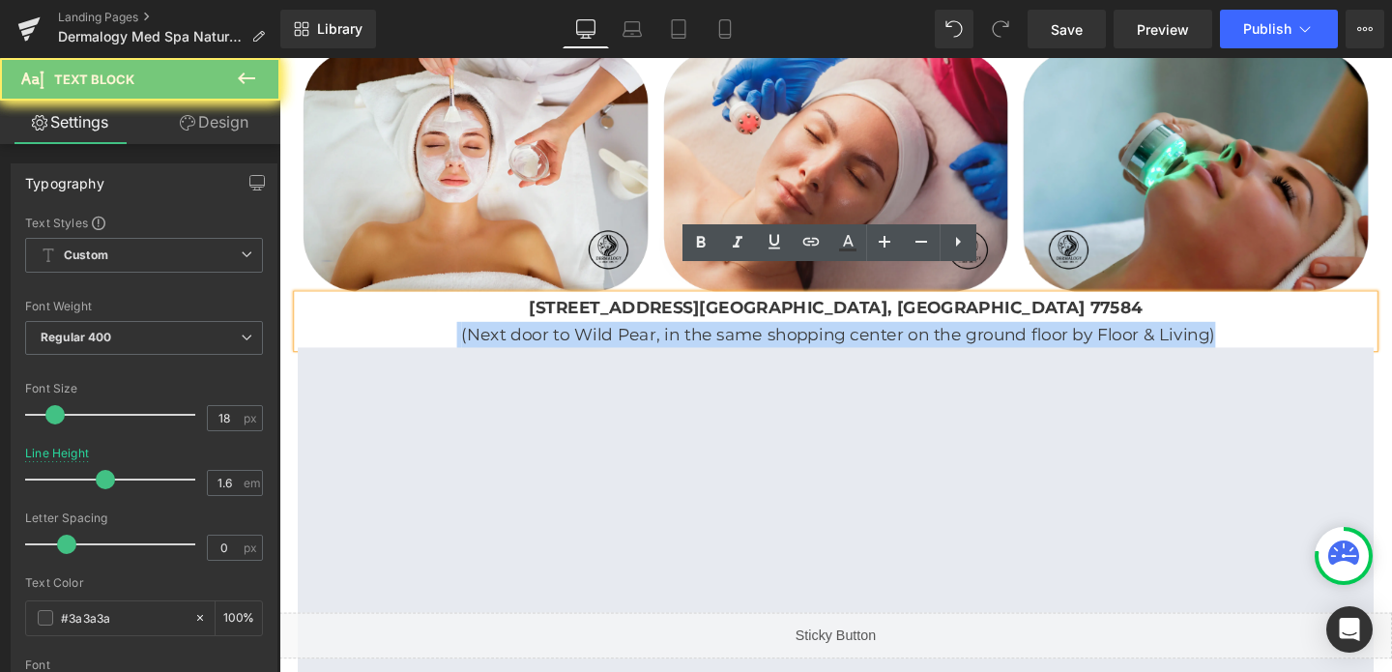
copy p "(Next door to Wild Pear, in the same shopping center on the ground floor by Flo…"
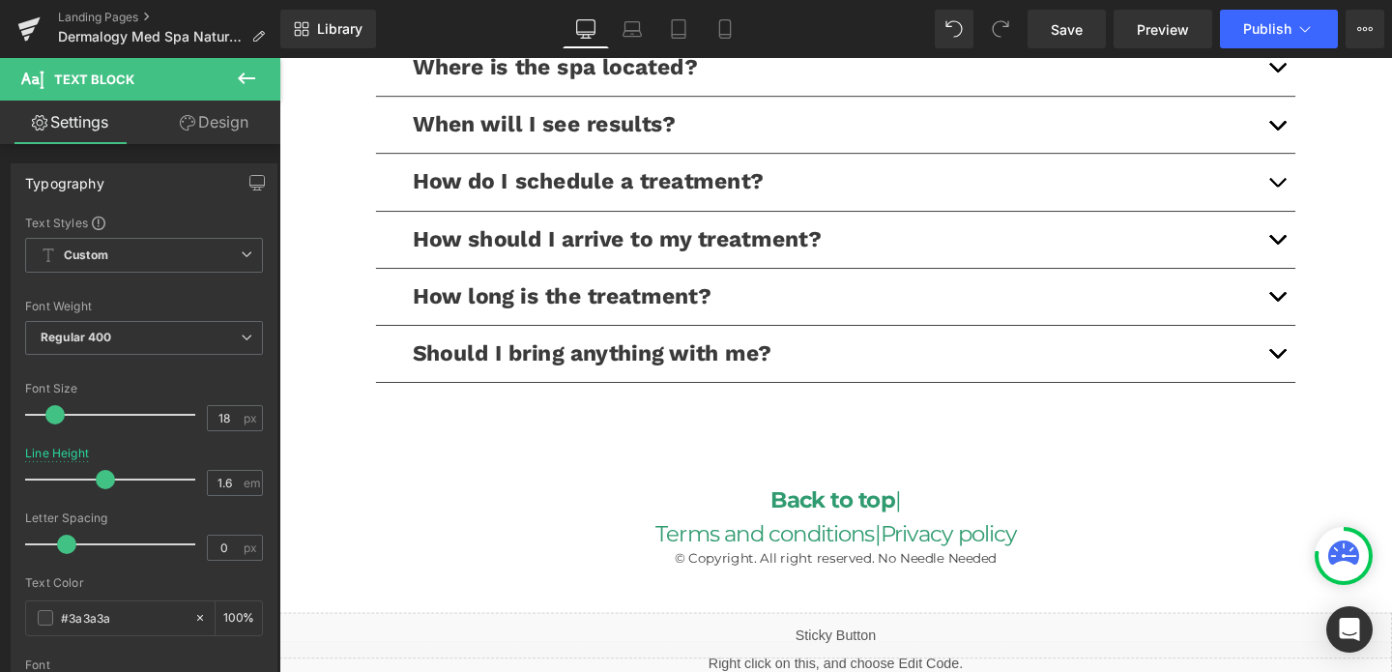
scroll to position [4404, 0]
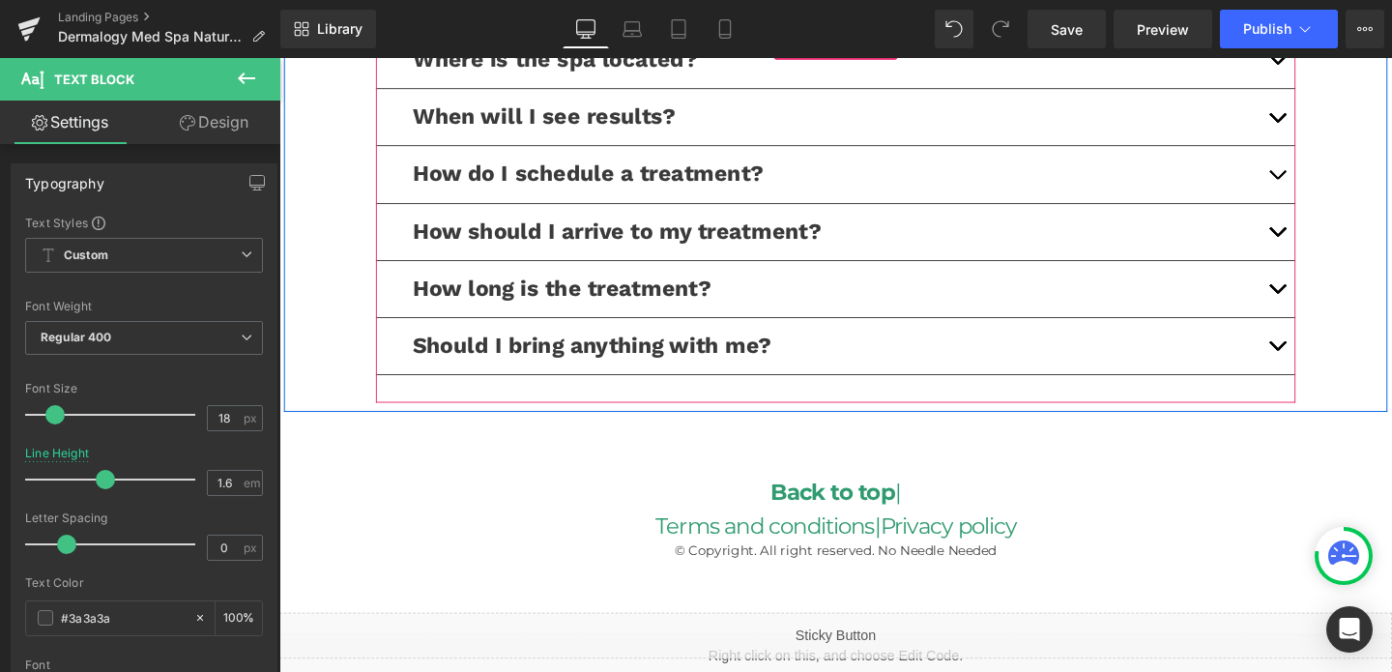
click at [1321, 159] on button "button" at bounding box center [1328, 180] width 39 height 59
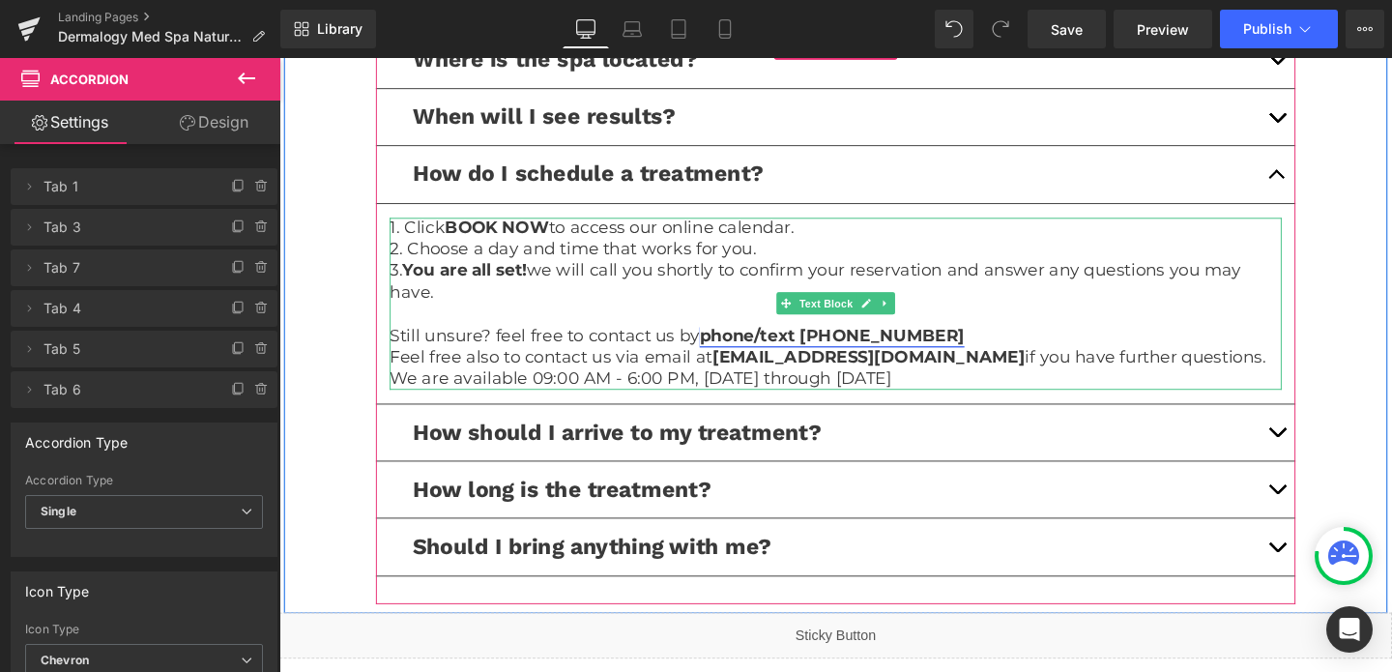
click at [898, 339] on link "phone/text (281) 598-2983" at bounding box center [860, 349] width 278 height 21
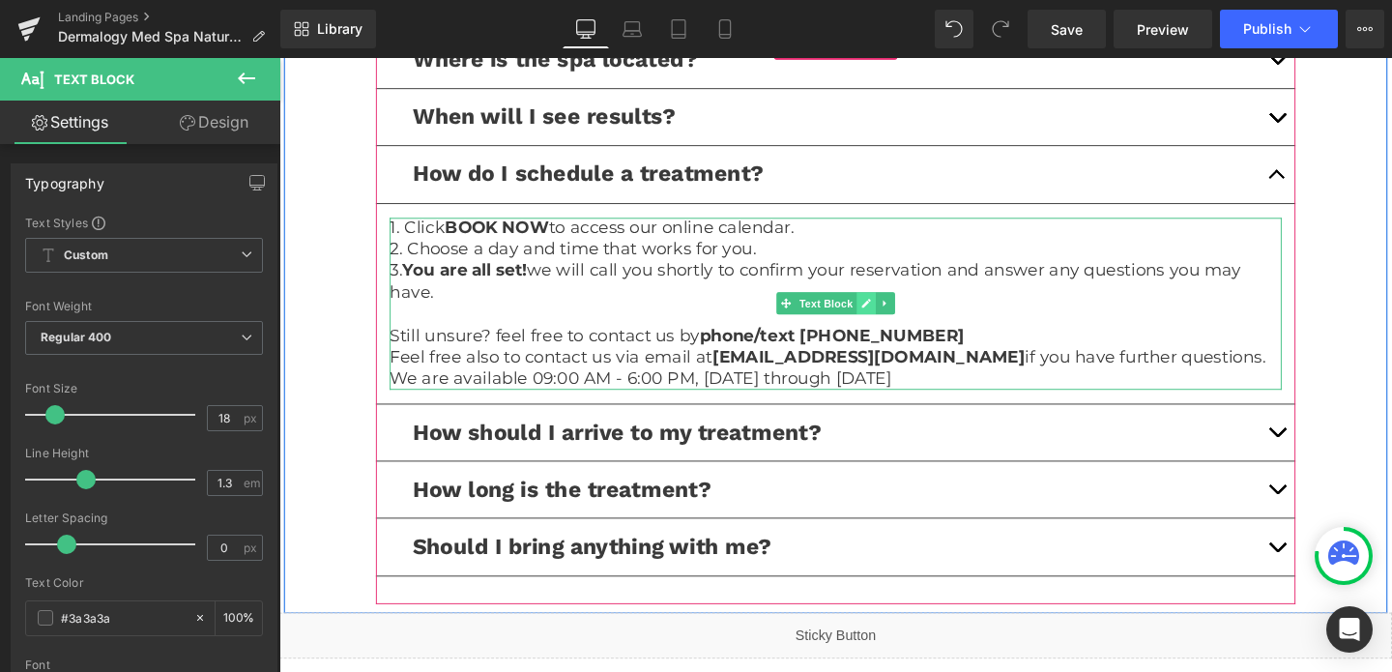
click at [886, 304] on link at bounding box center [896, 315] width 20 height 23
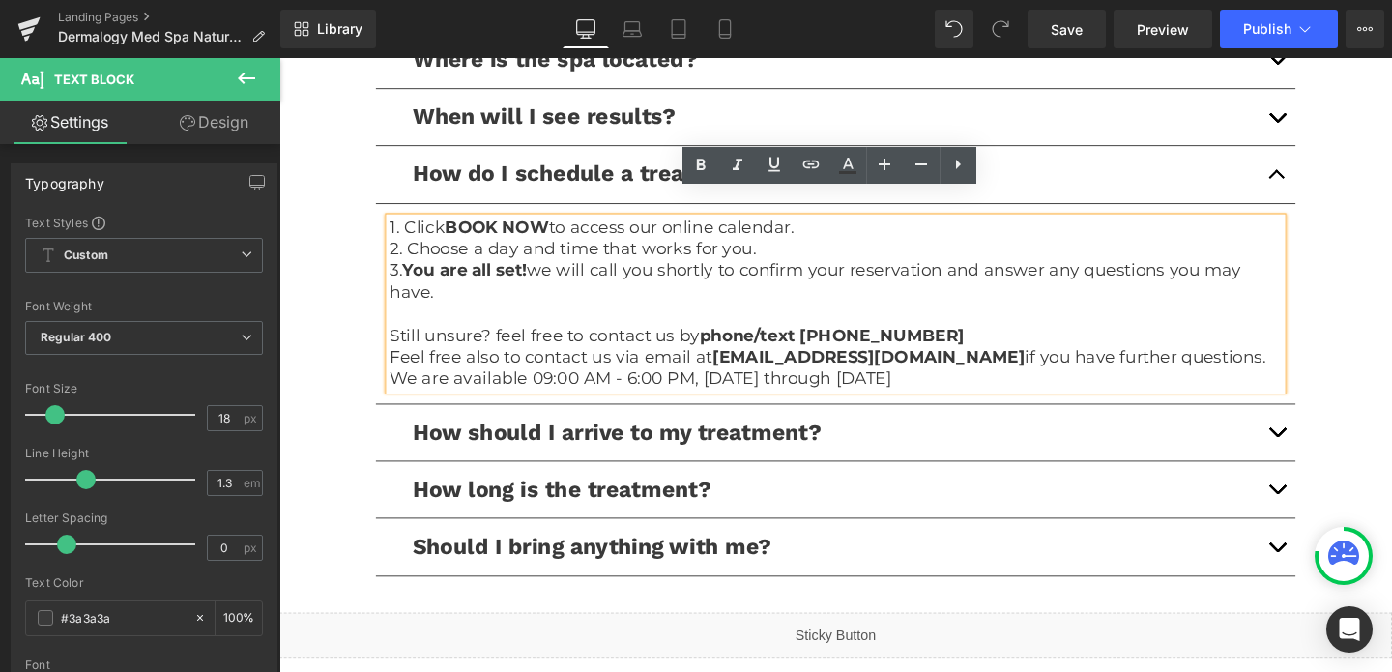
click at [858, 316] on p at bounding box center [863, 327] width 937 height 22
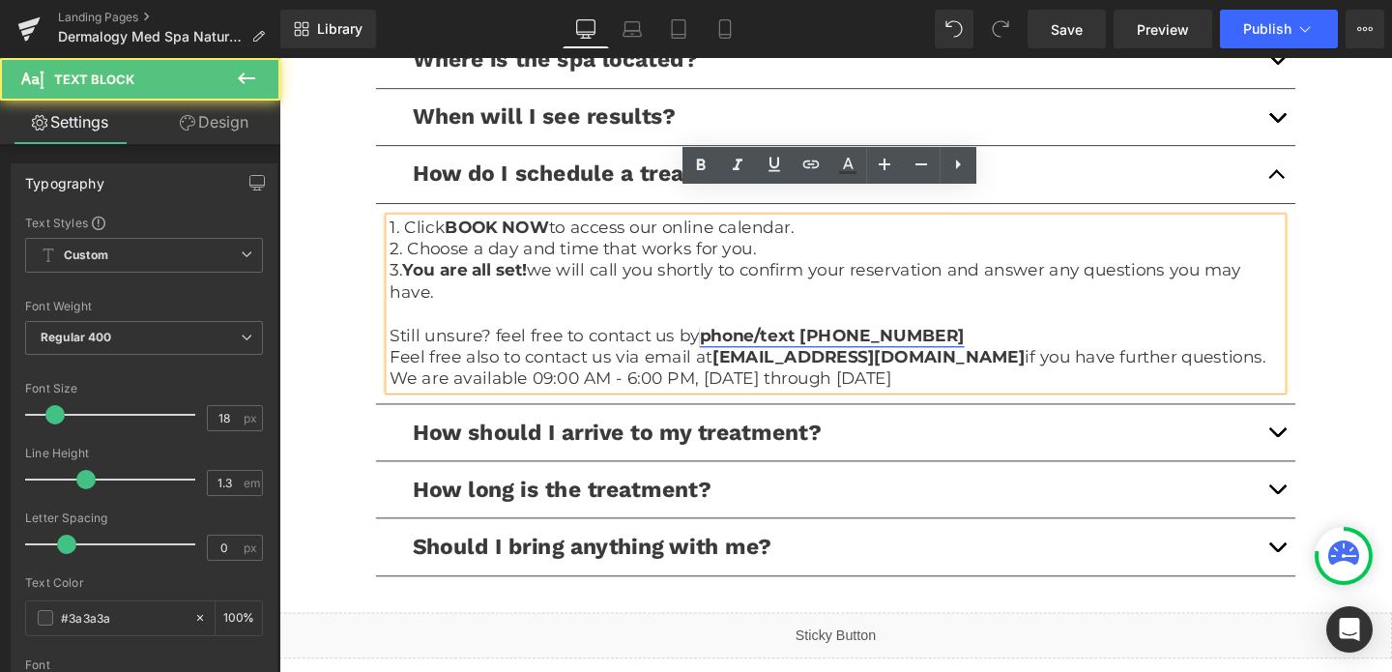
click at [872, 339] on link "phone/text (281) 598-2983" at bounding box center [860, 349] width 278 height 21
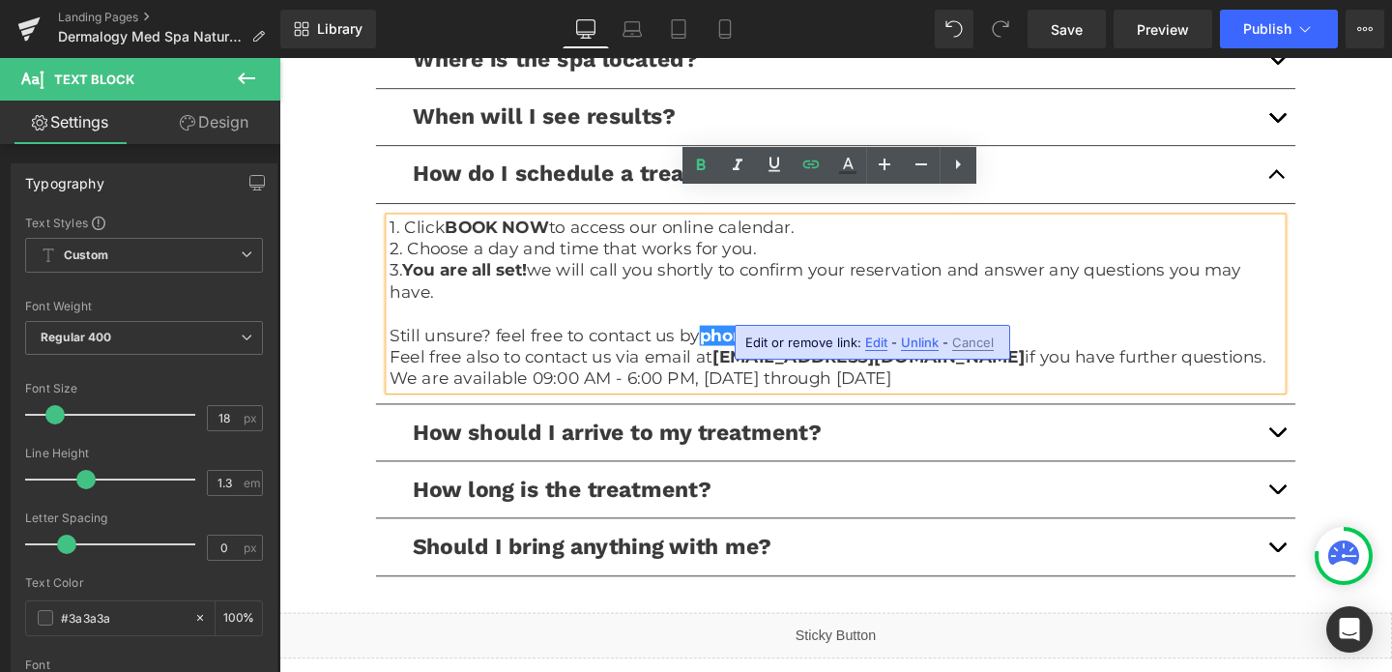
click at [873, 341] on span "Edit" at bounding box center [876, 342] width 22 height 16
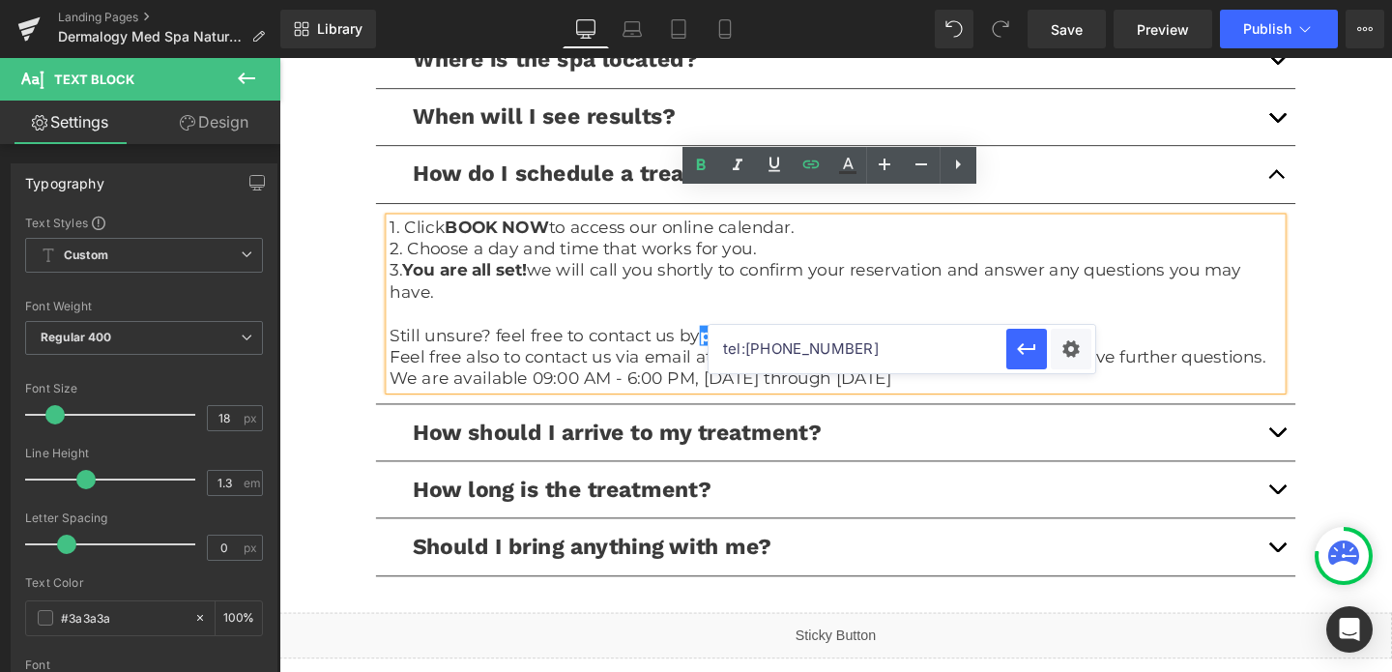
click at [828, 347] on input "tel:2815982983" at bounding box center [857, 349] width 298 height 48
click at [1262, 22] on span "Publish" at bounding box center [1267, 28] width 48 height 15
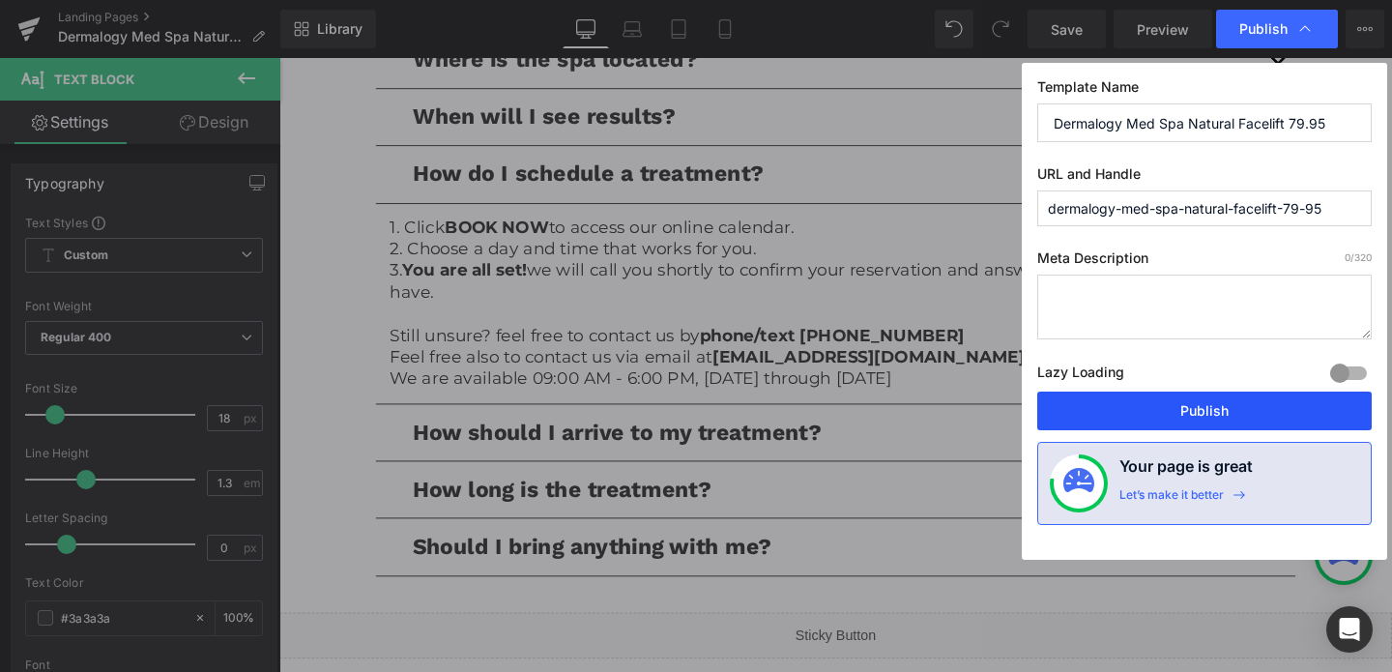
click at [1191, 411] on button "Publish" at bounding box center [1204, 410] width 334 height 39
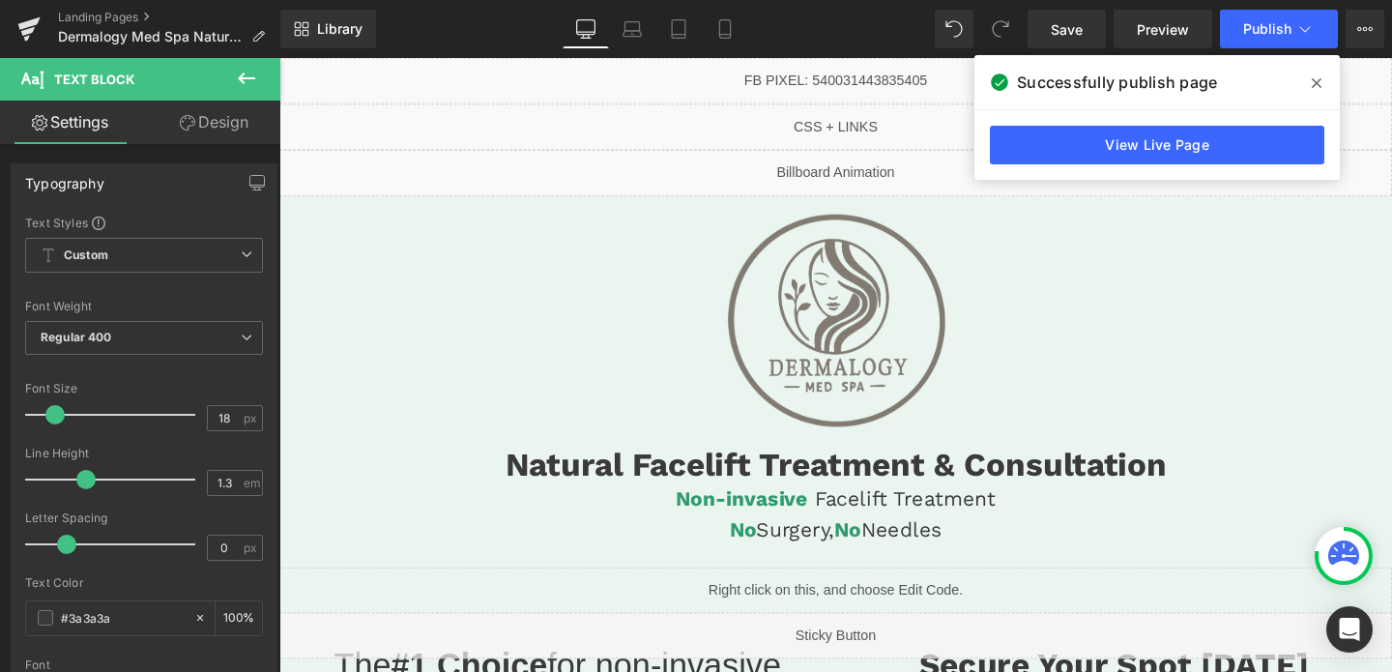
click at [894, 333] on div "Image" at bounding box center [864, 333] width 1150 height 223
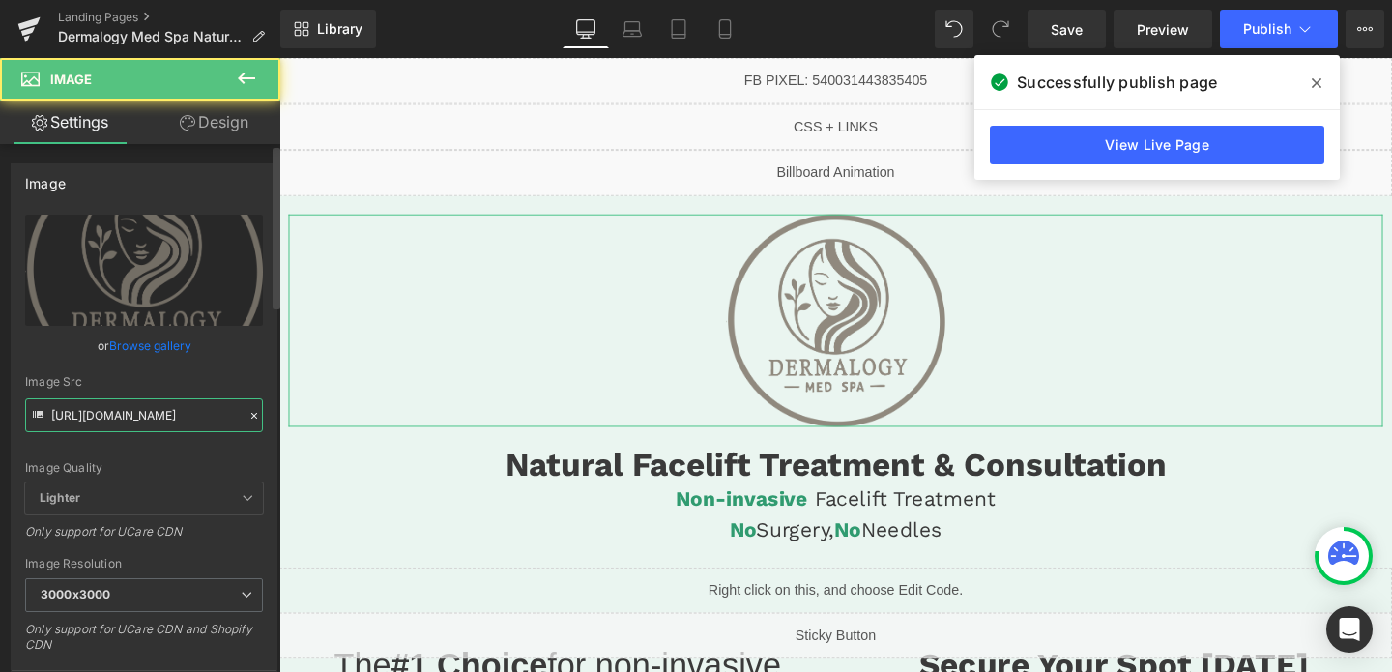
click at [137, 407] on input "[URL][DOMAIN_NAME]" at bounding box center [144, 415] width 238 height 34
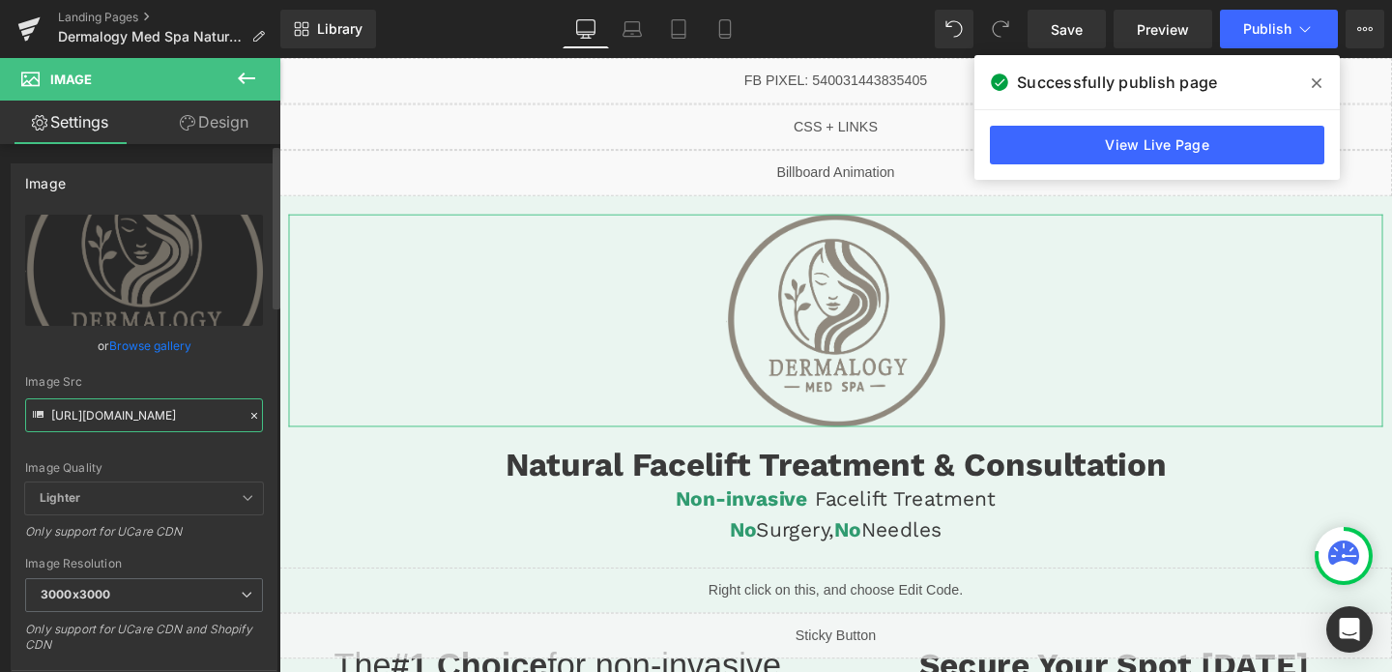
click at [137, 407] on input "[URL][DOMAIN_NAME]" at bounding box center [144, 415] width 238 height 34
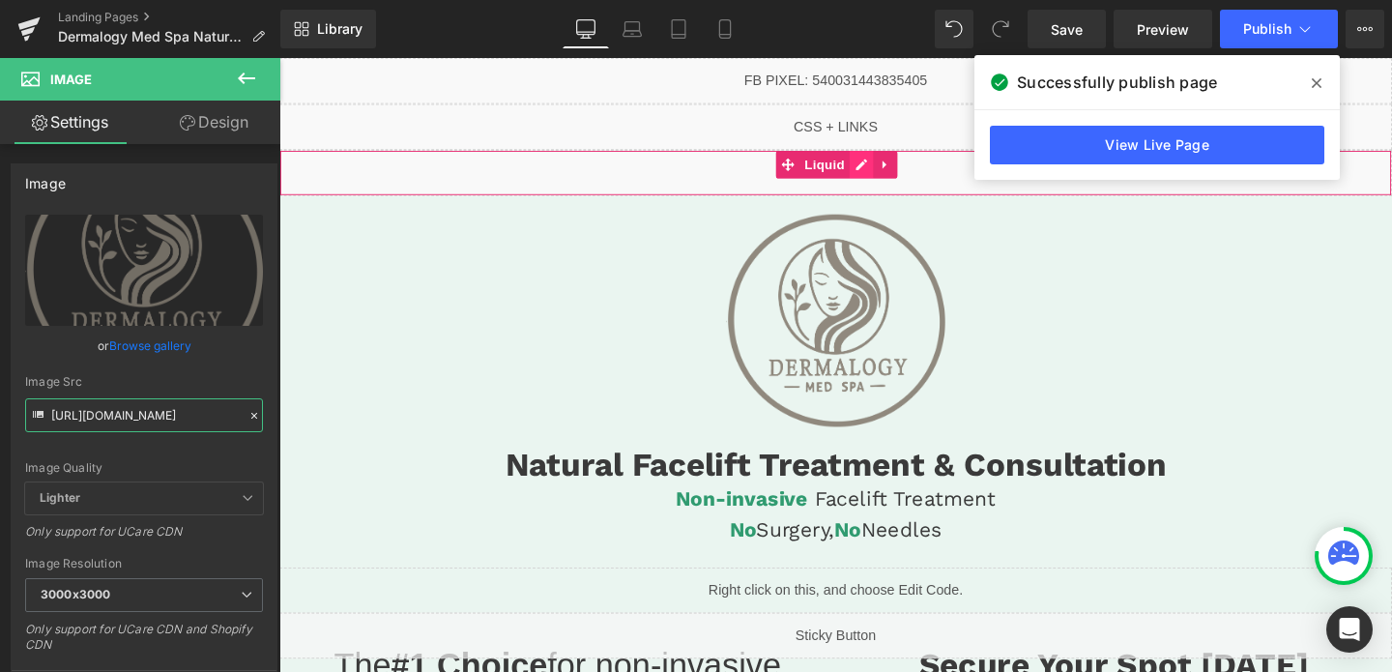
click at [884, 177] on div "Liquid" at bounding box center [863, 179] width 1169 height 48
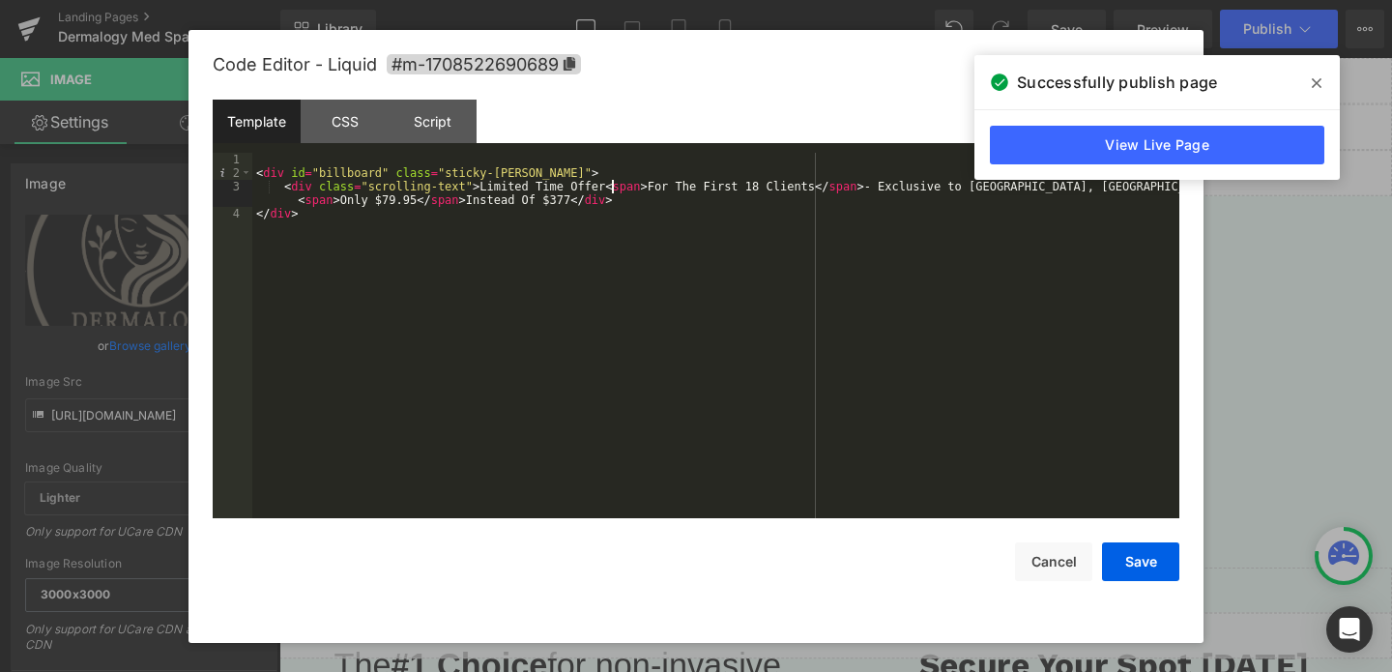
click at [609, 182] on div "< div id = "billboard" class = "sticky-barOne" > < div class = "scrolling-text"…" at bounding box center [715, 349] width 927 height 392
drag, startPoint x: 879, startPoint y: 187, endPoint x: 1144, endPoint y: 192, distance: 265.8
click at [1144, 192] on div "< div id = "billboard" class = "sticky-barOne" > < div class = "scrolling-text"…" at bounding box center [715, 349] width 927 height 392
click at [1033, 547] on button "Cancel" at bounding box center [1053, 561] width 77 height 39
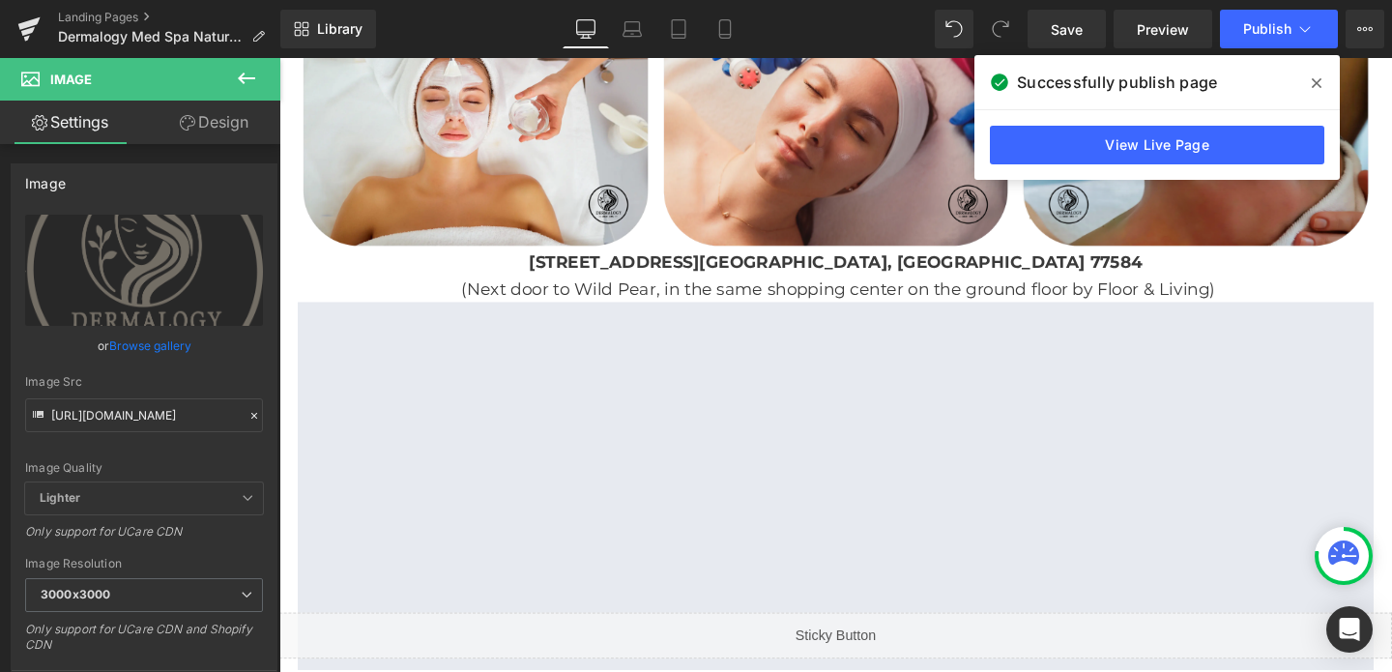
scroll to position [3322, 0]
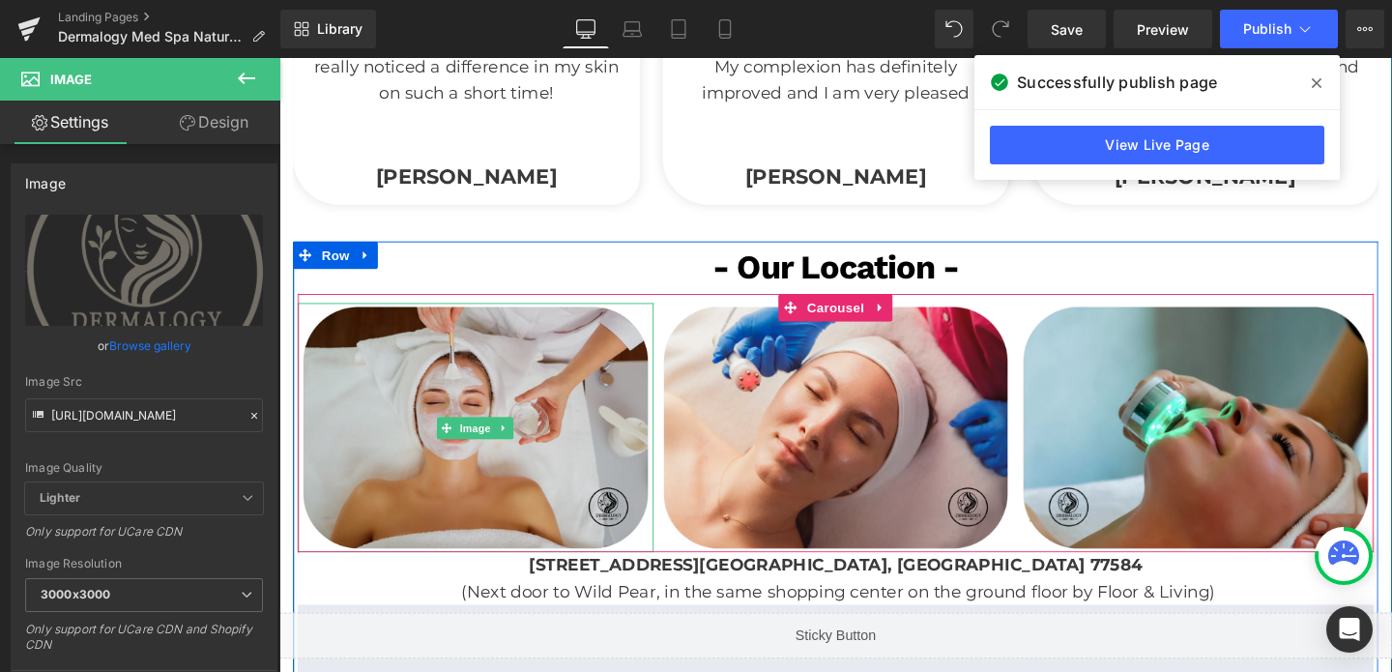
click at [591, 382] on img at bounding box center [486, 446] width 374 height 262
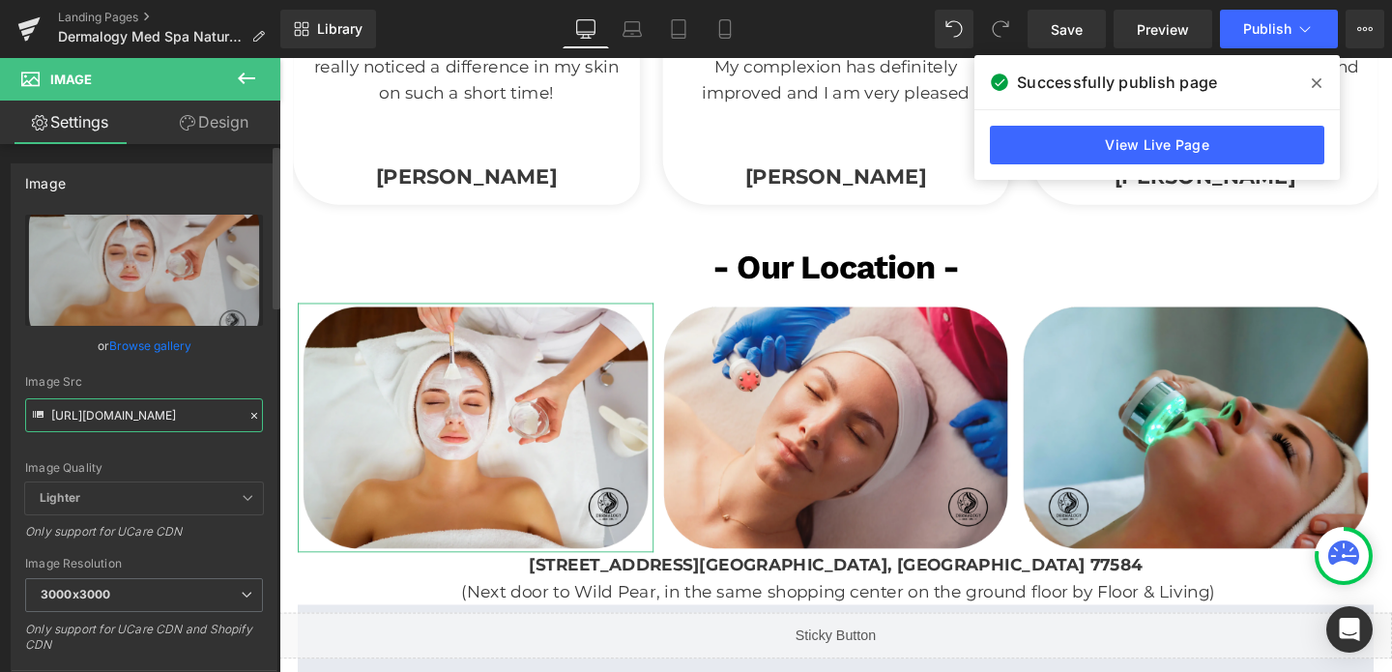
click at [99, 402] on input "[URL][DOMAIN_NAME]" at bounding box center [144, 415] width 238 height 34
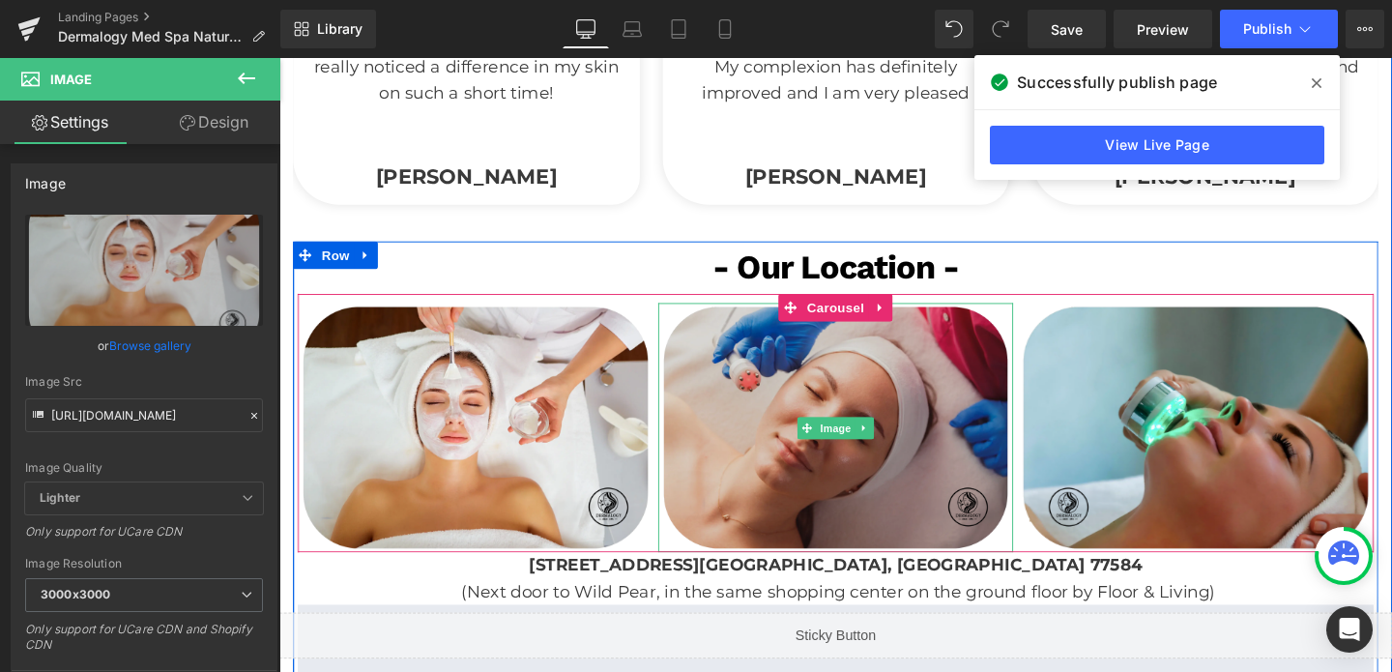
click at [893, 382] on img at bounding box center [865, 446] width 374 height 262
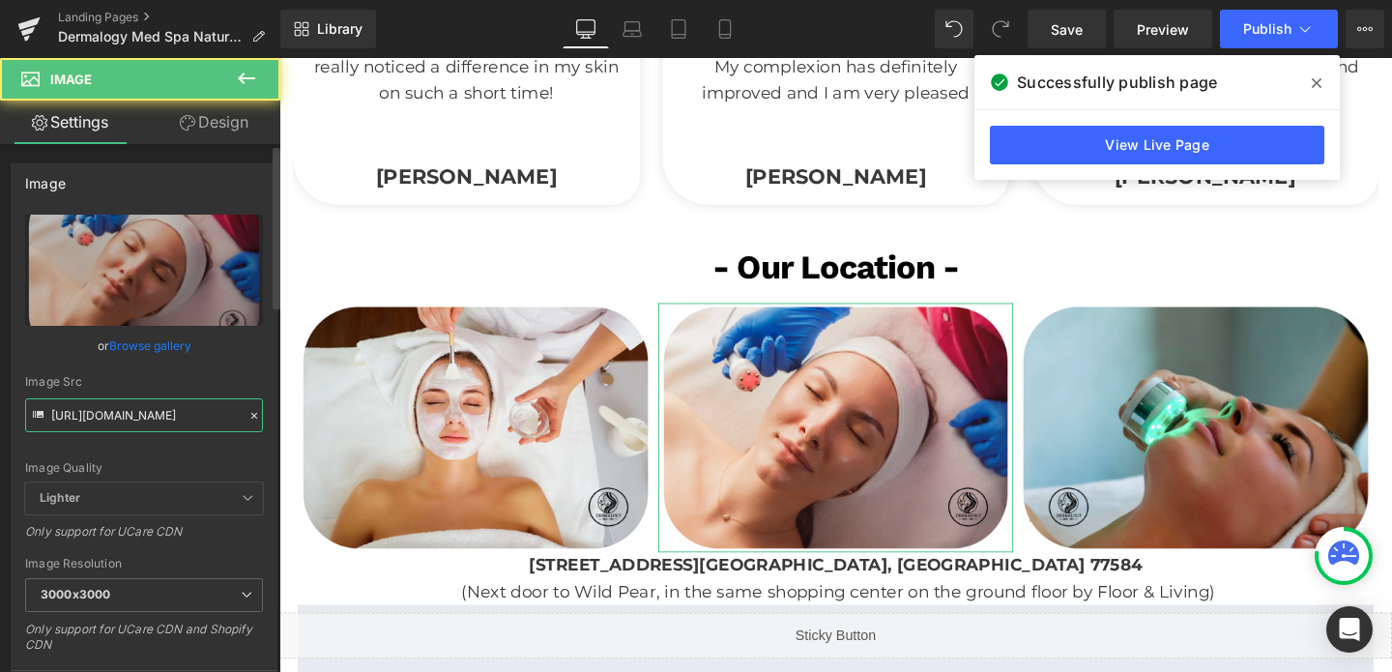
click at [186, 413] on input "[URL][DOMAIN_NAME]" at bounding box center [144, 415] width 238 height 34
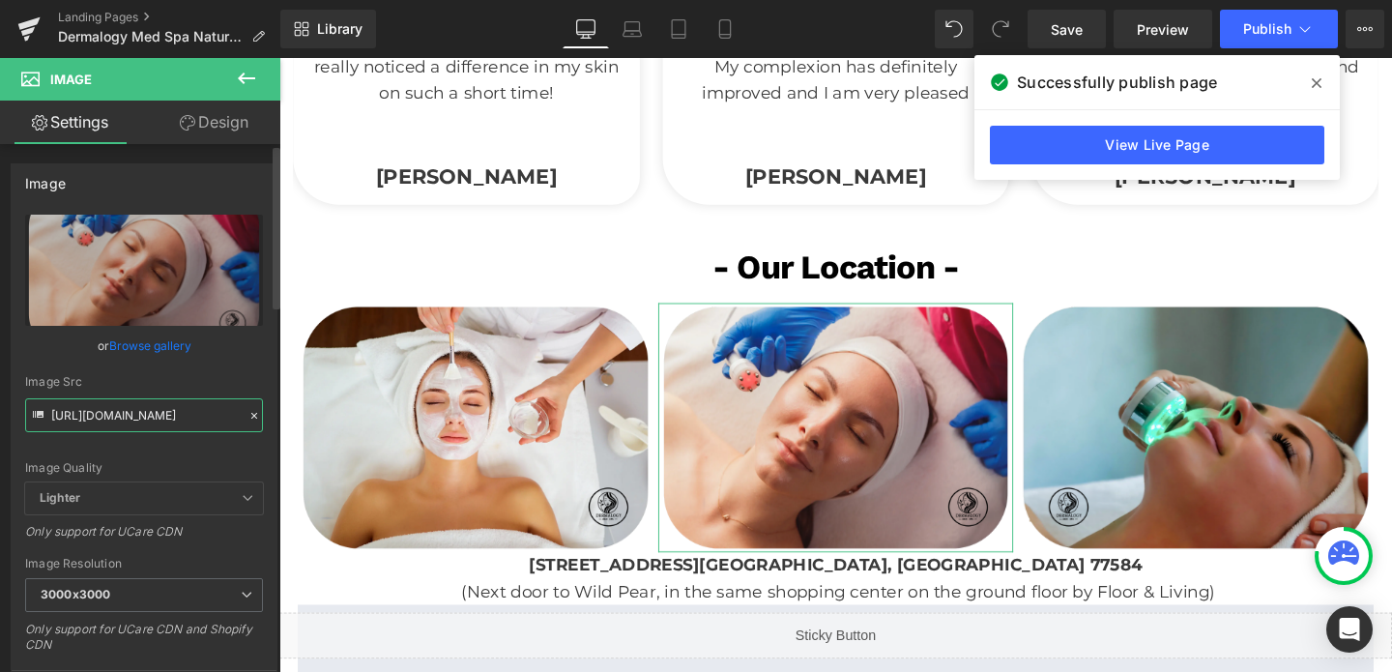
click at [186, 413] on input "[URL][DOMAIN_NAME]" at bounding box center [144, 415] width 238 height 34
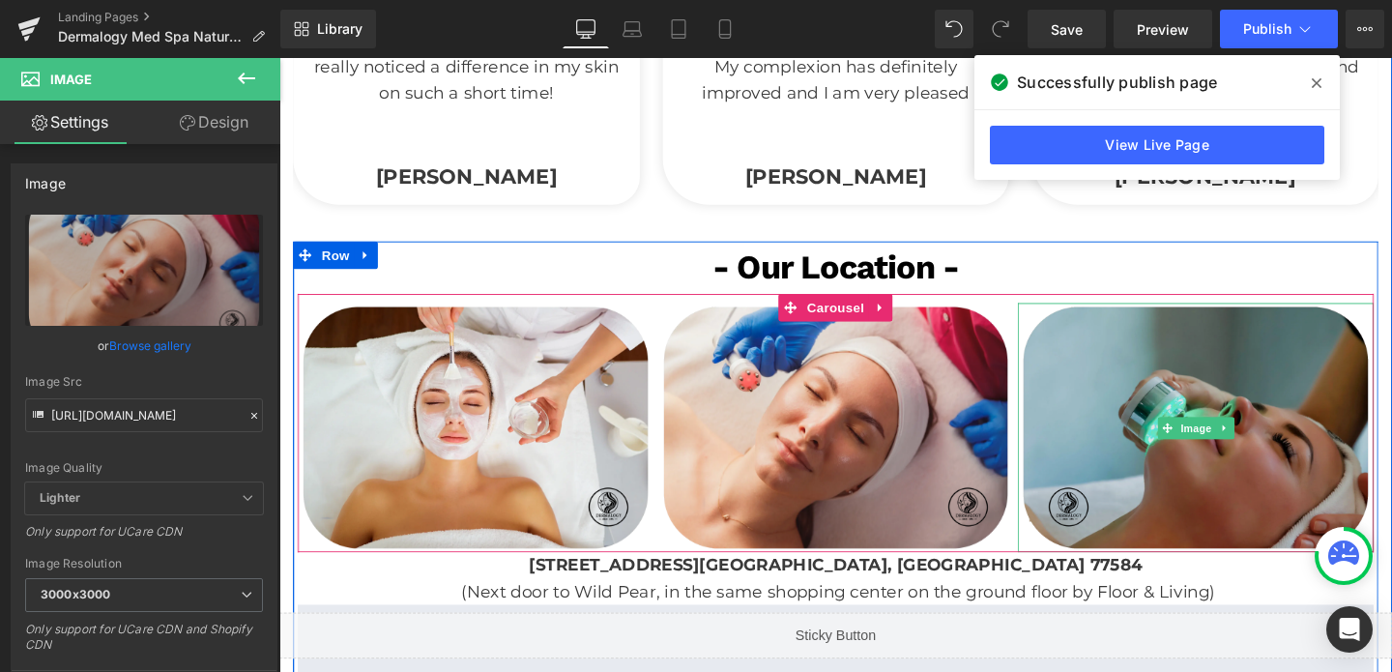
click at [1131, 366] on img at bounding box center [1242, 446] width 374 height 262
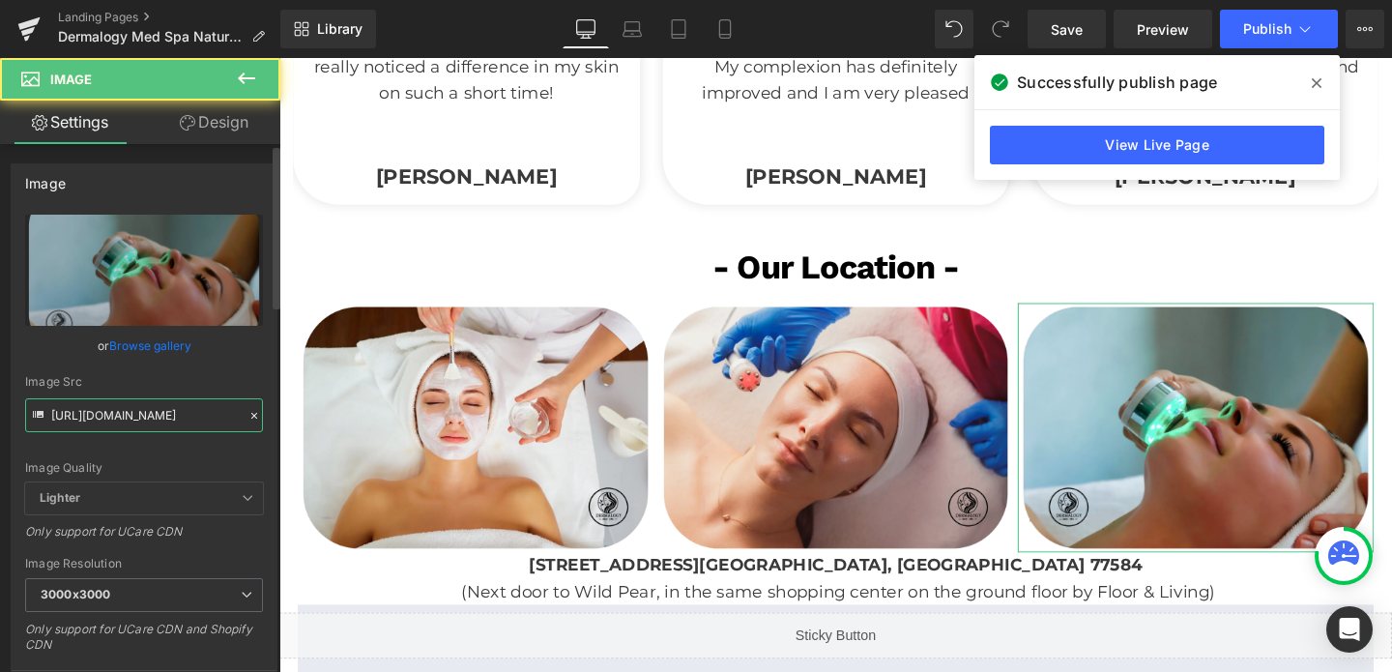
click at [82, 420] on input "[URL][DOMAIN_NAME]" at bounding box center [144, 415] width 238 height 34
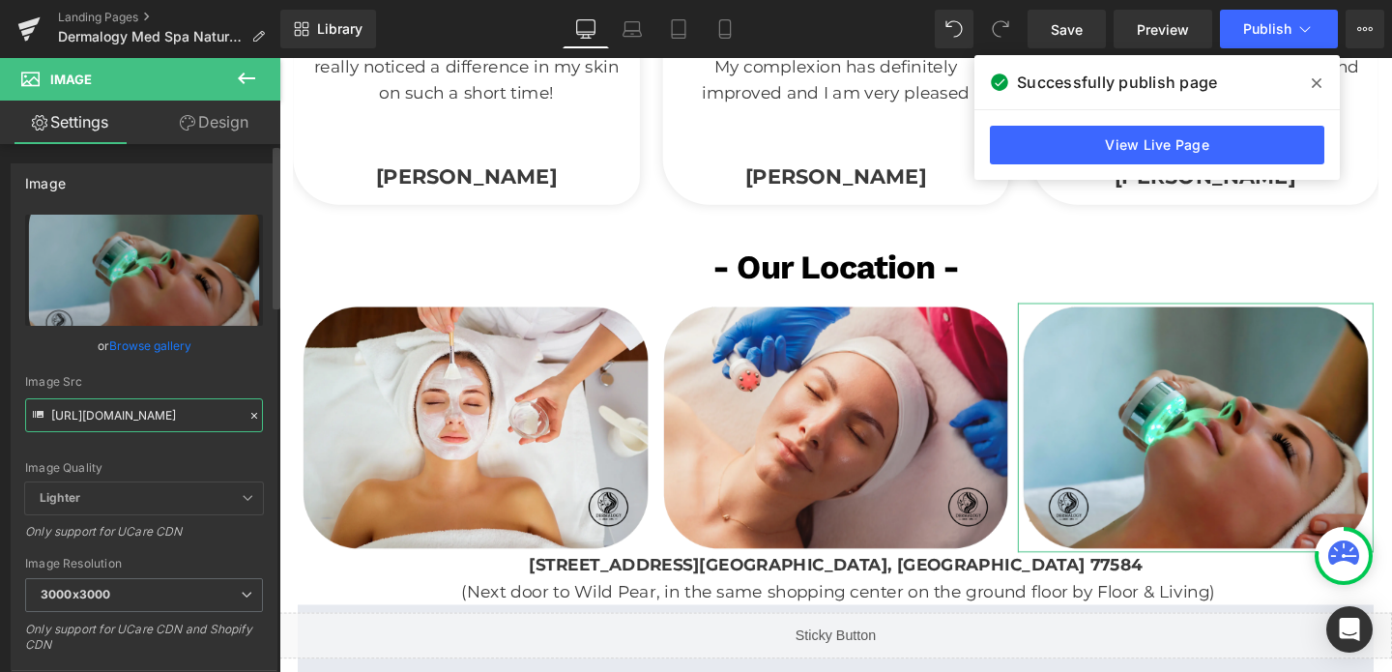
click at [82, 420] on input "[URL][DOMAIN_NAME]" at bounding box center [144, 415] width 238 height 34
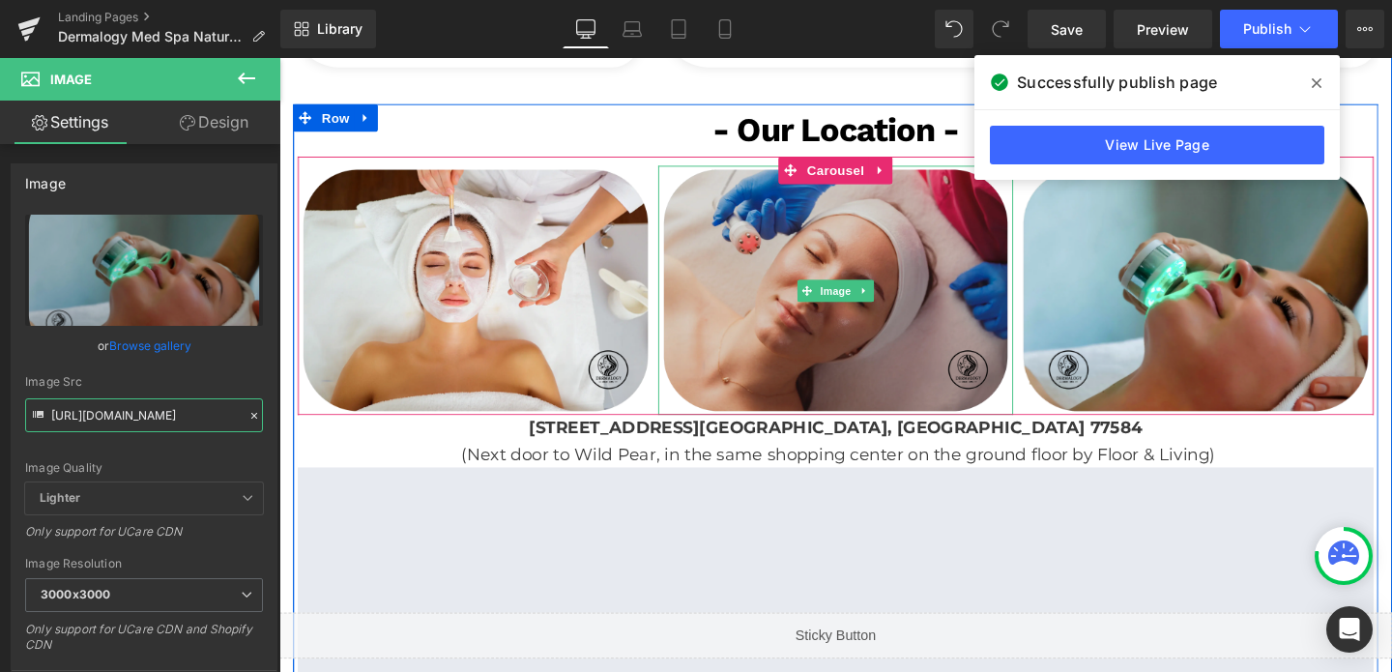
scroll to position [3510, 0]
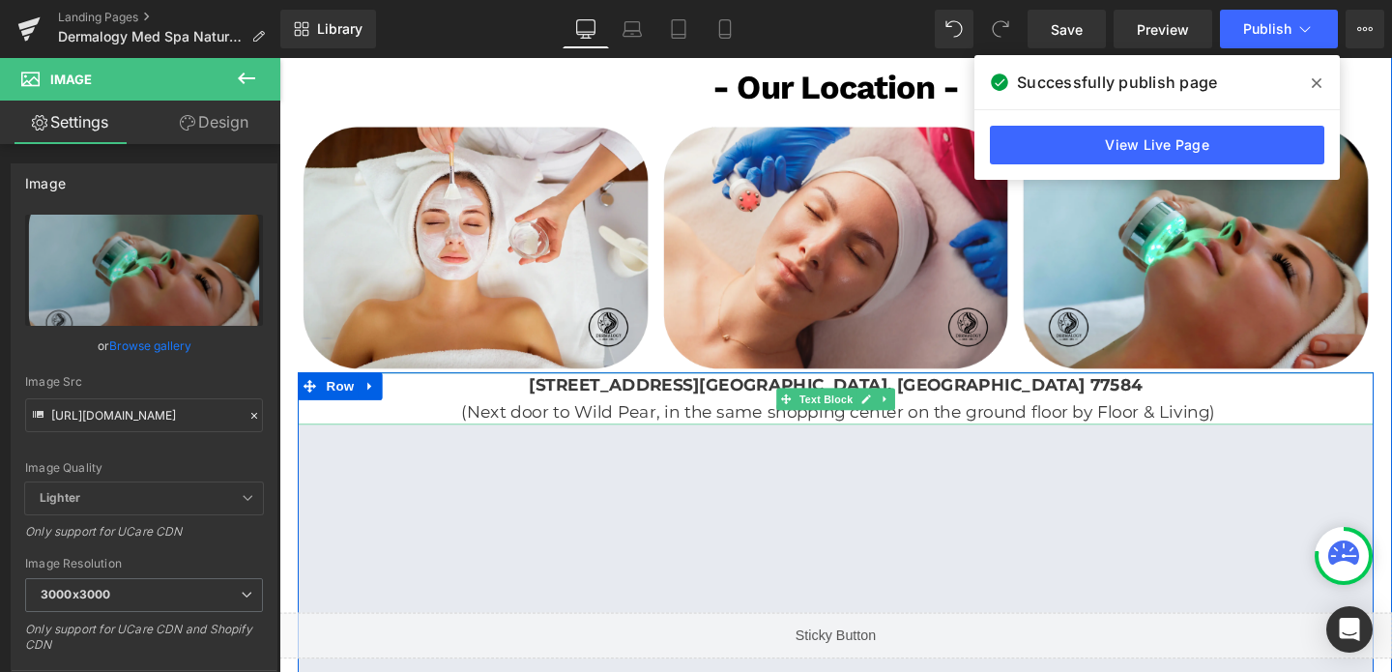
click at [713, 391] on strong "9330 W Broadway St #410 Pearland, TX 77584" at bounding box center [864, 401] width 645 height 21
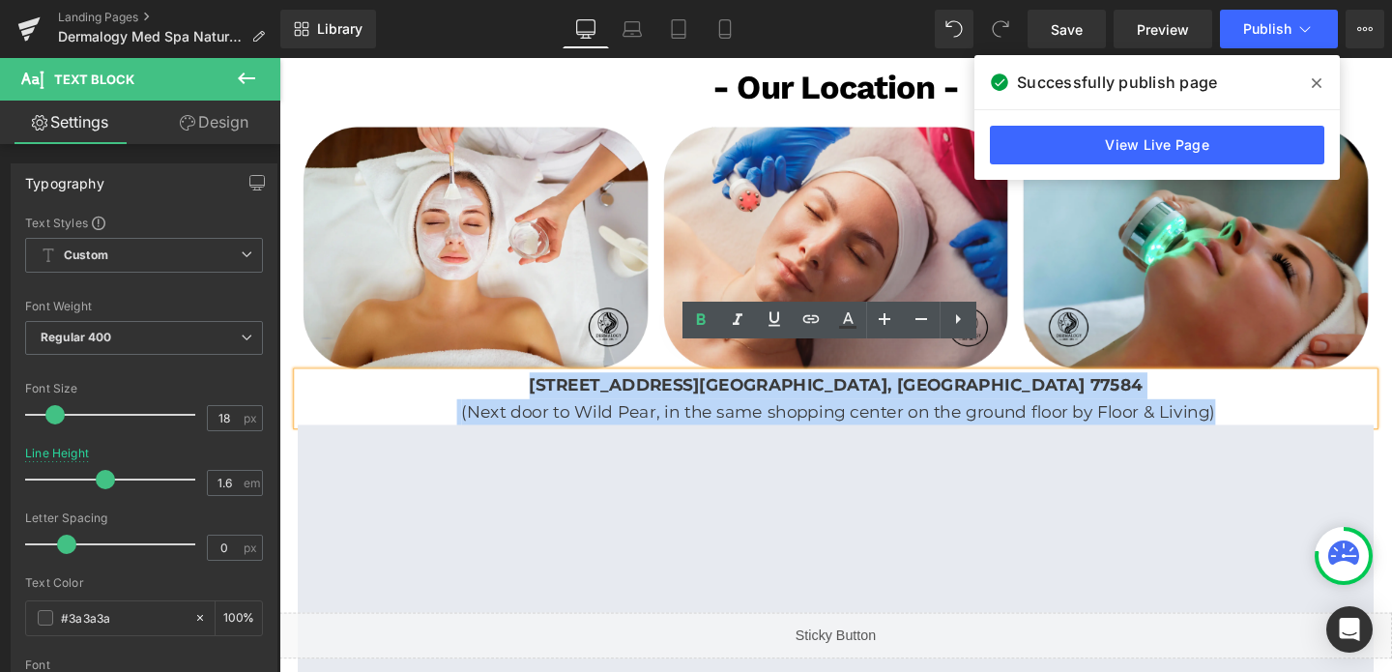
drag, startPoint x: 649, startPoint y: 372, endPoint x: 1257, endPoint y: 396, distance: 608.4
click at [1260, 401] on div "9330 W Broadway St #410 Pearland, TX 77584 (Next door to Wild Pear, in the same…" at bounding box center [864, 417] width 1131 height 56
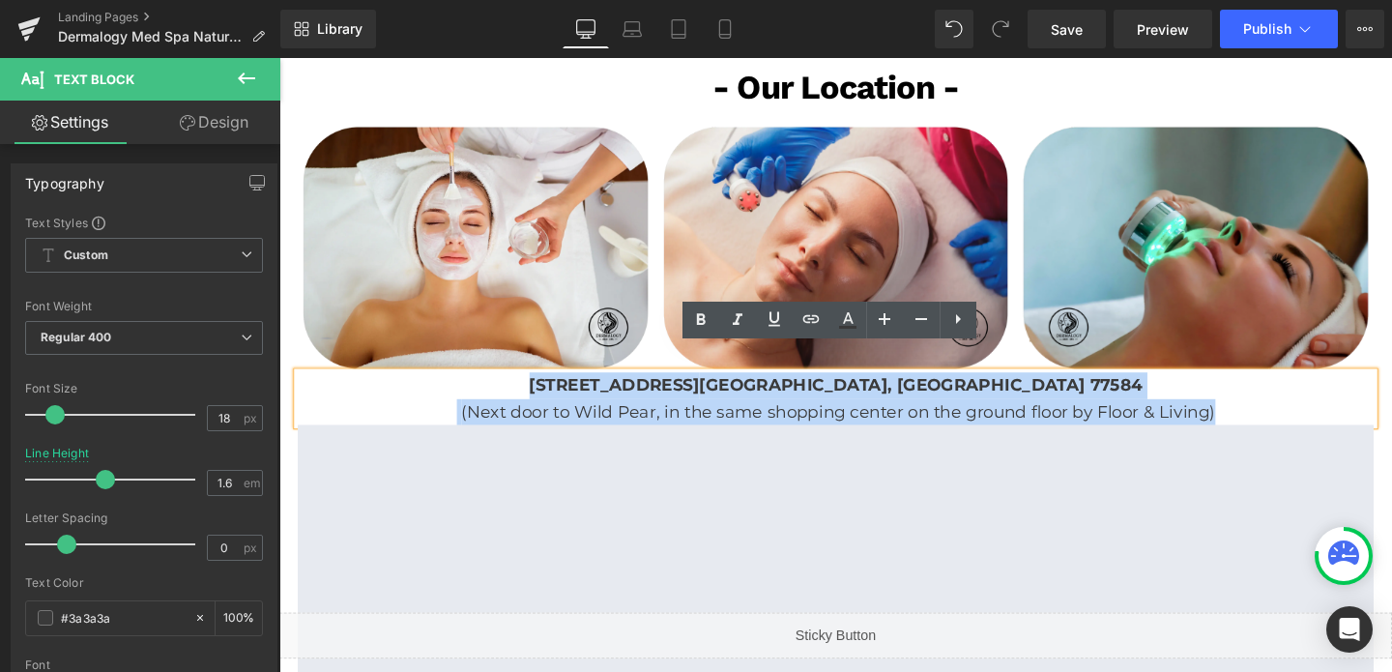
copy div "9330 W Broadway St #410 Pearland, TX 77584 (Next door to Wild Pear, in the same…"
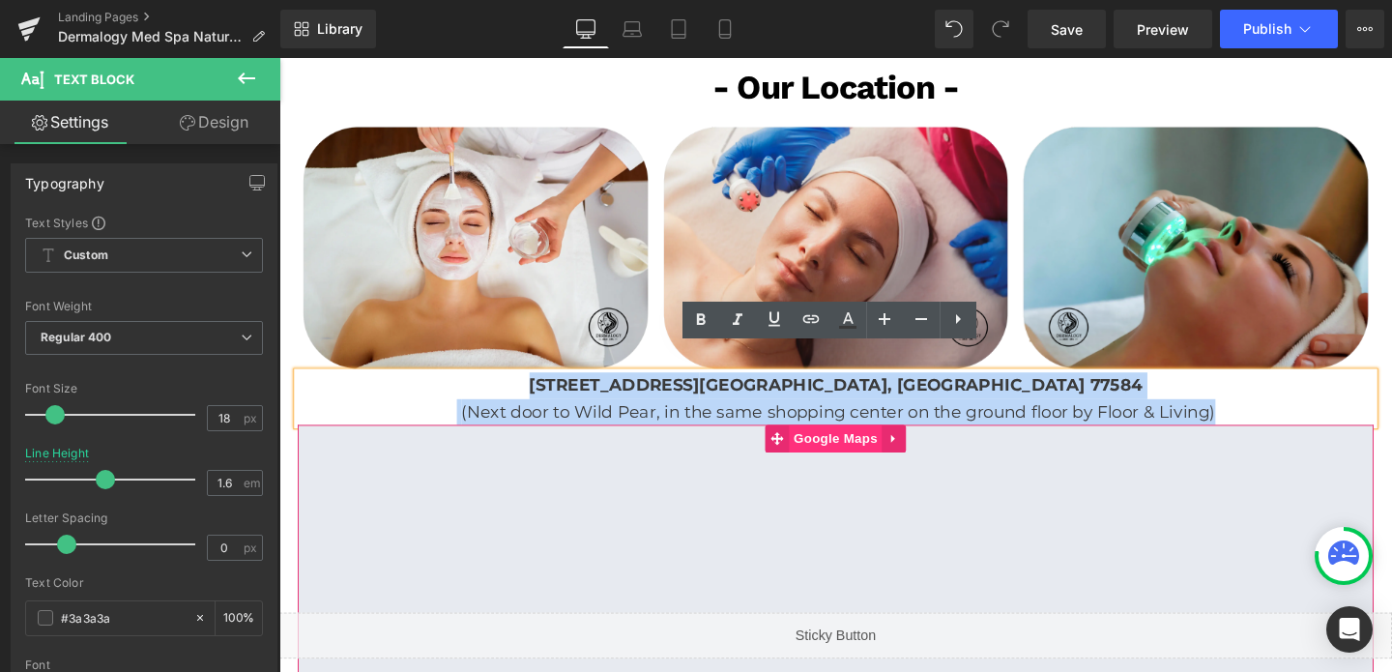
click at [861, 444] on span "Google Maps" at bounding box center [864, 458] width 98 height 29
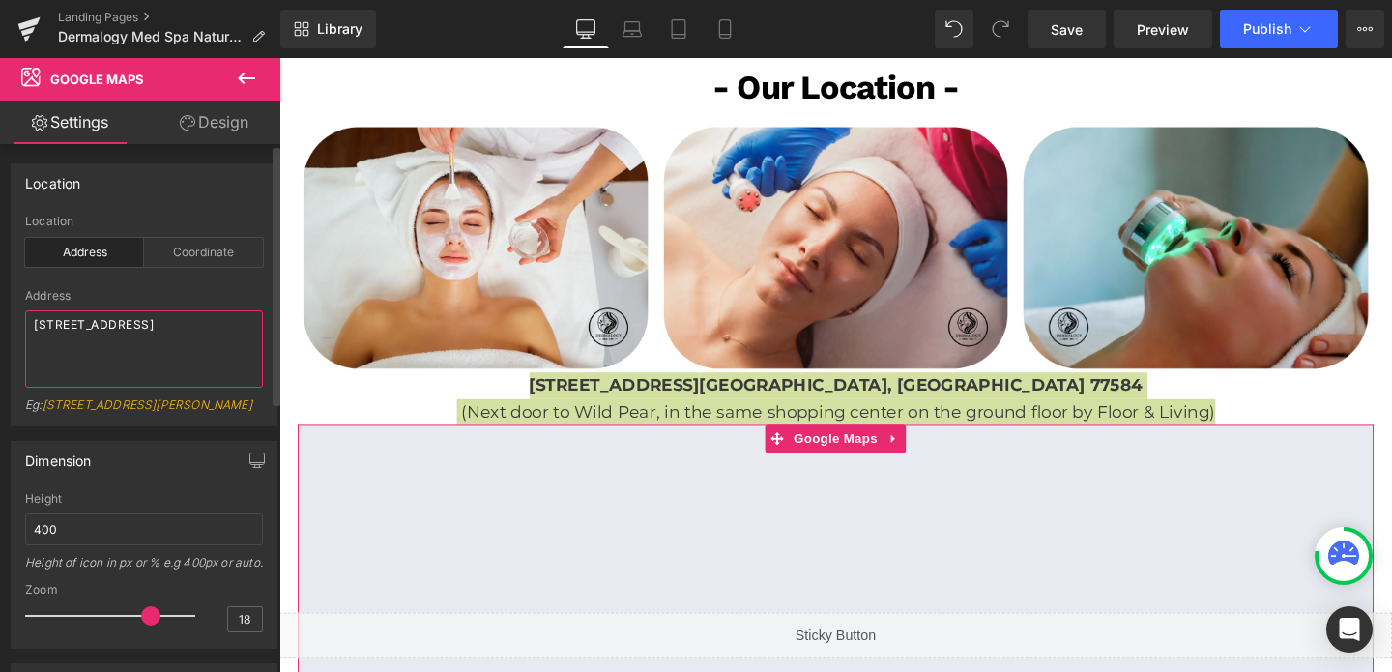
click at [96, 328] on textarea "[STREET_ADDRESS]" at bounding box center [144, 348] width 238 height 77
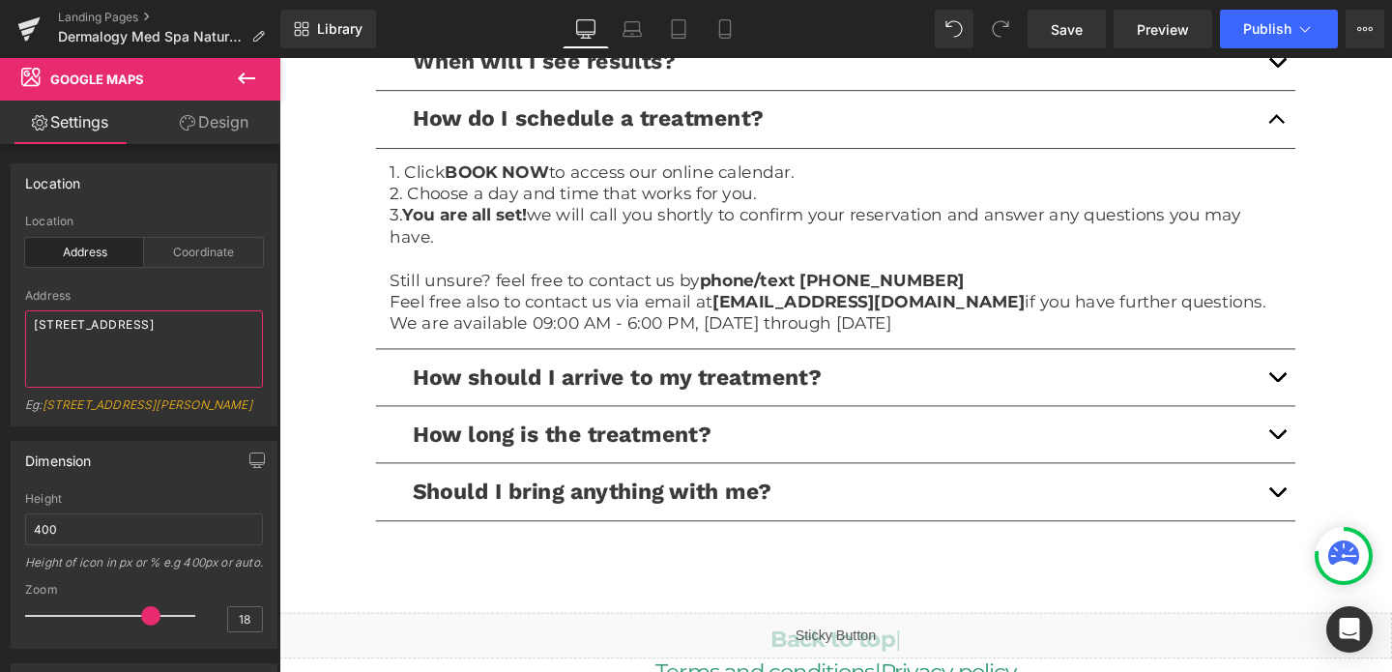
scroll to position [4444, 0]
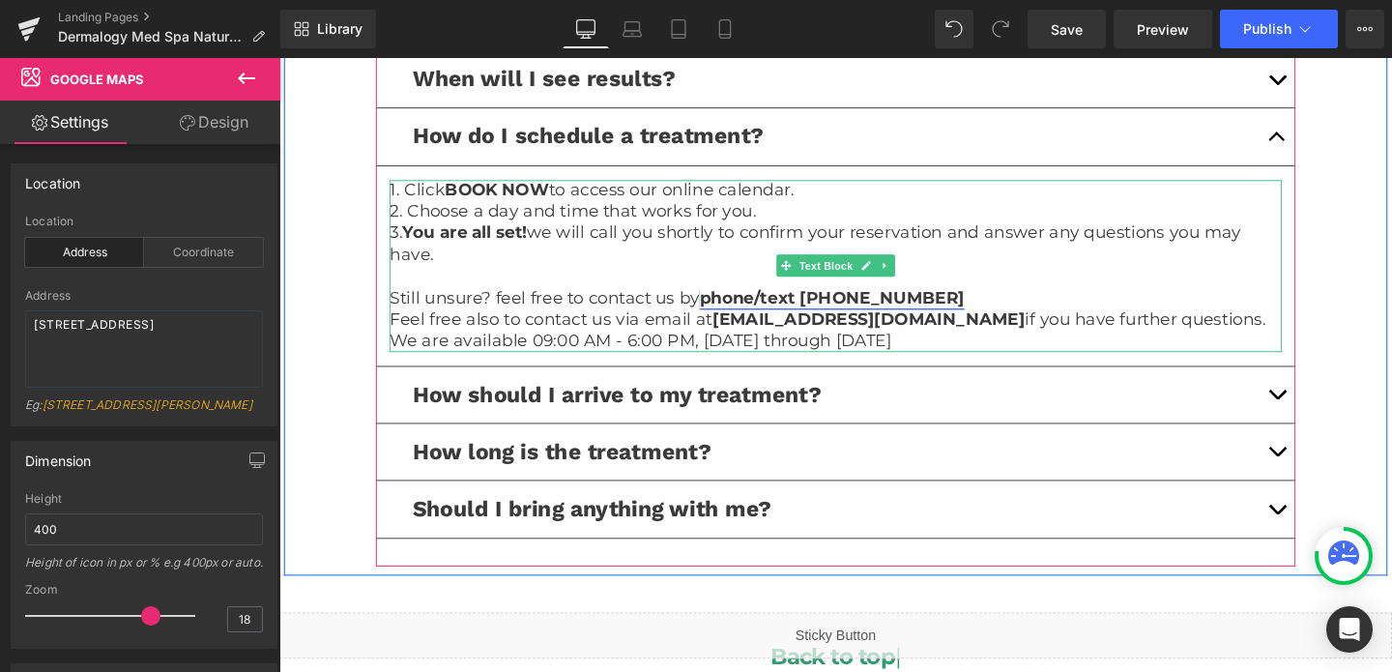
click at [867, 300] on link "phone/text (281) 598-2983" at bounding box center [860, 310] width 278 height 21
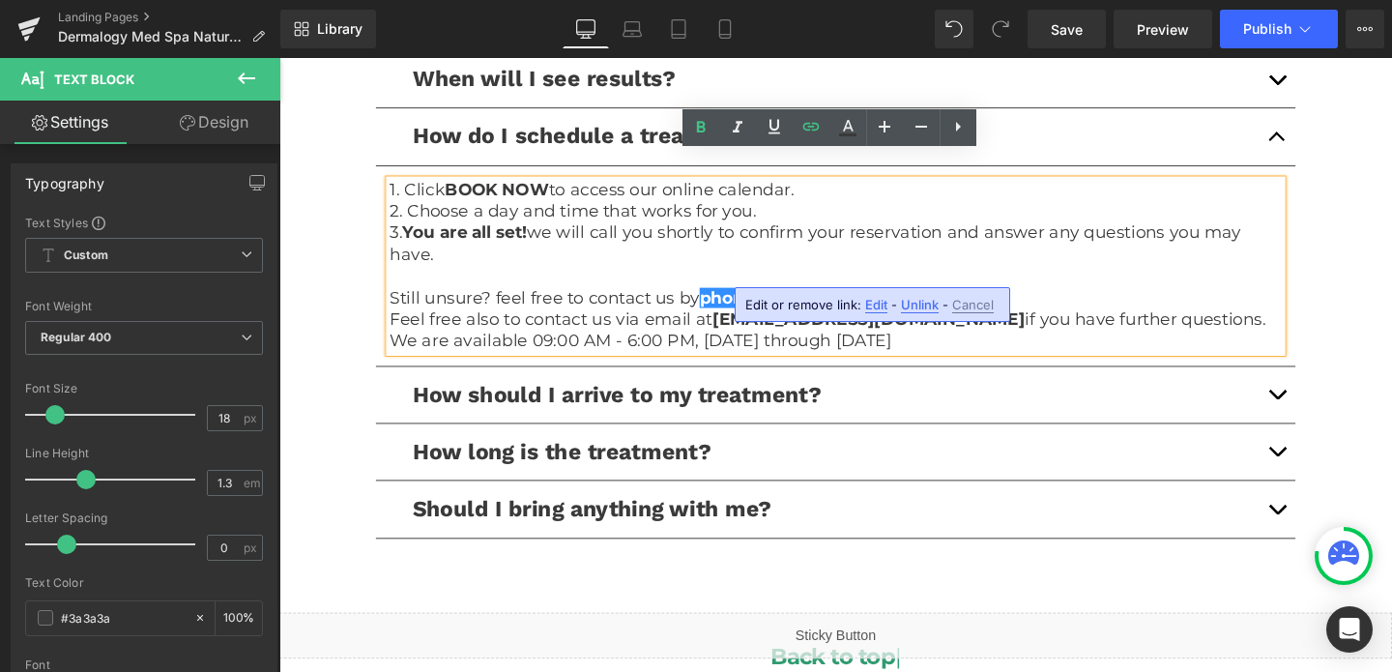
click at [870, 304] on span "Edit" at bounding box center [876, 305] width 22 height 16
type input "tel:2815982983"
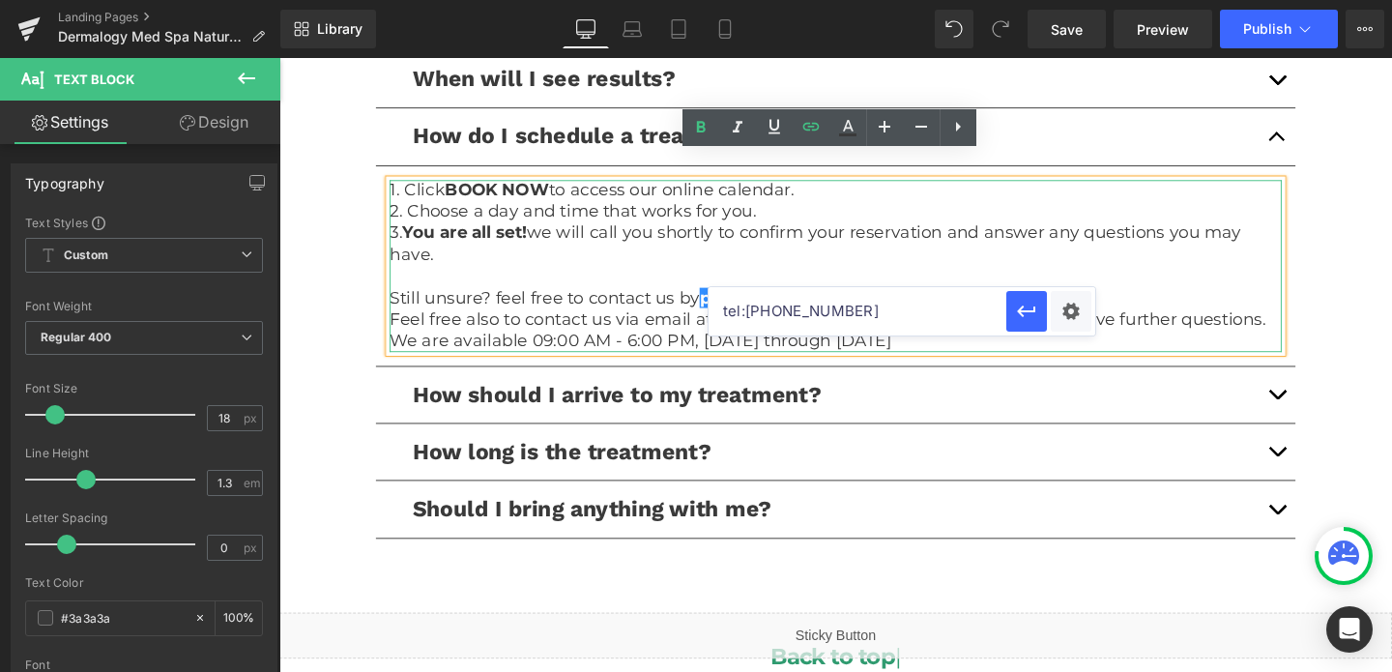
drag, startPoint x: 1121, startPoint y: 365, endPoint x: 725, endPoint y: 321, distance: 398.7
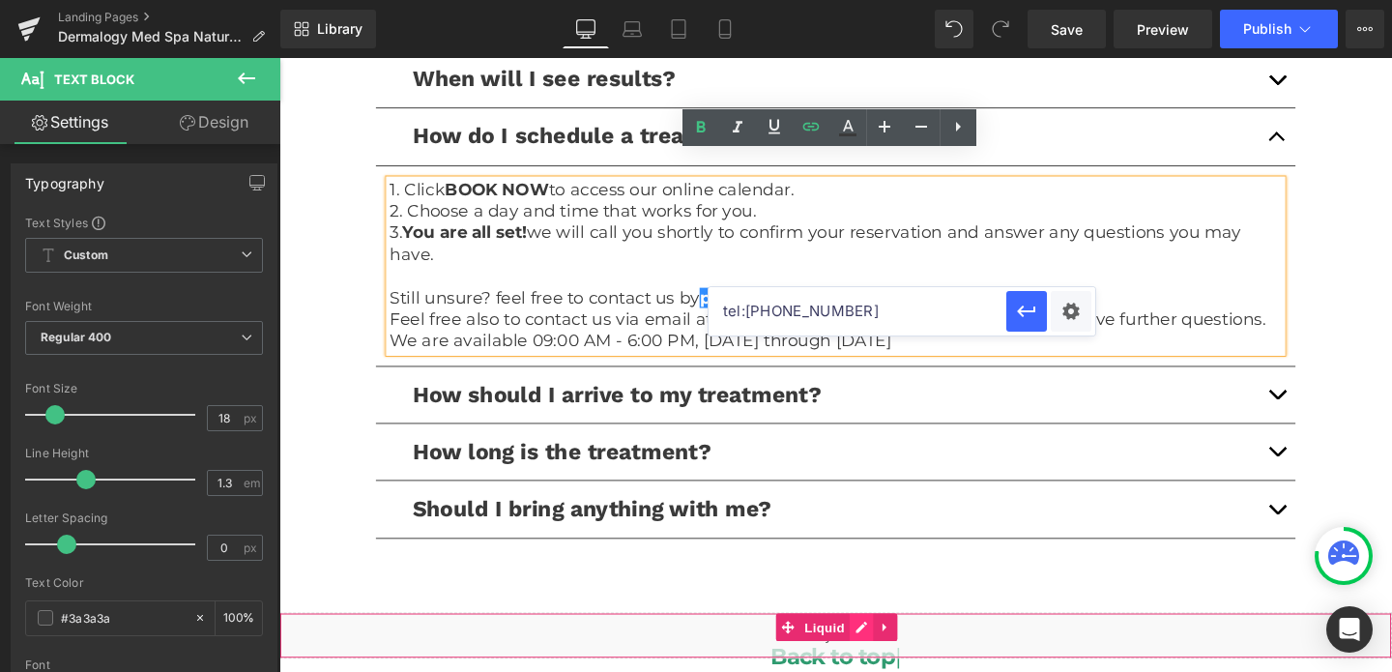
click at [878, 651] on div "Liquid" at bounding box center [863, 665] width 1169 height 48
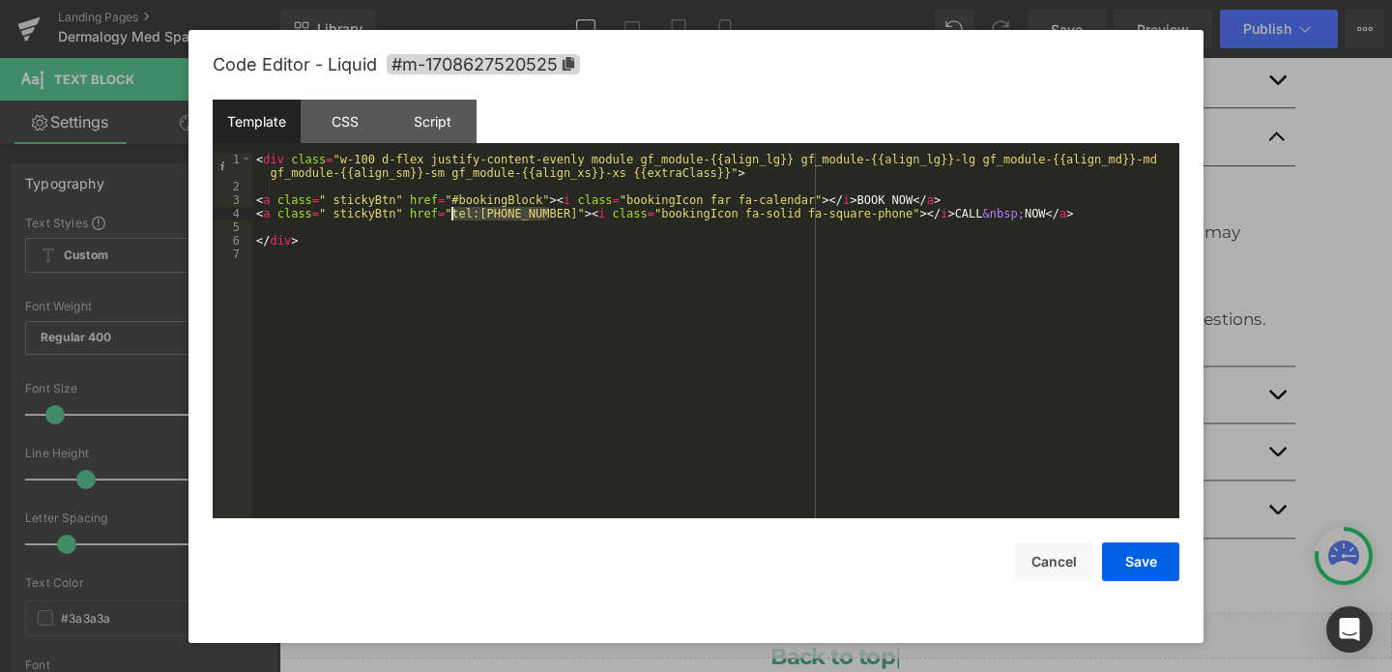
drag, startPoint x: 551, startPoint y: 213, endPoint x: 452, endPoint y: 217, distance: 98.7
click at [452, 217] on div "< div class = "w-100 d-flex justify-content-evenly module gf_module-{{align_lg}…" at bounding box center [715, 356] width 927 height 406
click at [1145, 566] on button "Save" at bounding box center [1140, 561] width 77 height 39
